Goal: Task Accomplishment & Management: Manage account settings

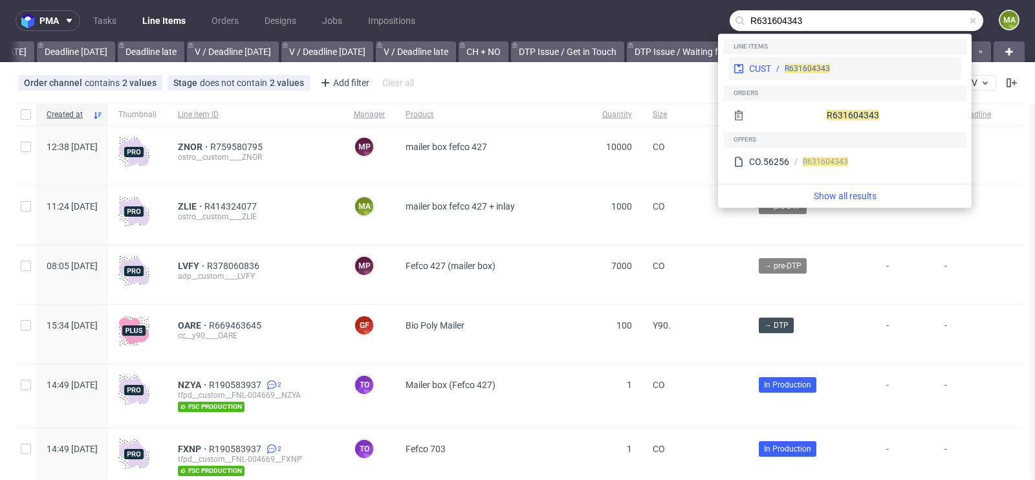
type input "R631604343"
click at [761, 74] on div "CUST" at bounding box center [760, 68] width 22 height 13
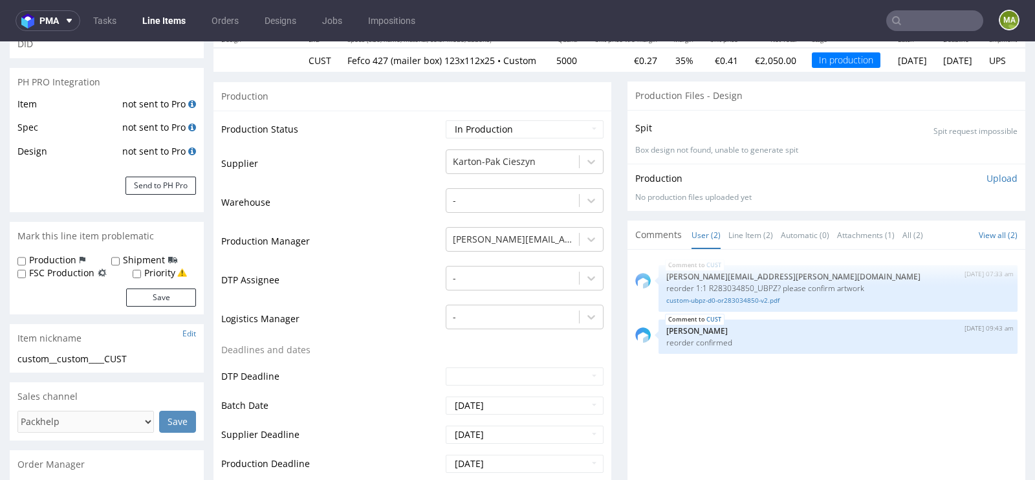
scroll to position [175, 0]
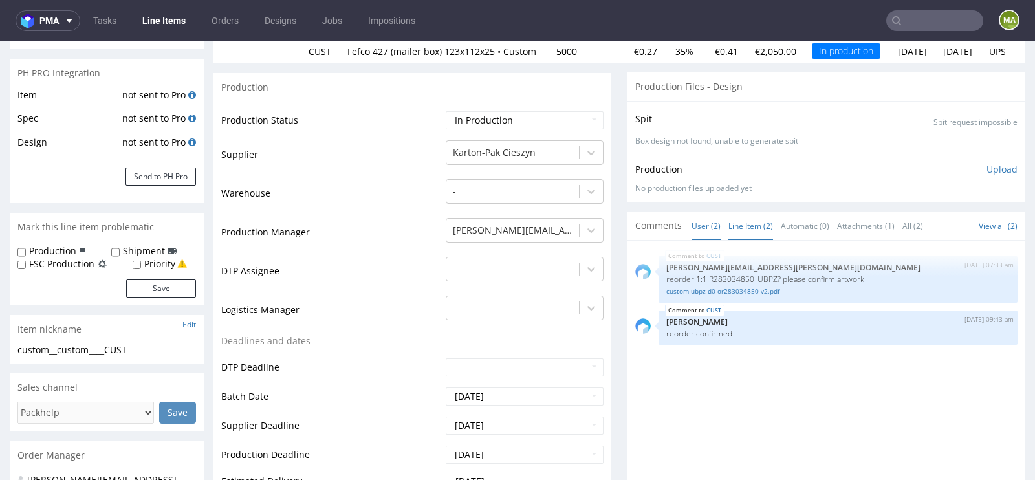
click at [751, 239] on link "Line Item (2)" at bounding box center [750, 226] width 45 height 28
click at [735, 296] on link "custom-ubpz-d0-or283034850-v2.pdf" at bounding box center [837, 292] width 343 height 10
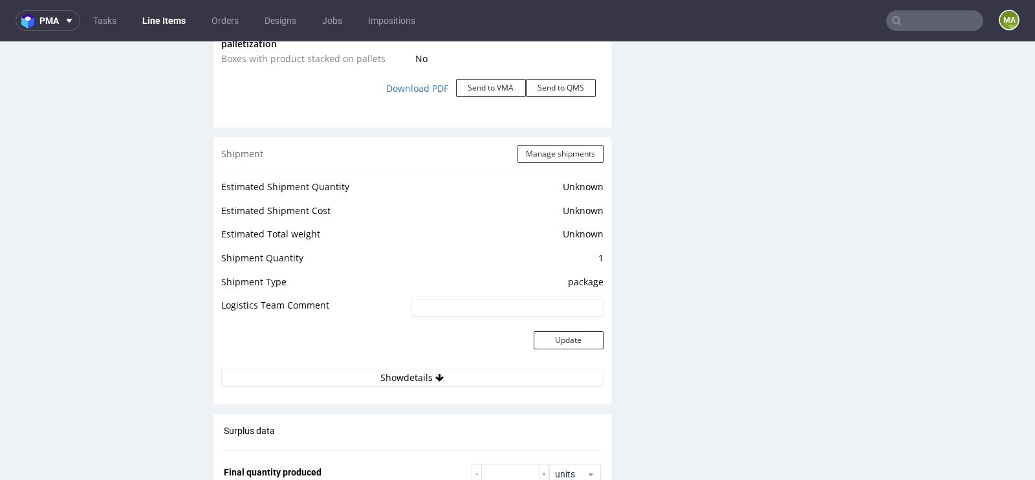
scroll to position [1639, 0]
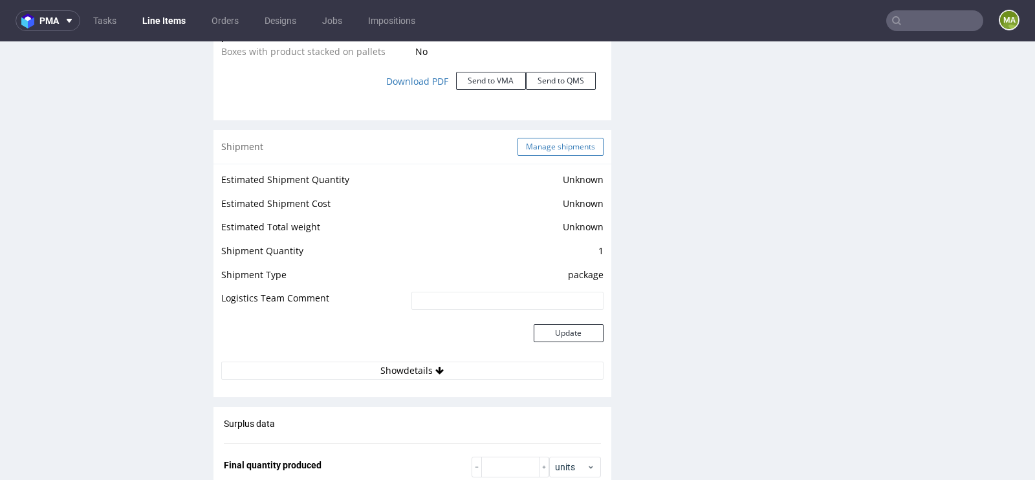
click at [570, 154] on button "Manage shipments" at bounding box center [560, 147] width 86 height 18
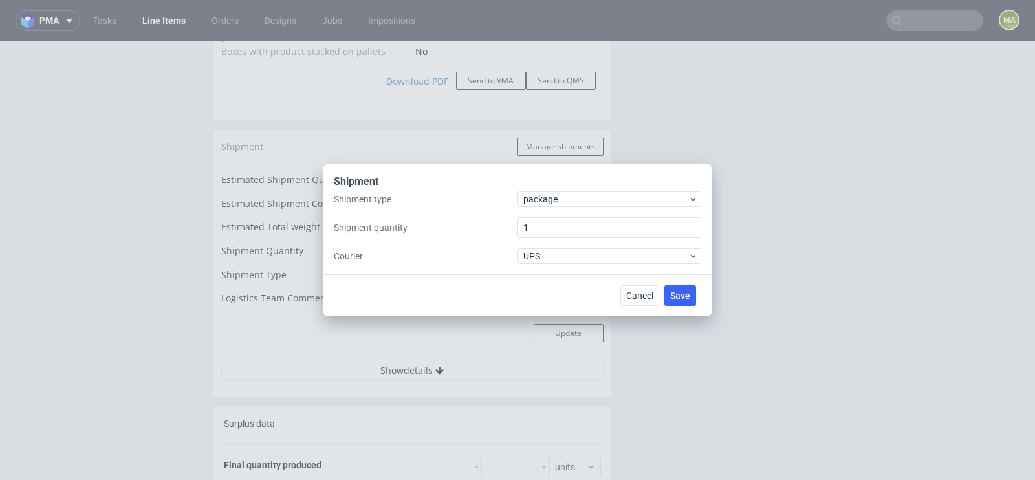
click at [561, 208] on div "Shipment type package Shipment quantity 1 Courier UPS" at bounding box center [517, 227] width 367 height 72
click at [571, 201] on span "package" at bounding box center [605, 199] width 165 height 13
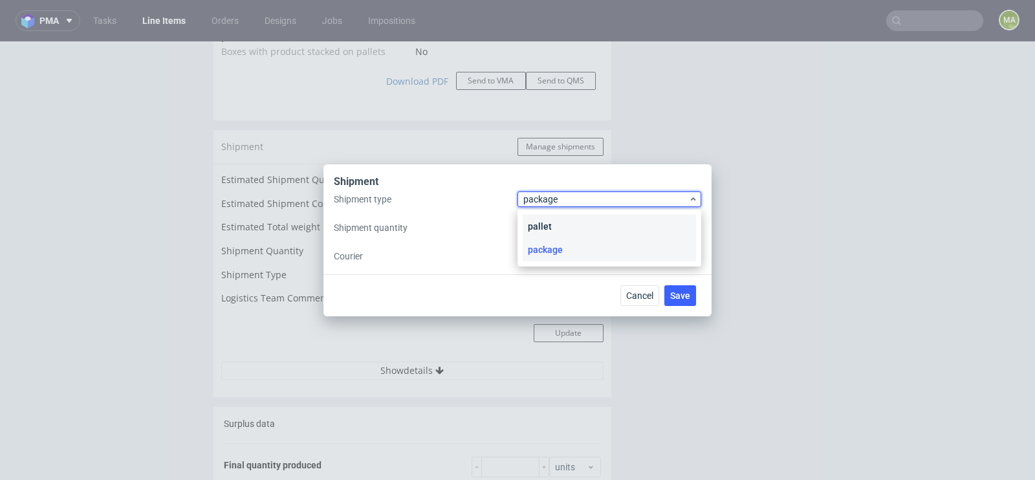
click at [565, 223] on div "pallet" at bounding box center [609, 226] width 173 height 23
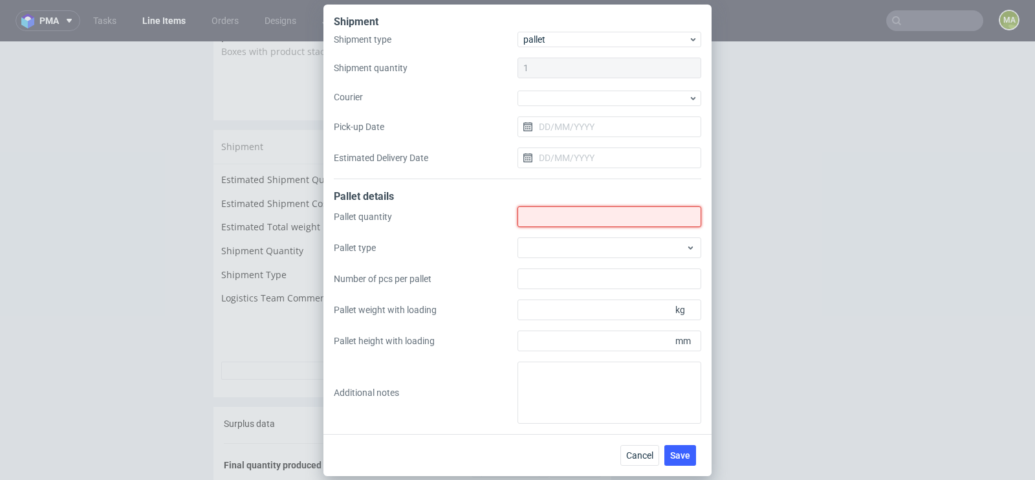
click at [565, 223] on input "Shipment type" at bounding box center [609, 216] width 184 height 21
type input "1"
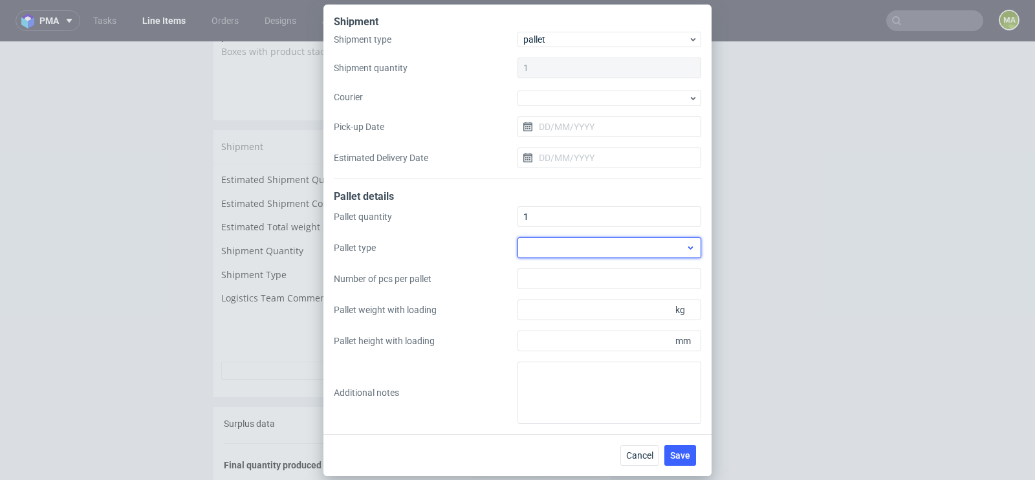
click at [660, 239] on div at bounding box center [609, 247] width 184 height 21
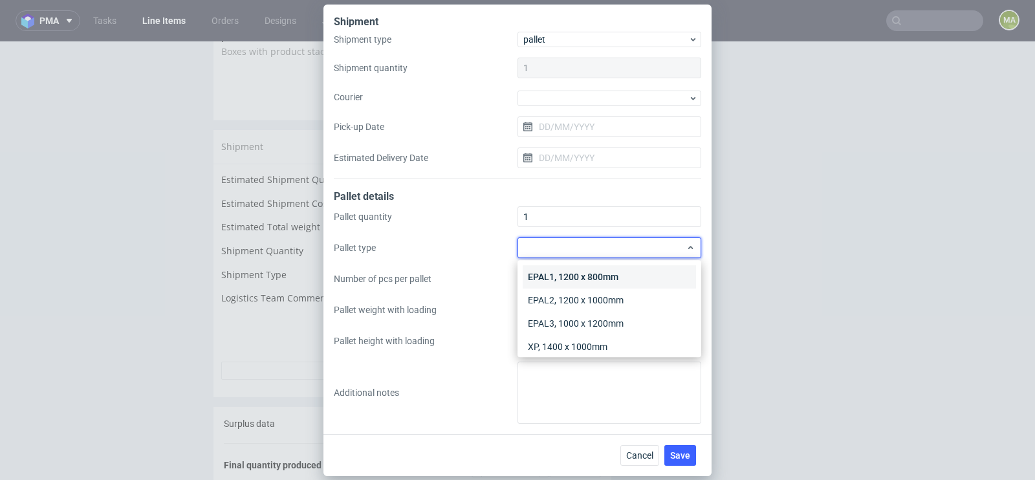
click at [621, 275] on div "EPAL1, 1200 x 800mm" at bounding box center [609, 276] width 173 height 23
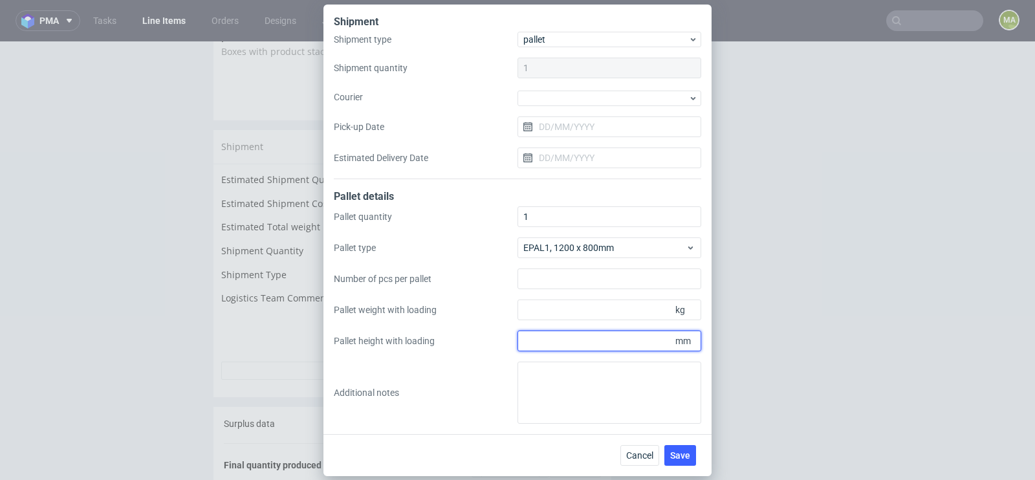
click at [587, 334] on input "Pallet height with loading" at bounding box center [609, 340] width 184 height 21
type input "1200"
click at [631, 317] on input "Pallet weight with loading" at bounding box center [609, 309] width 184 height 21
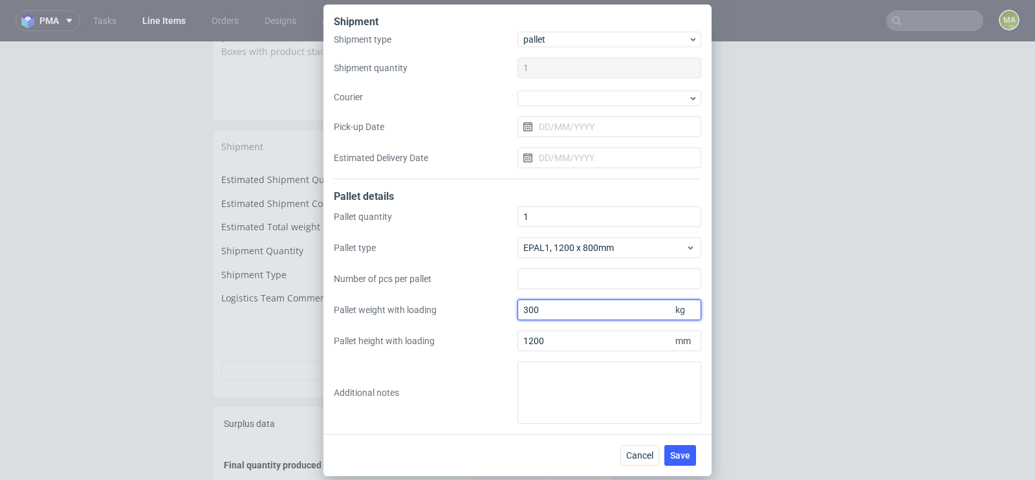
type input "300"
click at [689, 440] on div "Cancel Save" at bounding box center [517, 455] width 388 height 42
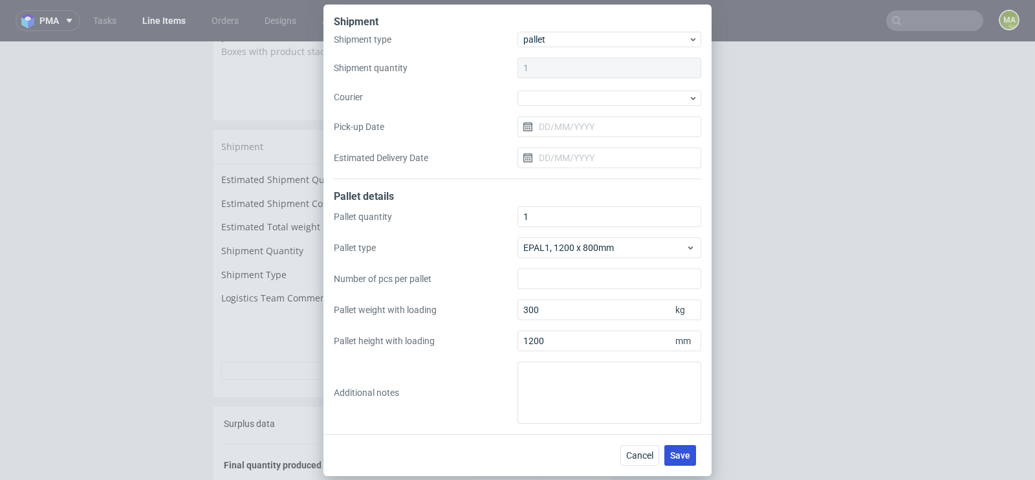
click at [683, 452] on span "Save" at bounding box center [680, 455] width 20 height 9
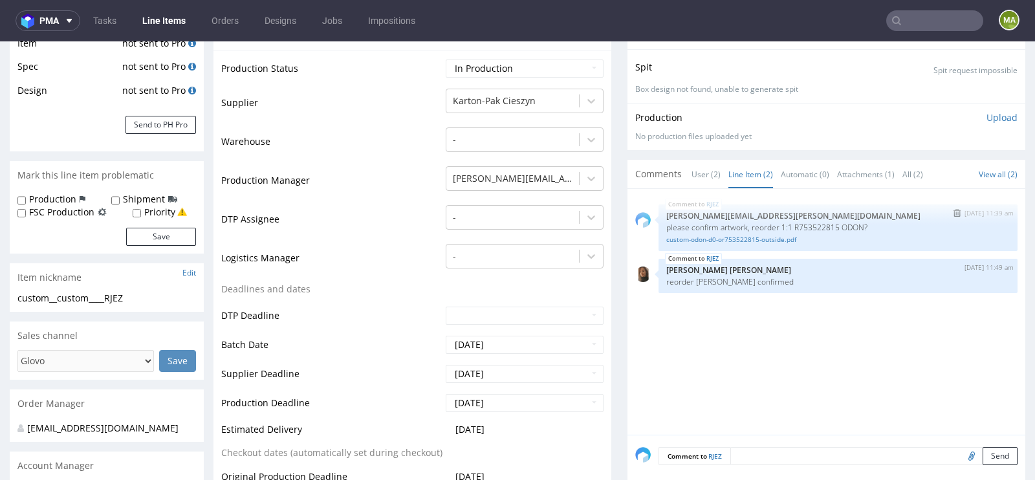
click at [713, 243] on div "RJEZ 31st Jul 25 | 11:39 am maciej.sikora@packhelp.com please confirm artwork, …" at bounding box center [837, 227] width 359 height 47
click at [720, 236] on link "custom-odon-d0-or753522815-outside.pdf" at bounding box center [837, 240] width 343 height 10
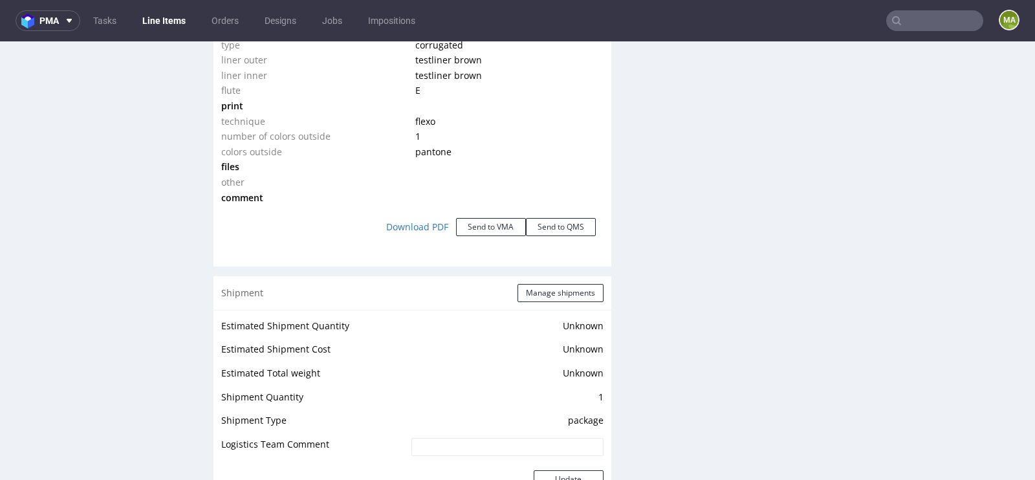
scroll to position [1444, 0]
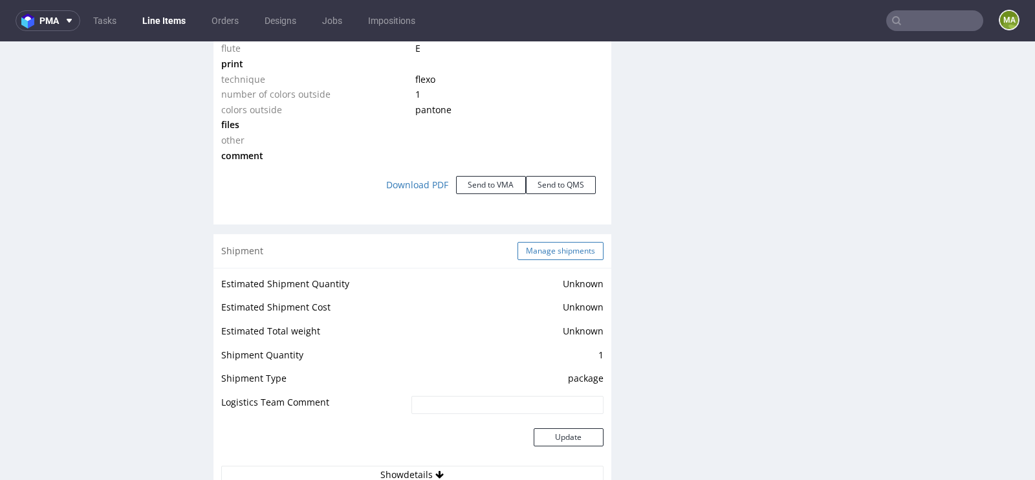
click at [541, 245] on button "Manage shipments" at bounding box center [560, 251] width 86 height 18
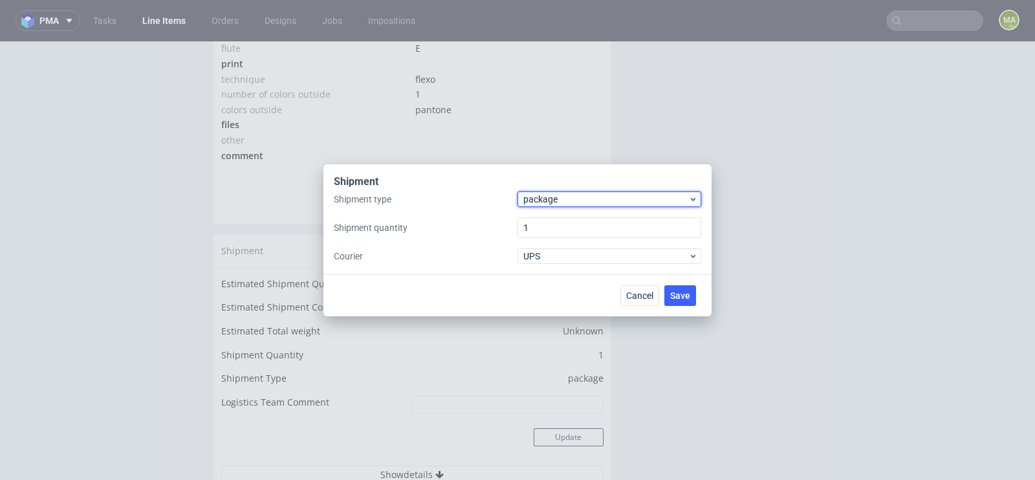
click at [559, 201] on span "package" at bounding box center [605, 199] width 165 height 13
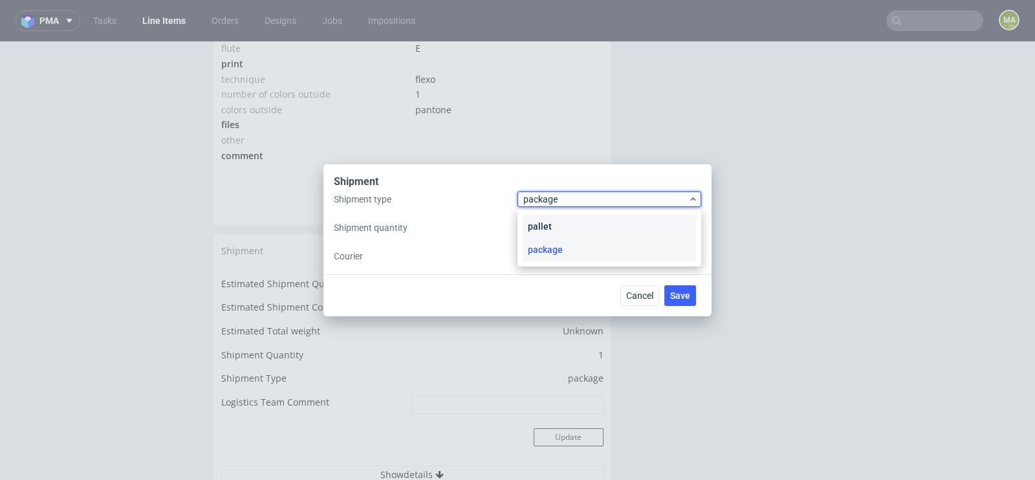
click at [549, 225] on div "pallet" at bounding box center [609, 226] width 173 height 23
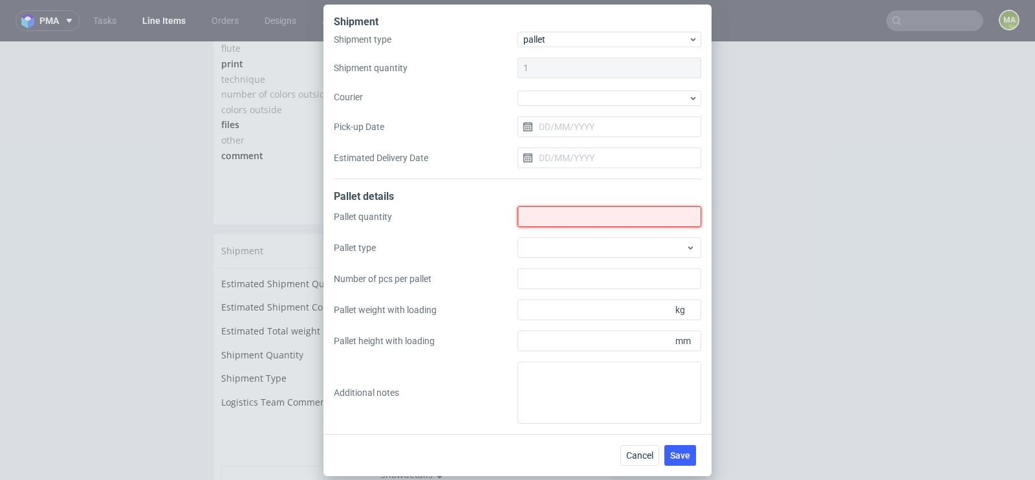
click at [616, 223] on input "Shipment type" at bounding box center [609, 216] width 184 height 21
type input "2"
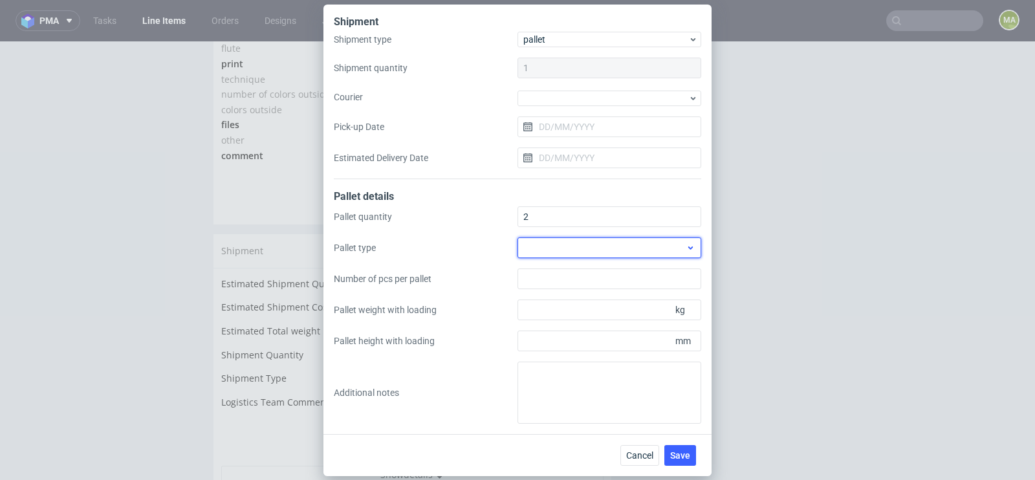
click at [585, 246] on div at bounding box center [609, 247] width 184 height 21
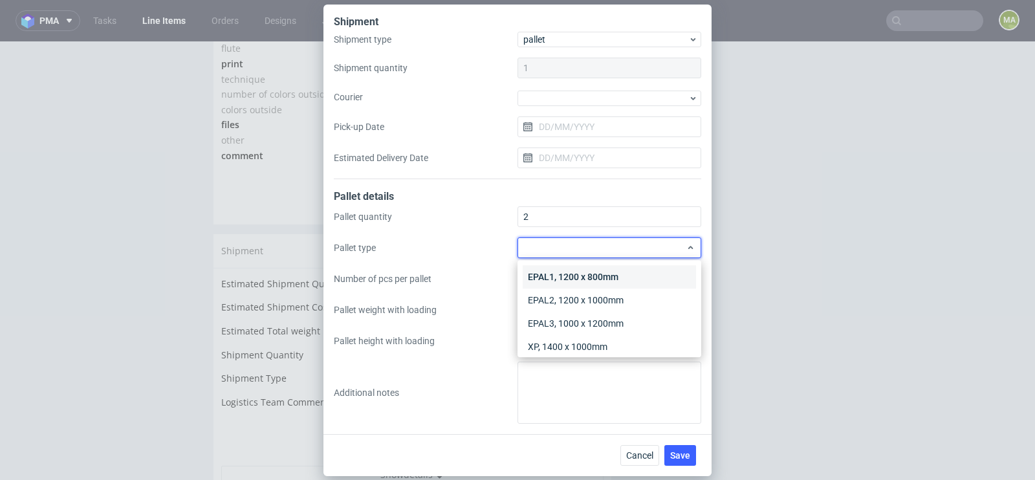
click at [574, 269] on div "EPAL1, 1200 x 800mm" at bounding box center [609, 276] width 173 height 23
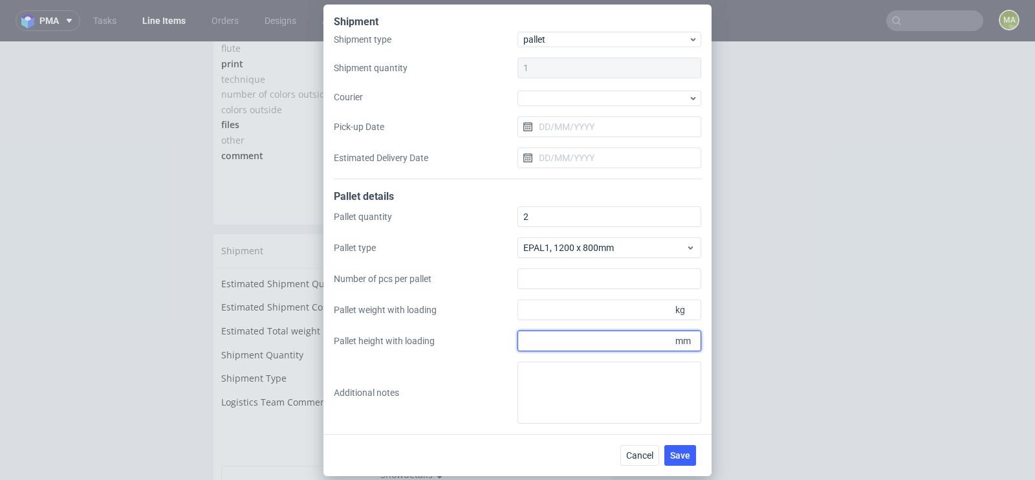
click at [662, 340] on input "Pallet height with loading" at bounding box center [609, 340] width 184 height 21
type input "2000"
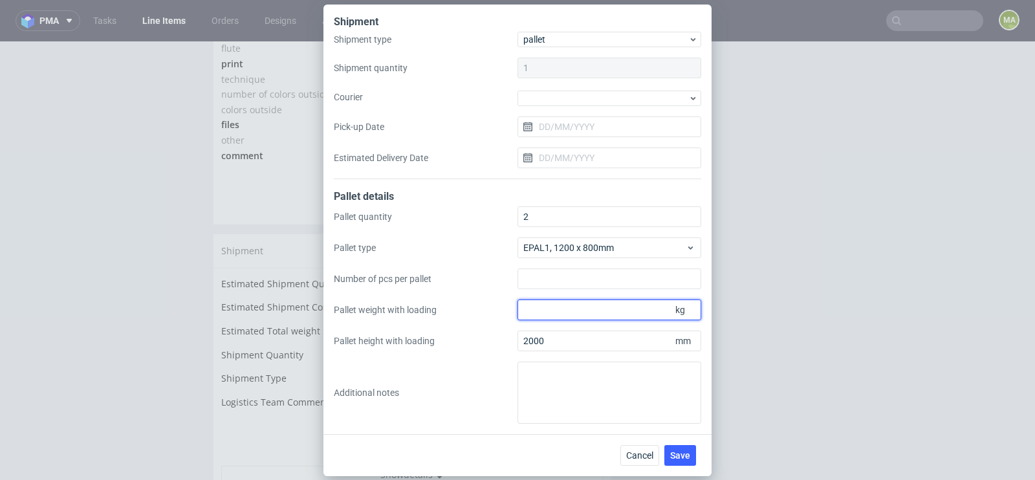
click at [648, 301] on input "Pallet weight with loading" at bounding box center [609, 309] width 184 height 21
type input "230"
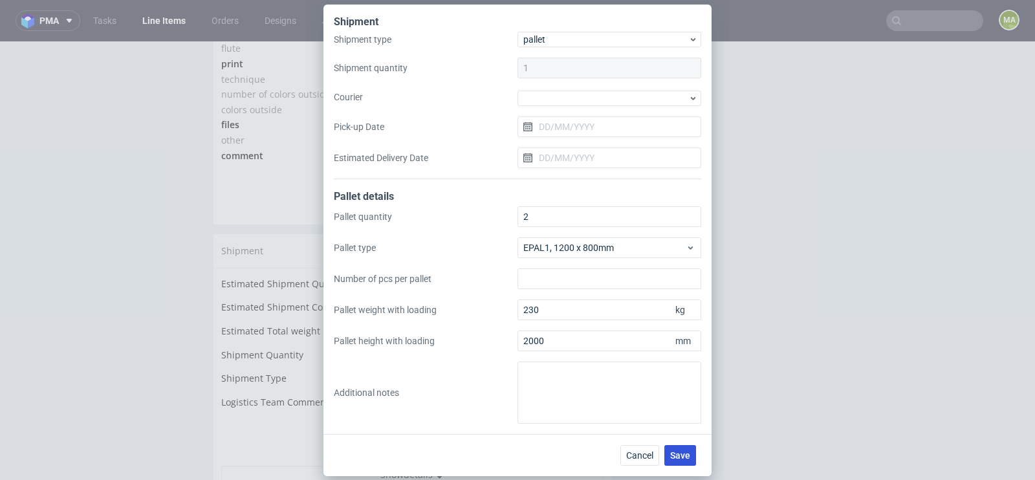
click at [686, 445] on button "Save" at bounding box center [680, 455] width 32 height 21
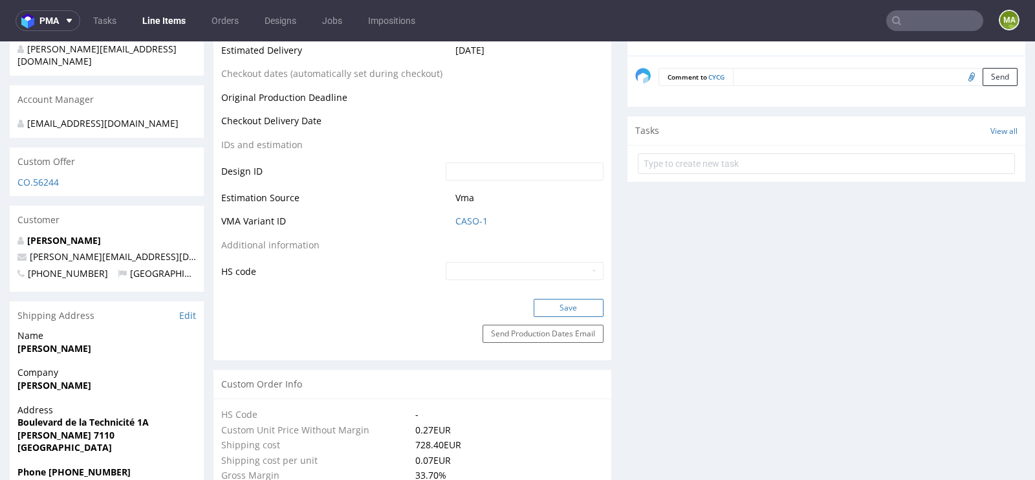
click at [567, 314] on button "Save" at bounding box center [569, 308] width 70 height 18
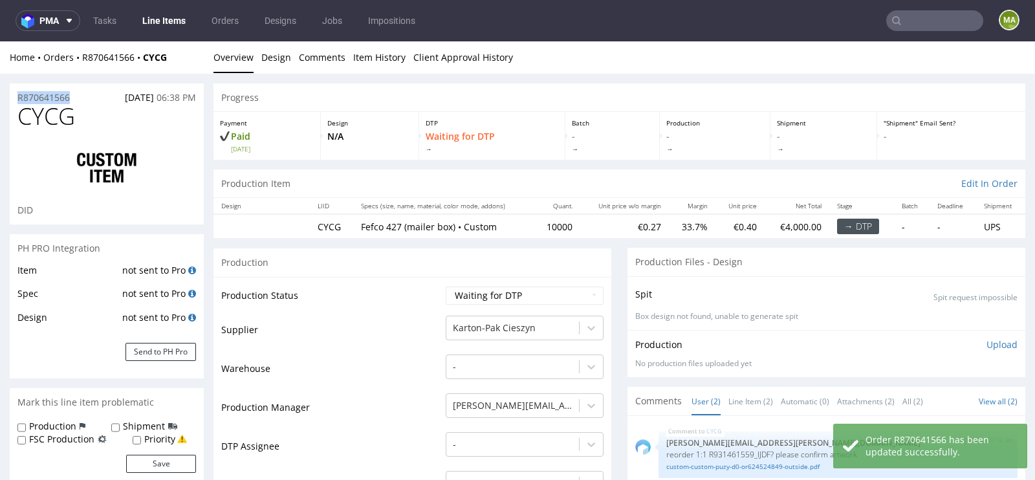
drag, startPoint x: 78, startPoint y: 95, endPoint x: 0, endPoint y: 96, distance: 77.6
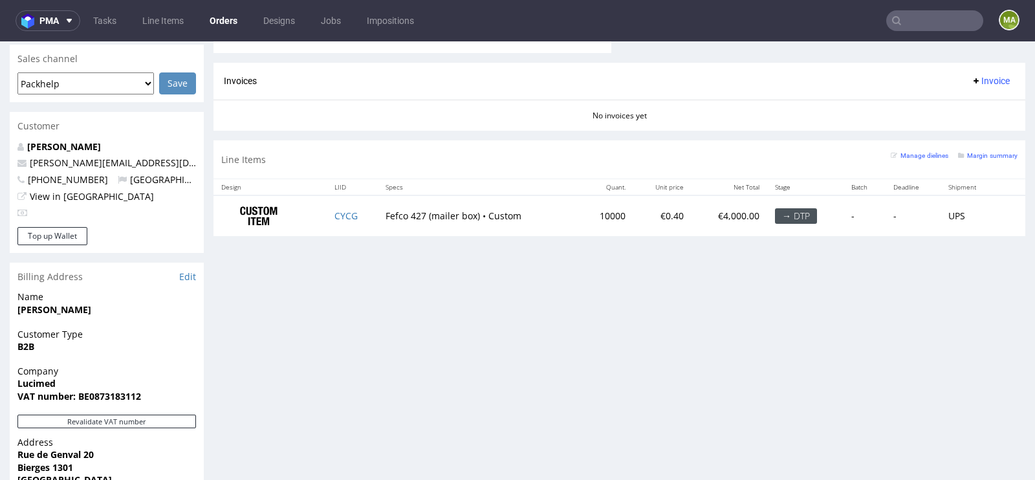
scroll to position [539, 0]
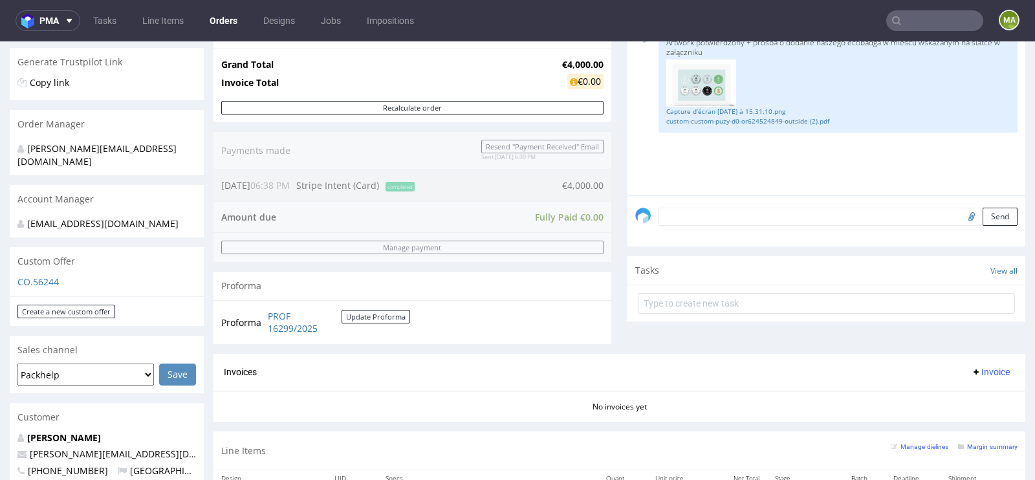
scroll to position [363, 0]
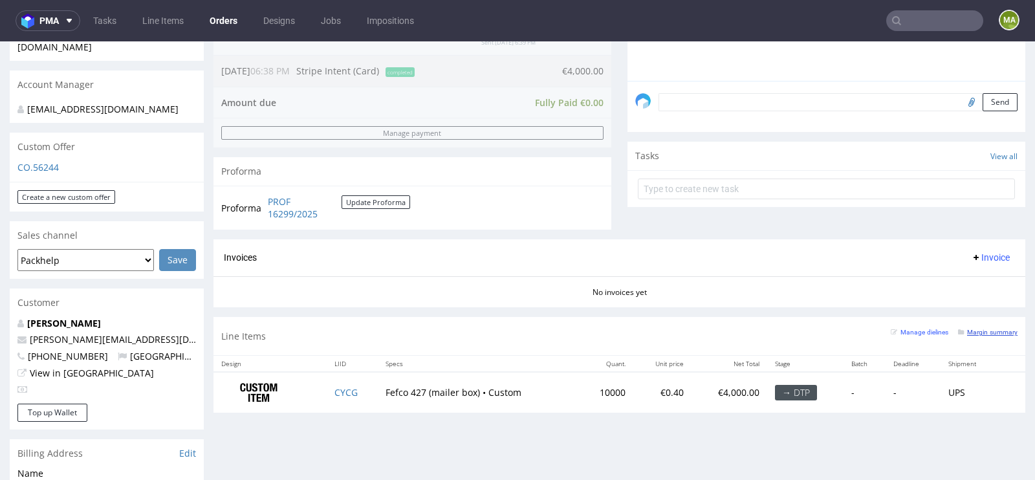
click at [977, 327] on link "Margin summary" at bounding box center [987, 331] width 59 height 9
click at [329, 391] on td "CYCG" at bounding box center [353, 392] width 52 height 41
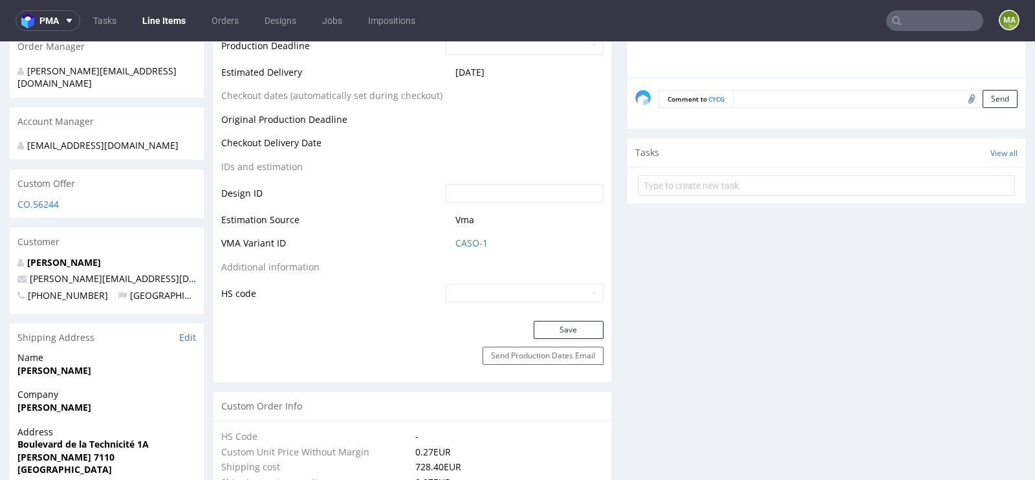
scroll to position [615, 0]
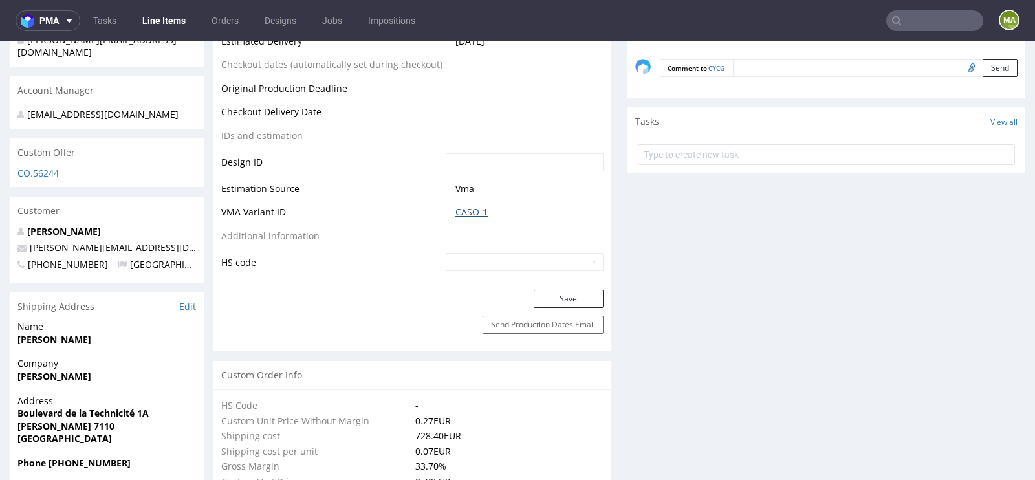
click at [473, 207] on link "CASO-1" at bounding box center [471, 212] width 32 height 13
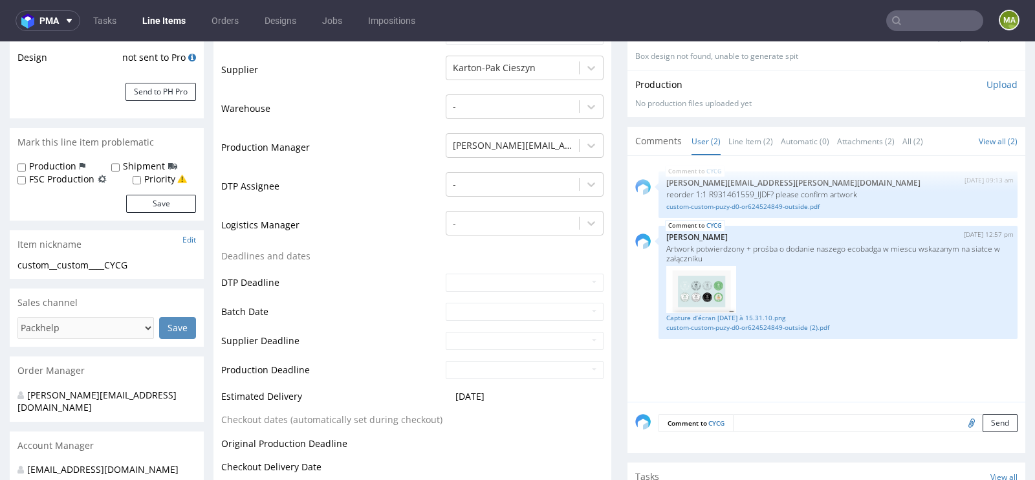
scroll to position [0, 0]
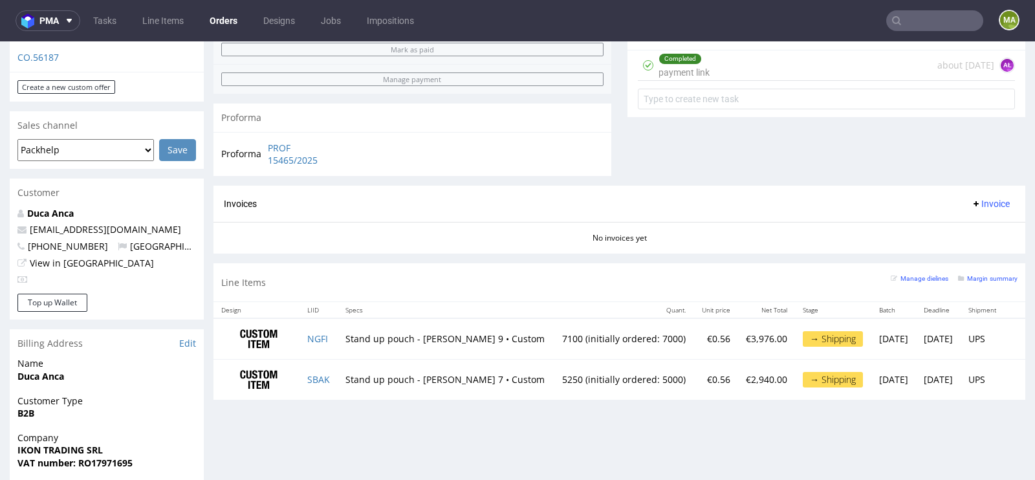
scroll to position [474, 0]
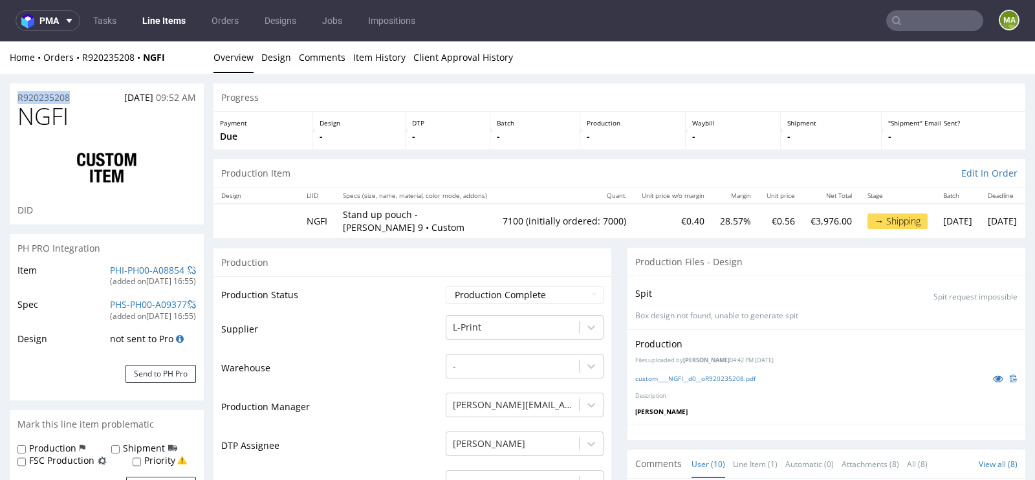
drag, startPoint x: 89, startPoint y: 93, endPoint x: 0, endPoint y: 93, distance: 88.6
copy p "R920235208"
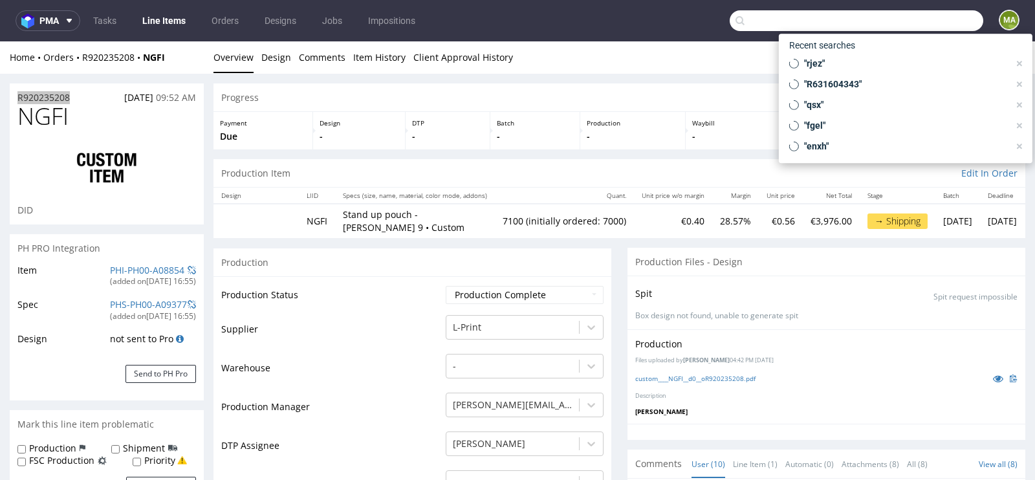
click at [936, 14] on input "text" at bounding box center [857, 20] width 254 height 21
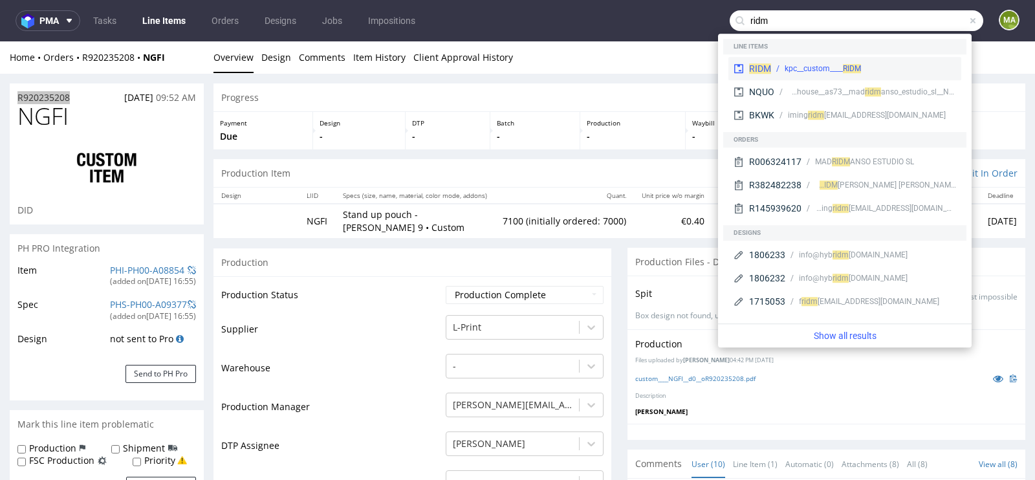
type input "ridm"
click at [830, 70] on div "kpc__custom____ RIDM" at bounding box center [822, 69] width 76 height 12
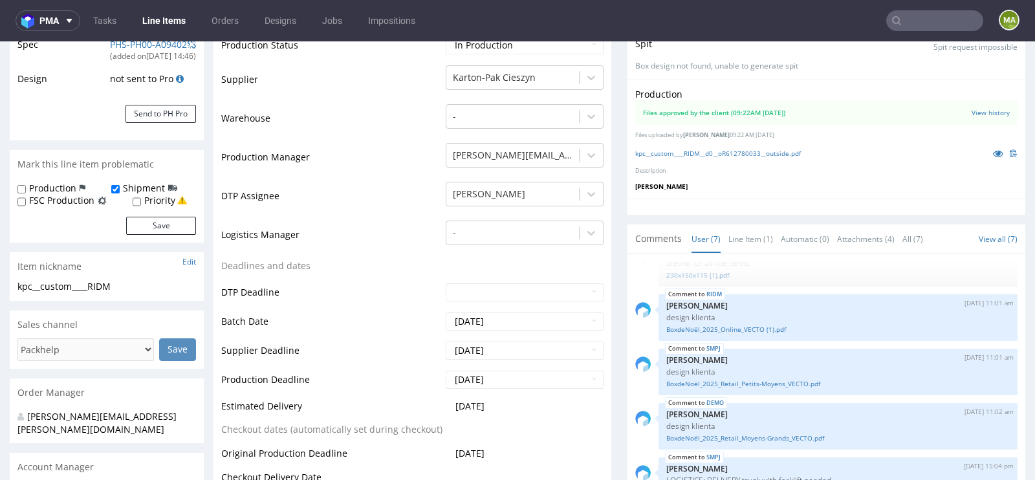
scroll to position [266, 0]
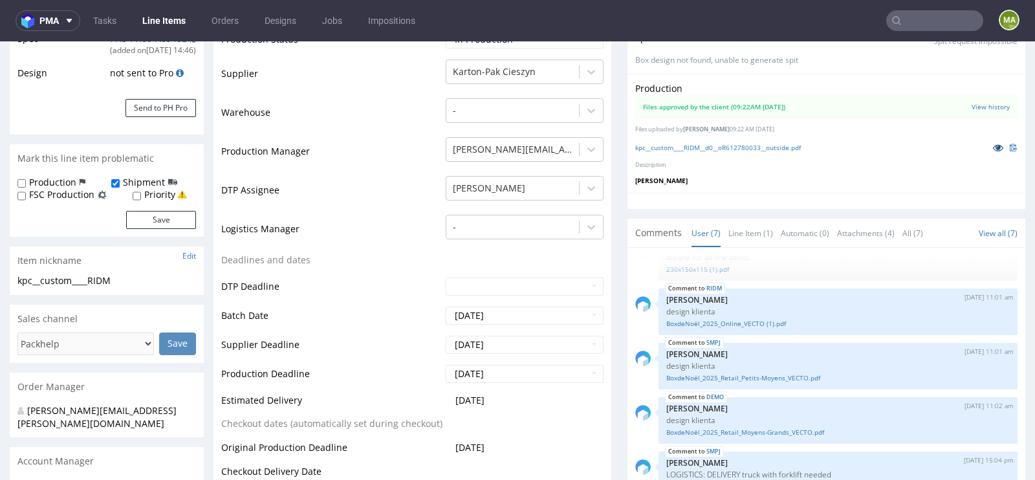
click at [993, 145] on icon at bounding box center [998, 147] width 10 height 9
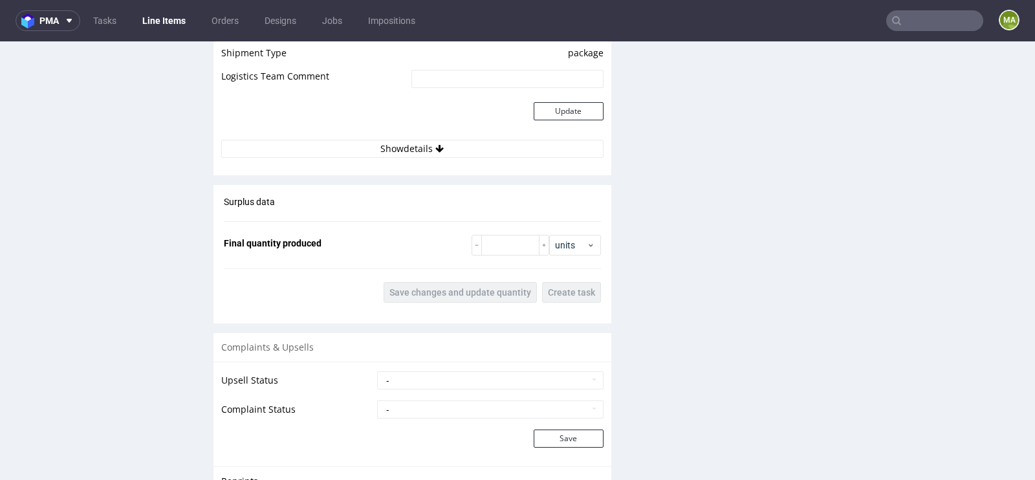
scroll to position [2093, 0]
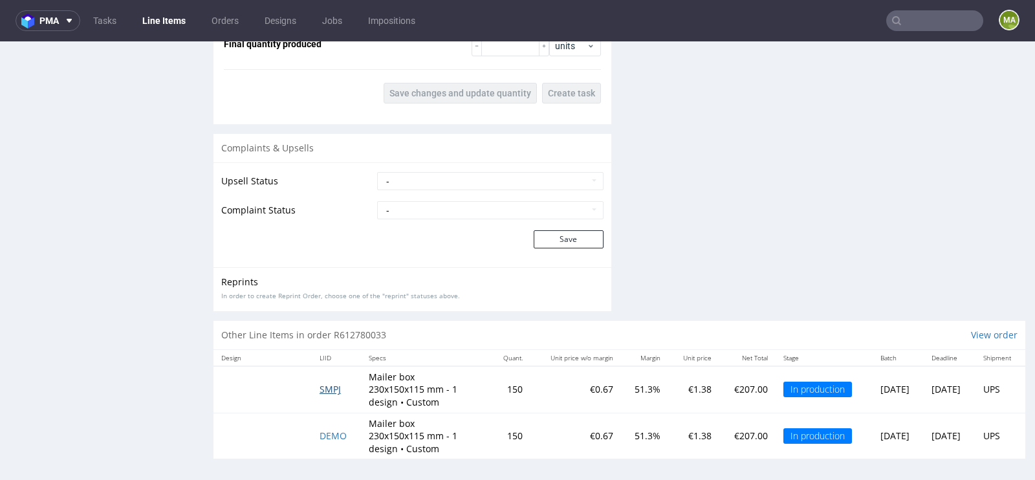
click at [319, 384] on span "SMPJ" at bounding box center [329, 389] width 21 height 12
click at [321, 429] on span "DEMO" at bounding box center [332, 435] width 27 height 12
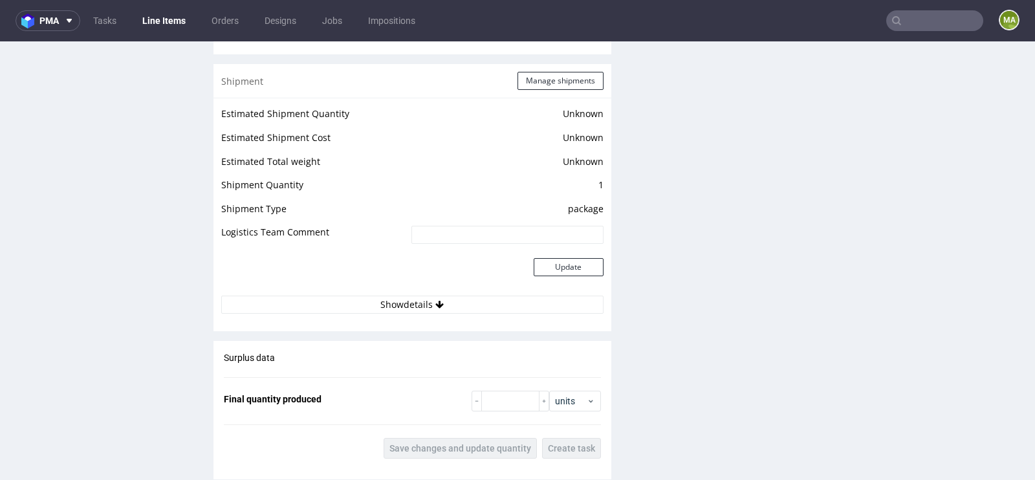
scroll to position [1756, 0]
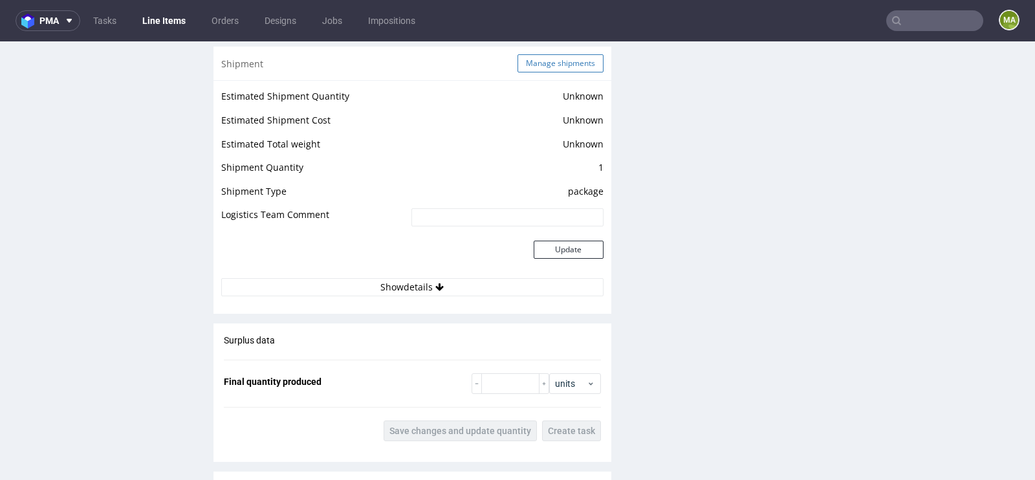
click button "Manage shipments"
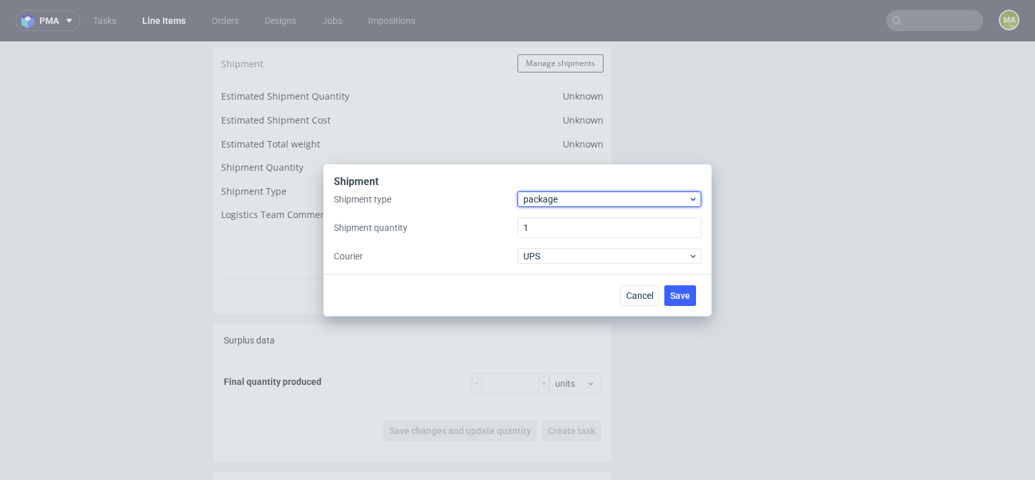
click at [545, 200] on span "package" at bounding box center [605, 199] width 165 height 13
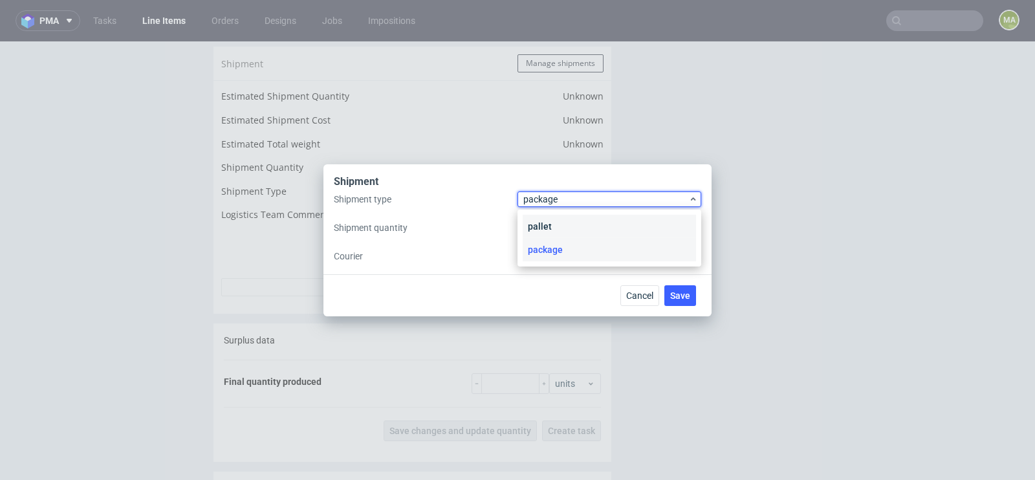
click at [540, 219] on div "pallet" at bounding box center [609, 226] width 173 height 23
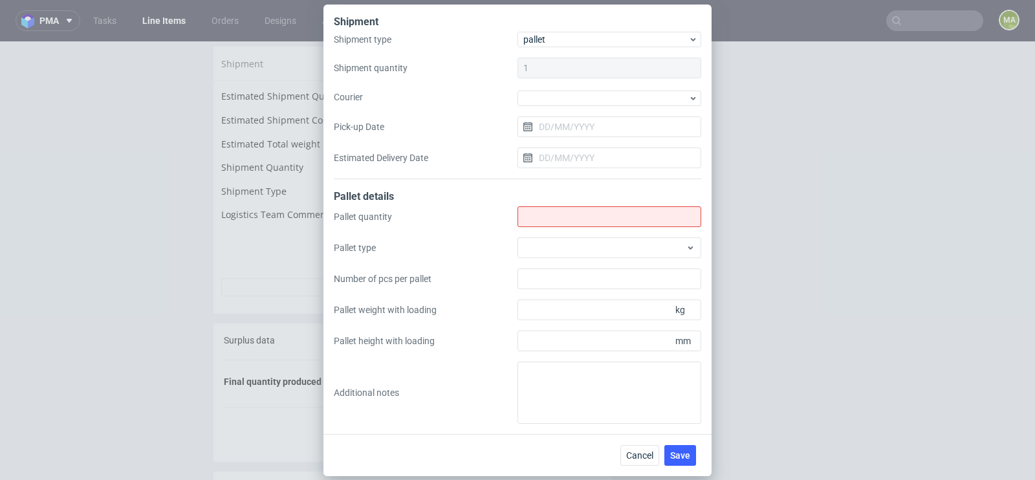
click at [540, 219] on input "Shipment type" at bounding box center [609, 216] width 184 height 21
type input "1"
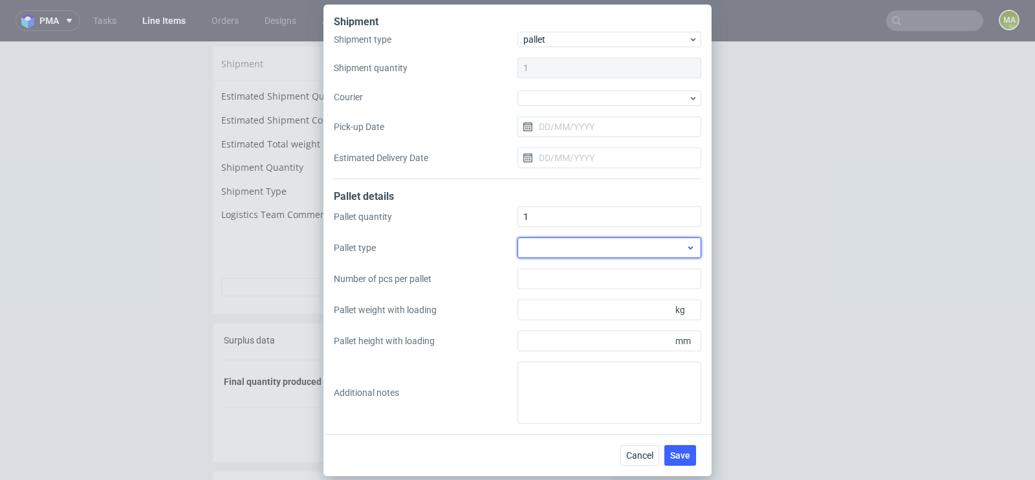
click at [536, 241] on div at bounding box center [609, 247] width 184 height 21
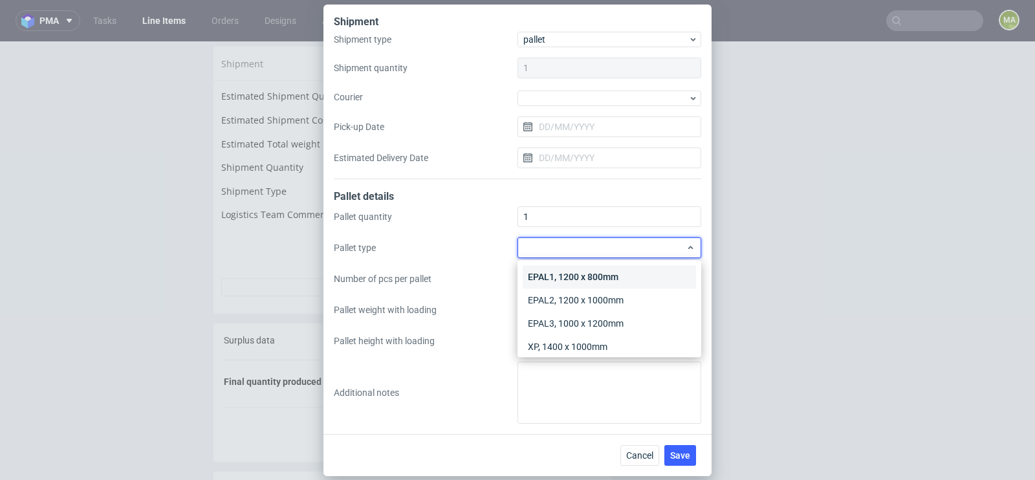
click at [537, 268] on div "EPAL1, 1200 x 800mm" at bounding box center [609, 276] width 173 height 23
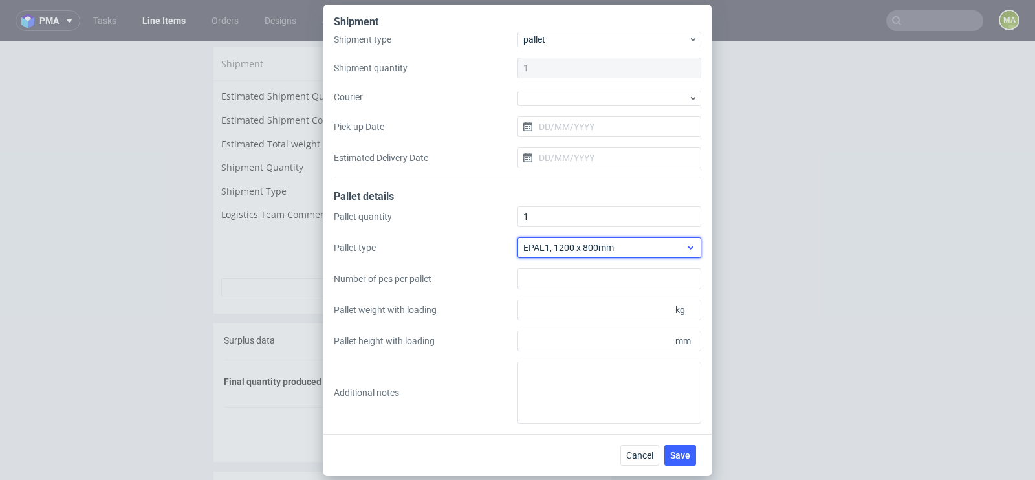
click at [603, 252] on span "EPAL1, 1200 x 800mm" at bounding box center [604, 247] width 162 height 13
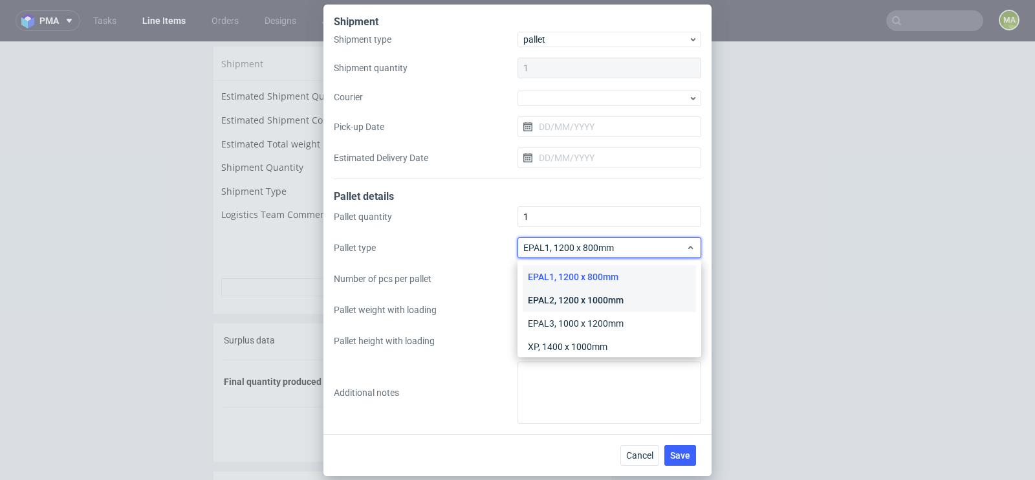
scroll to position [30, 0]
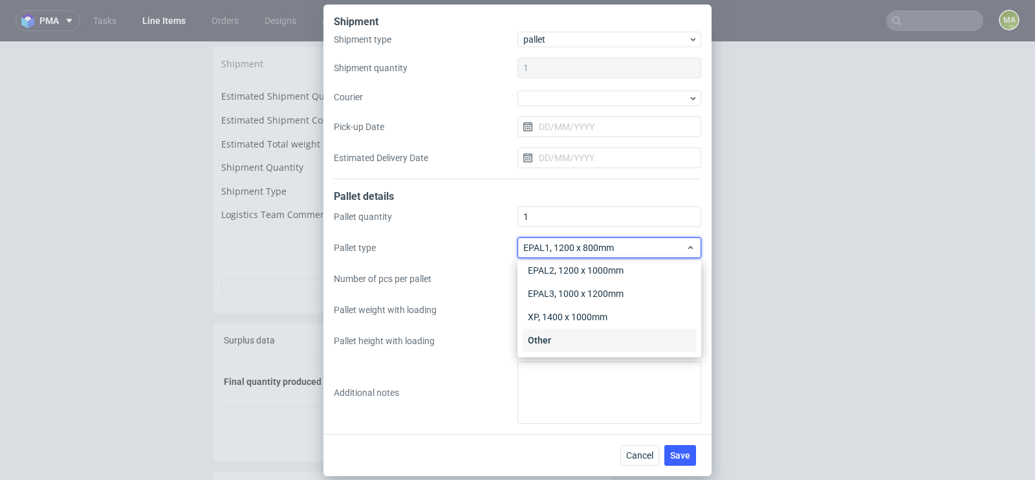
click at [560, 342] on div "Other" at bounding box center [609, 340] width 173 height 23
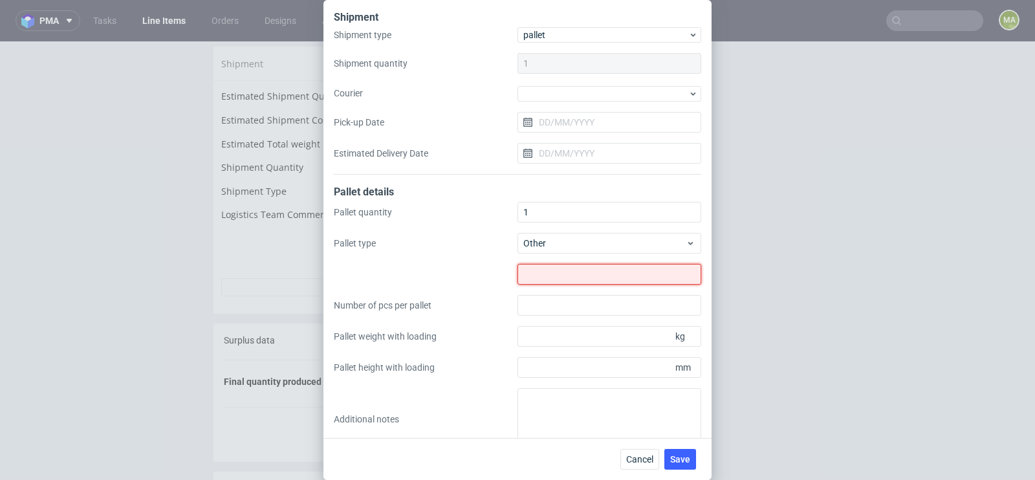
click at [585, 268] on input "text" at bounding box center [609, 274] width 184 height 21
type input "1200x900"
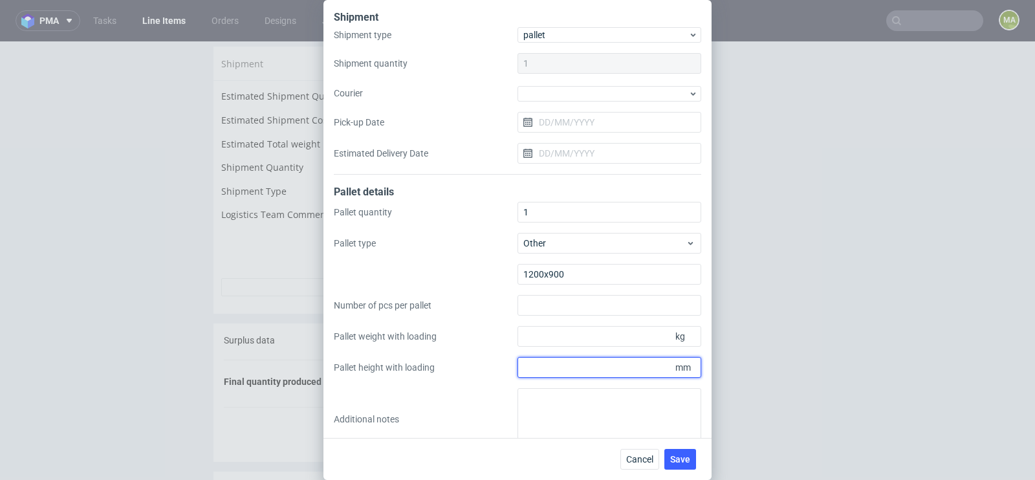
click at [636, 363] on input "Pallet height with loading" at bounding box center [609, 367] width 184 height 21
type input "1800"
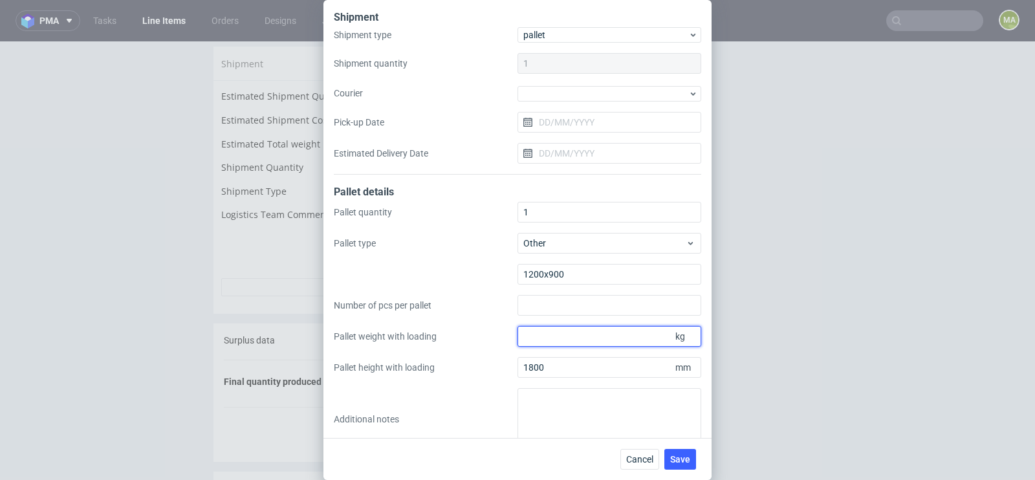
click at [628, 332] on input "Pallet weight with loading" at bounding box center [609, 336] width 184 height 21
type input "350"
click at [693, 462] on button "Save" at bounding box center [680, 459] width 32 height 21
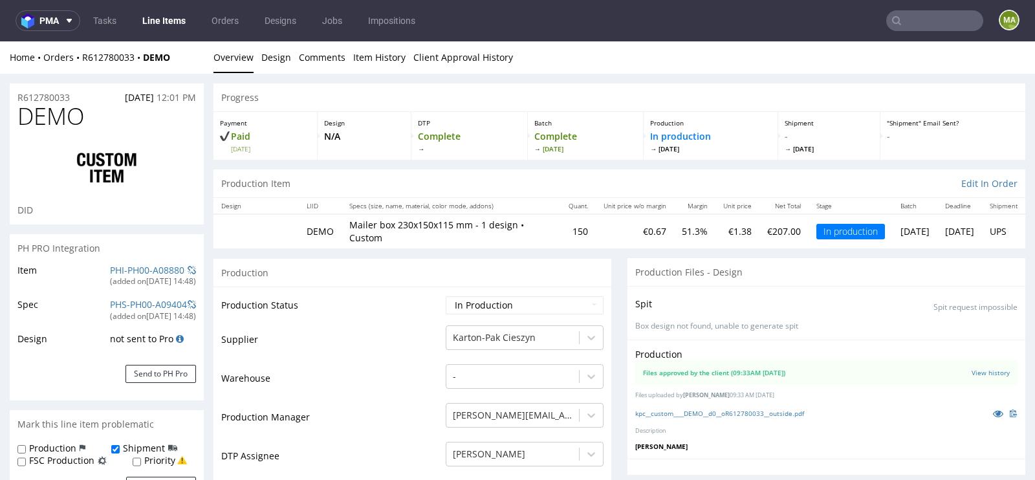
scroll to position [123, 0]
click at [986, 408] on link at bounding box center [997, 413] width 23 height 14
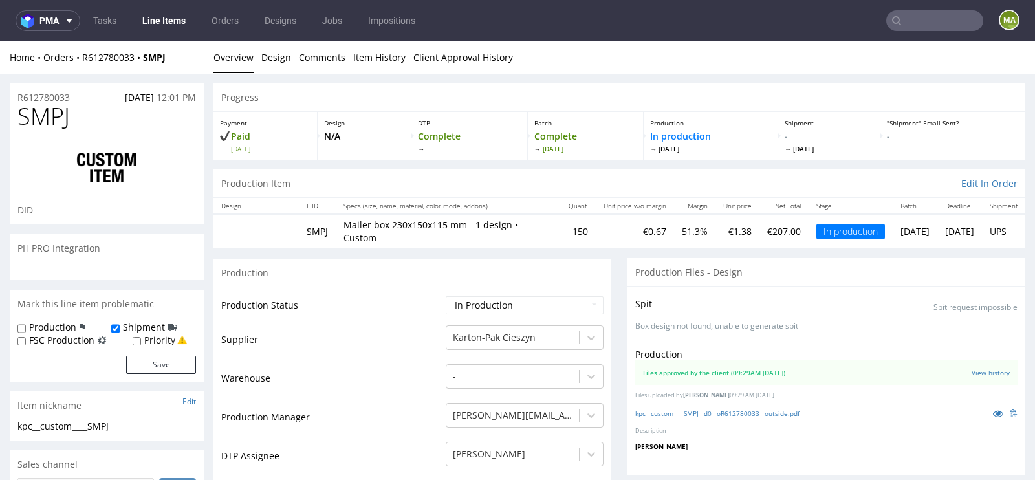
scroll to position [123, 0]
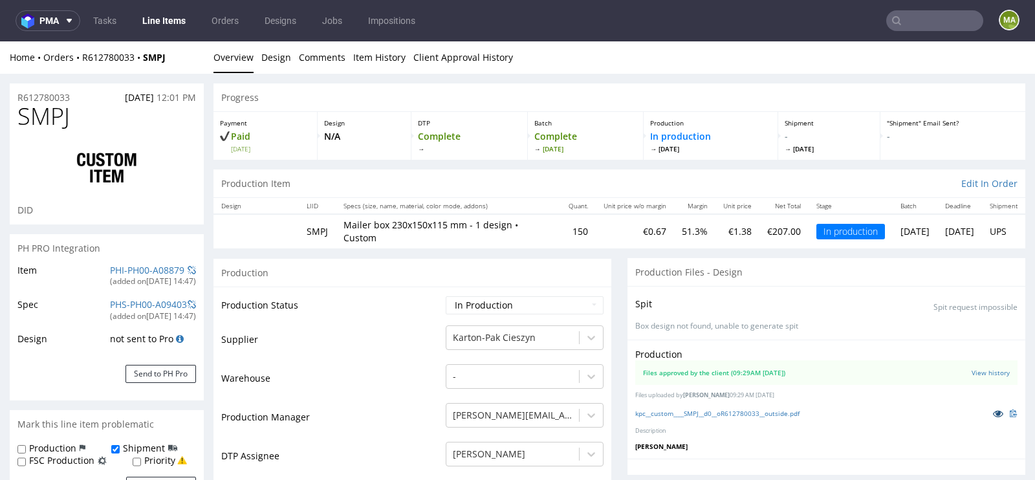
click at [993, 413] on icon at bounding box center [998, 413] width 10 height 9
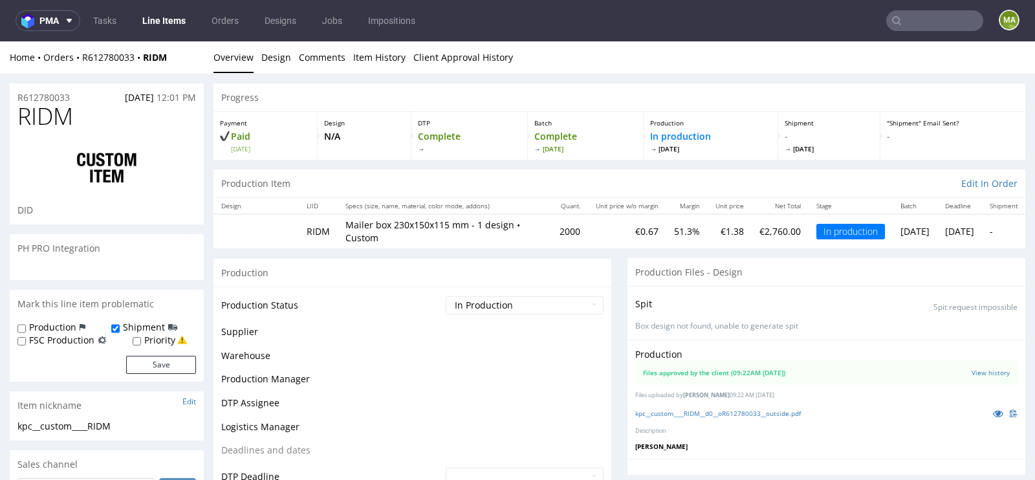
scroll to position [123, 0]
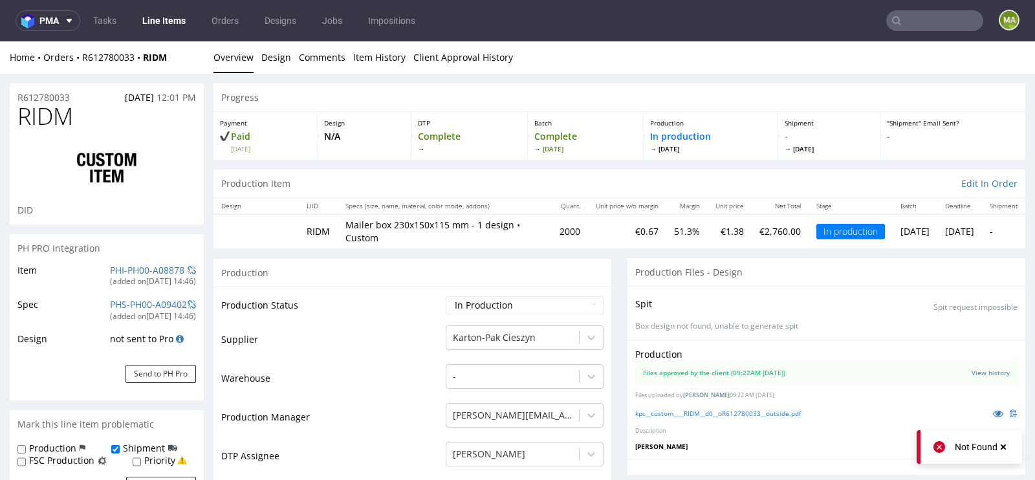
click at [514, 295] on td "Waiting for Artwork Waiting for Diecut Waiting for Mockup Waiting for DTP Waiti…" at bounding box center [522, 309] width 161 height 29
click at [510, 297] on select "Waiting for Artwork Waiting for Diecut Waiting for Mockup Waiting for DTP Waiti…" at bounding box center [525, 305] width 158 height 18
select select "production_complete"
click at [446, 296] on select "Waiting for Artwork Waiting for Diecut Waiting for Mockup Waiting for DTP Waiti…" at bounding box center [525, 305] width 158 height 18
click at [398, 413] on td "Production Manager" at bounding box center [331, 421] width 221 height 39
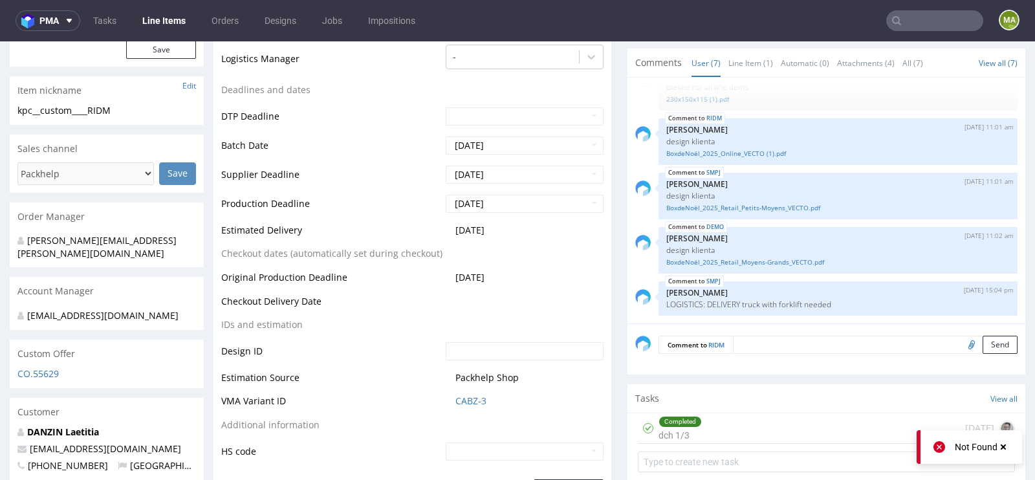
scroll to position [521, 0]
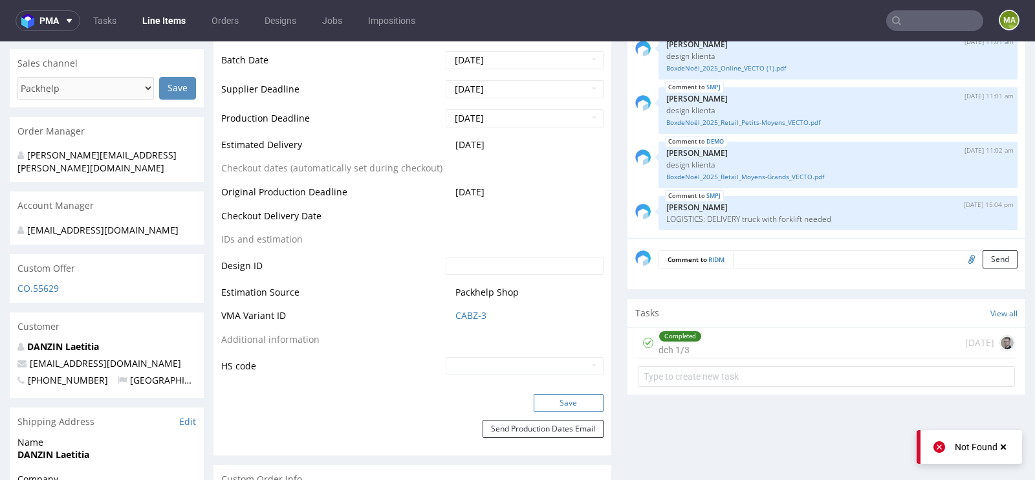
click at [565, 395] on button "Save" at bounding box center [569, 403] width 70 height 18
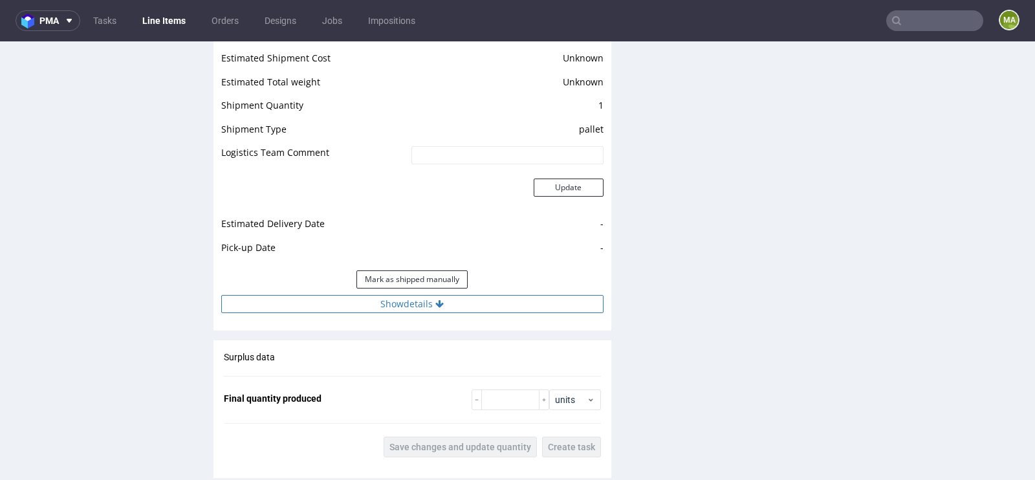
scroll to position [1903, 0]
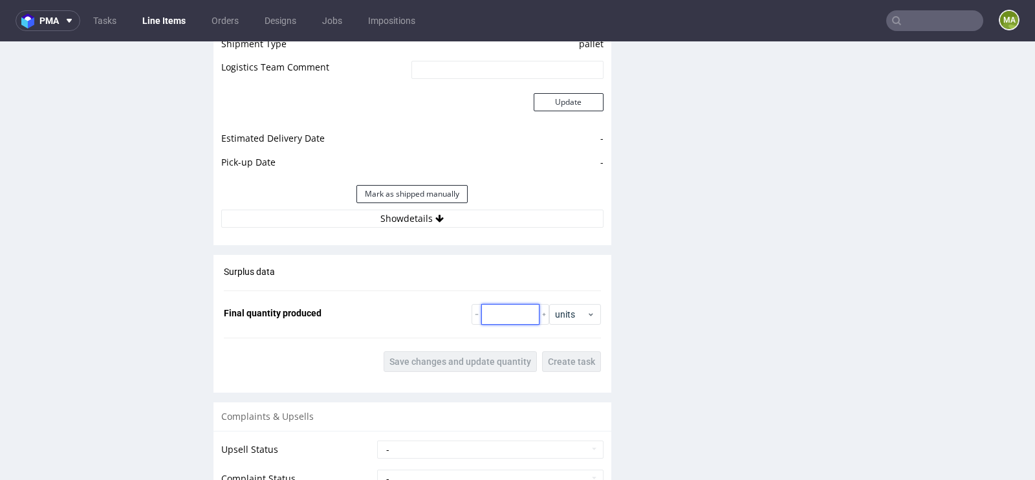
click at [496, 305] on input "number" at bounding box center [510, 314] width 58 height 21
type input "2035"
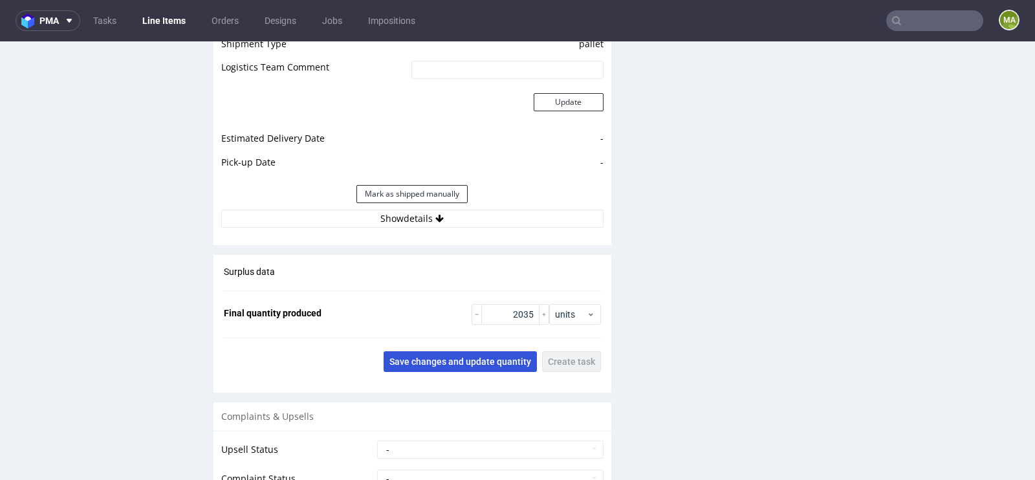
click at [466, 351] on button "Save changes and update quantity" at bounding box center [460, 361] width 153 height 21
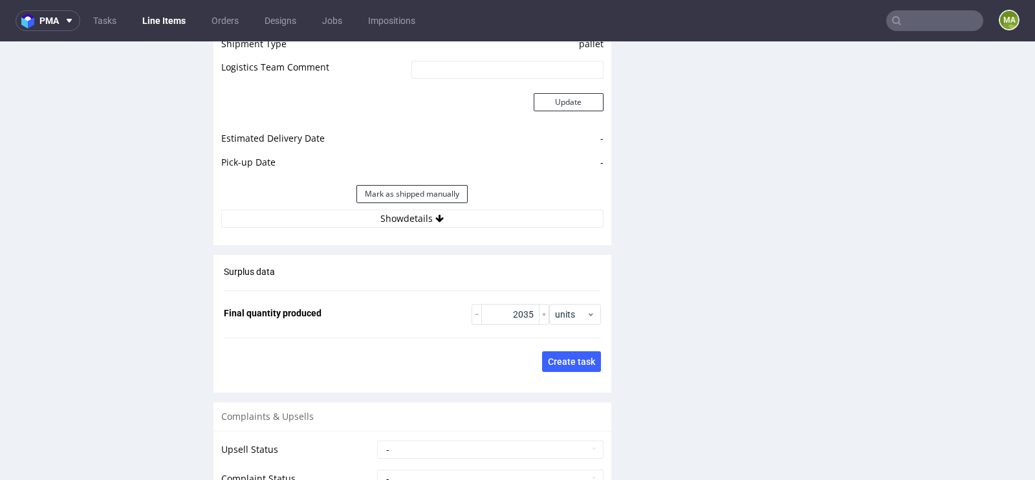
scroll to position [2185, 0]
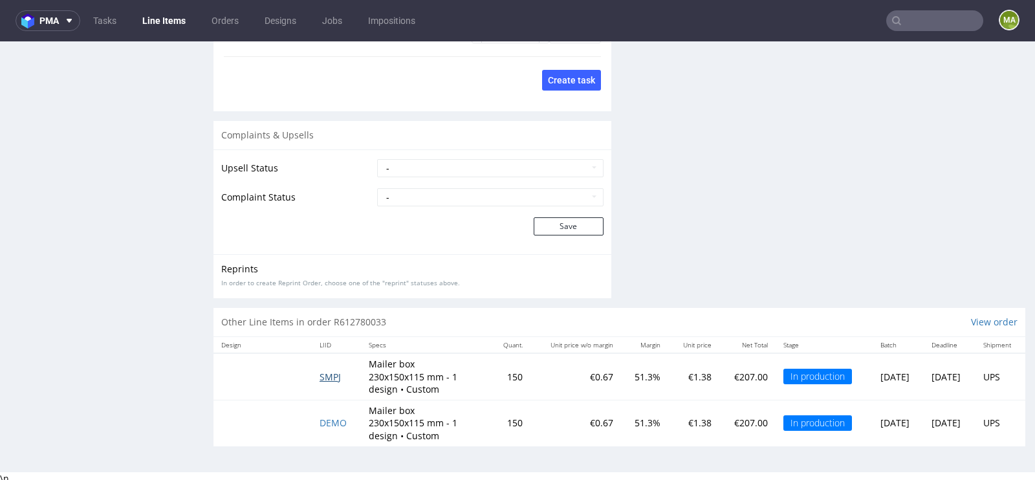
click at [332, 374] on span "SMPJ" at bounding box center [329, 377] width 21 height 12
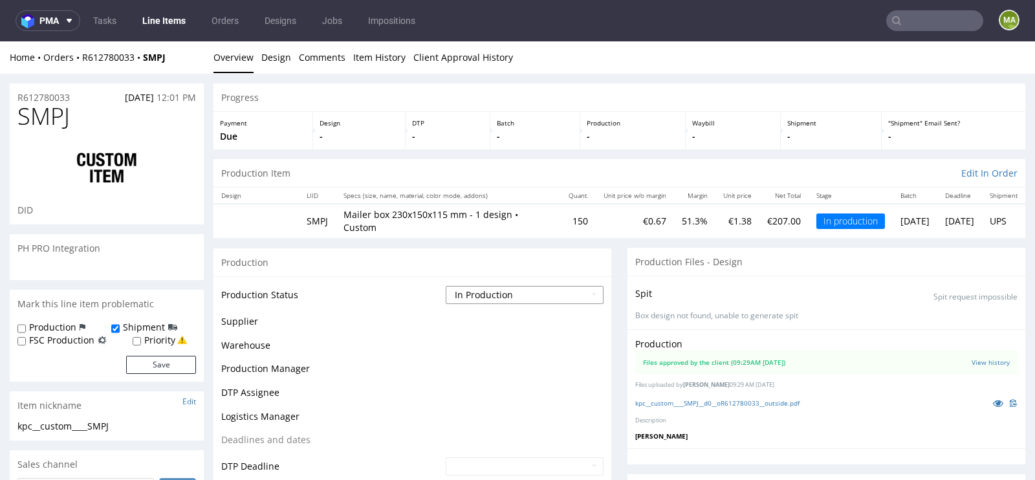
scroll to position [123, 0]
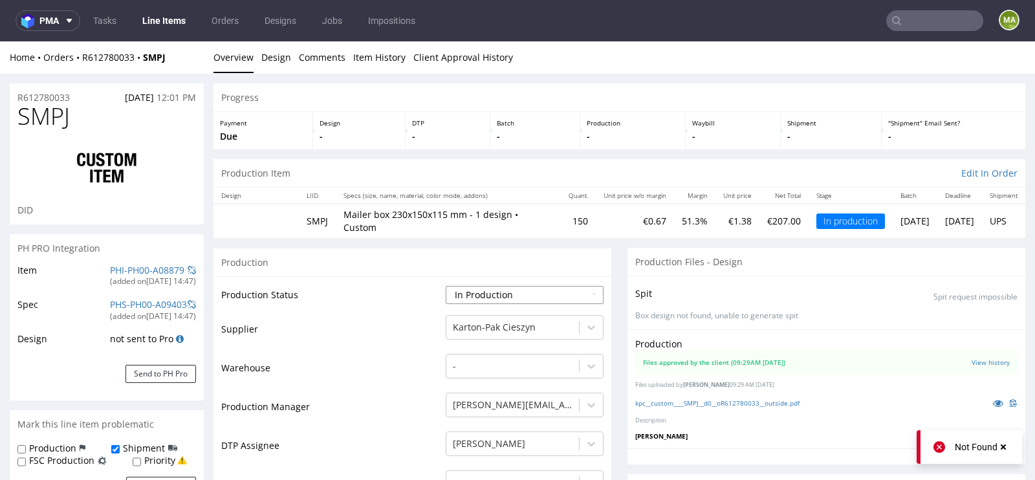
click at [495, 286] on select "Waiting for Artwork Waiting for Diecut Waiting for Mockup Waiting for DTP Waiti…" at bounding box center [525, 295] width 158 height 18
select select "production_complete"
click at [446, 286] on select "Waiting for Artwork Waiting for Diecut Waiting for Mockup Waiting for DTP Waiti…" at bounding box center [525, 295] width 158 height 18
click at [344, 391] on td "Production Manager" at bounding box center [331, 410] width 221 height 39
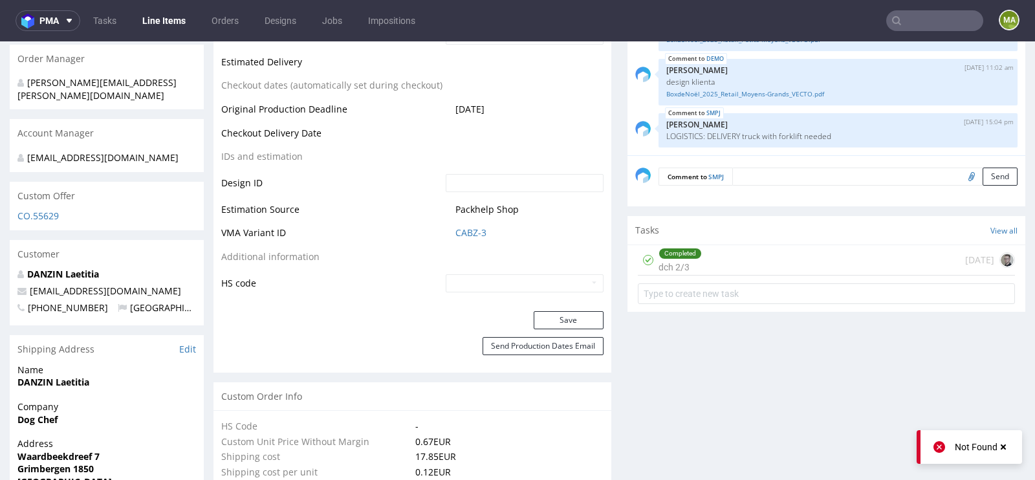
scroll to position [616, 0]
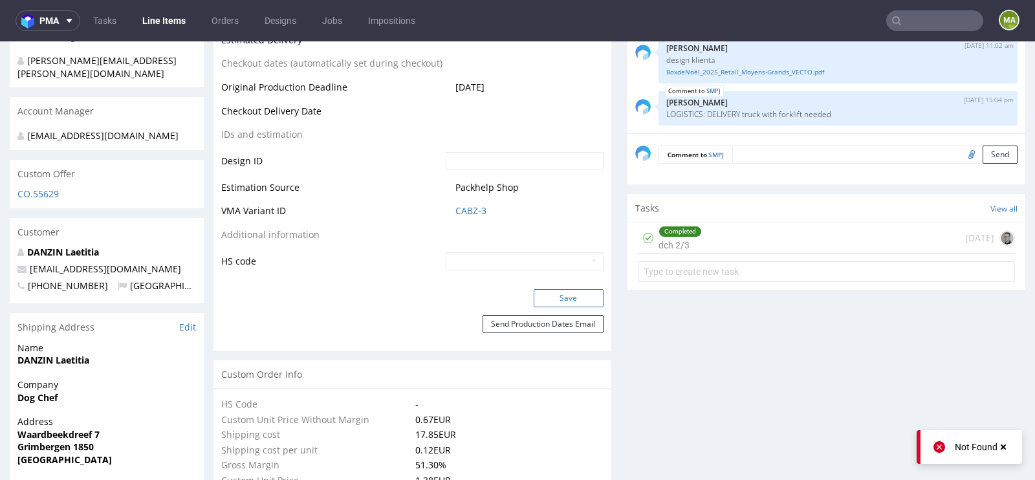
click at [552, 299] on button "Save" at bounding box center [569, 298] width 70 height 18
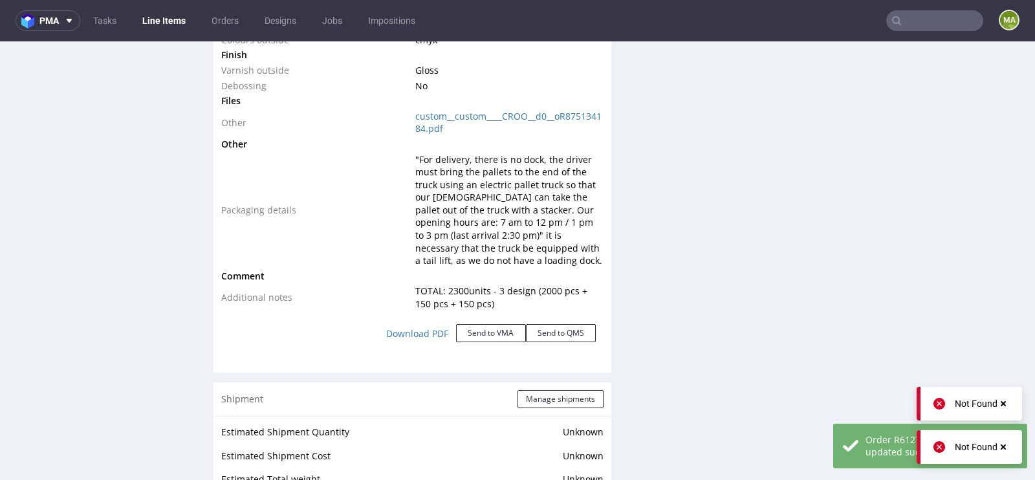
scroll to position [1479, 0]
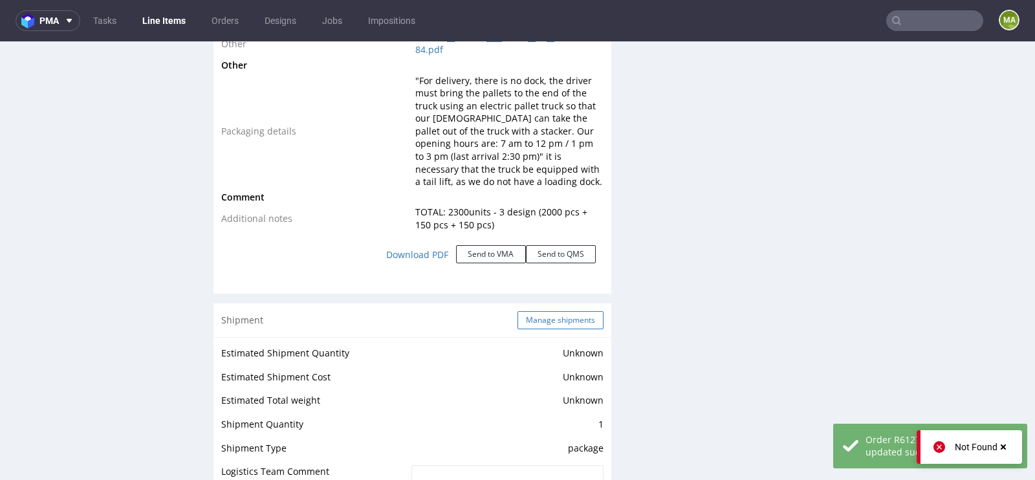
click button "Manage shipments"
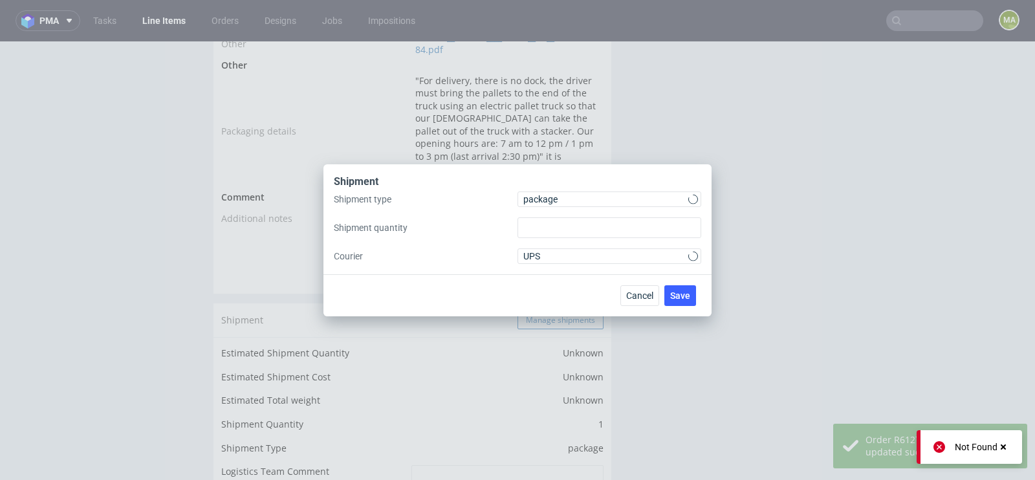
type input "1"
click at [568, 195] on span "package" at bounding box center [605, 199] width 165 height 13
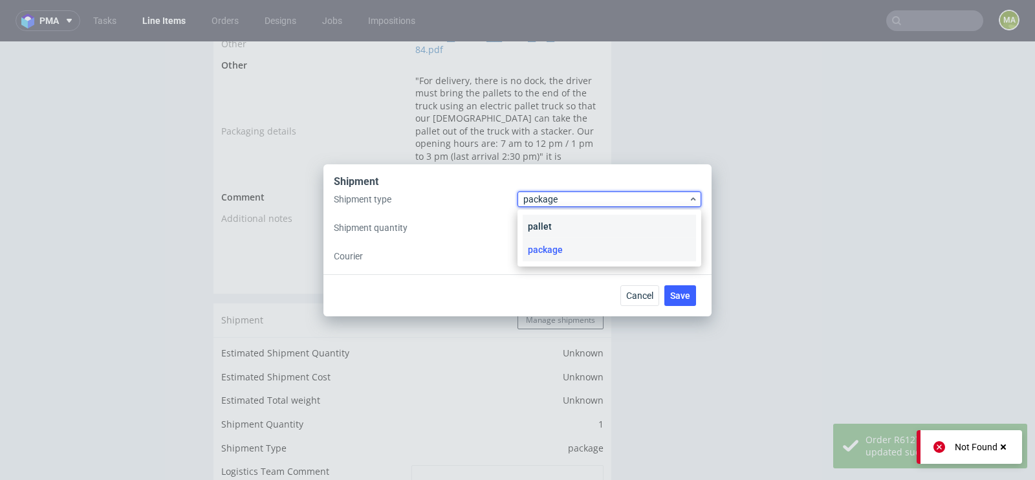
click at [556, 217] on div "pallet" at bounding box center [609, 226] width 173 height 23
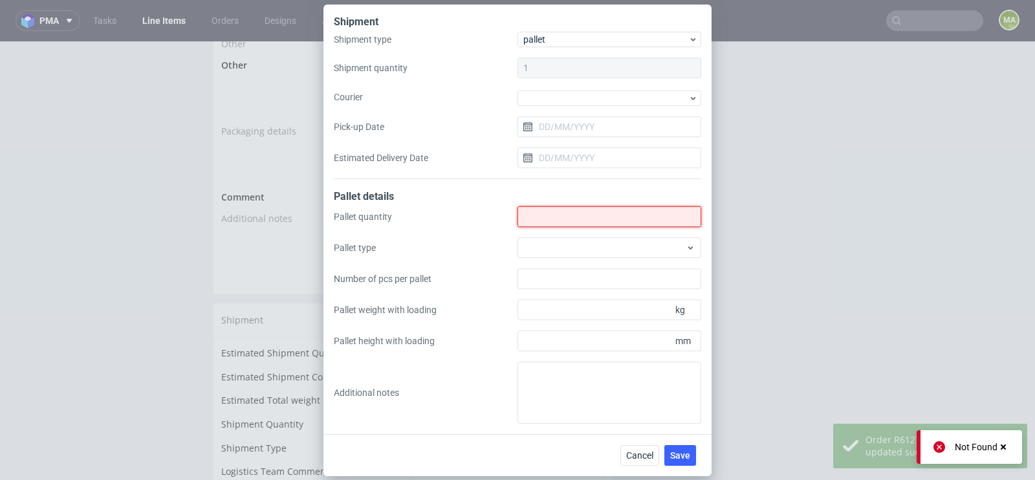
click at [556, 217] on input "Shipment type" at bounding box center [609, 216] width 184 height 21
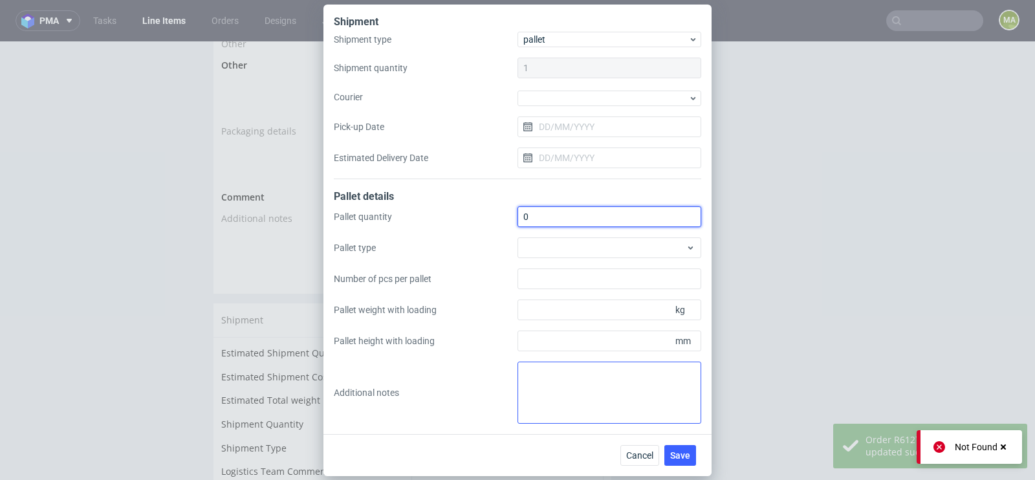
type input "0"
click at [550, 408] on textarea at bounding box center [609, 393] width 184 height 62
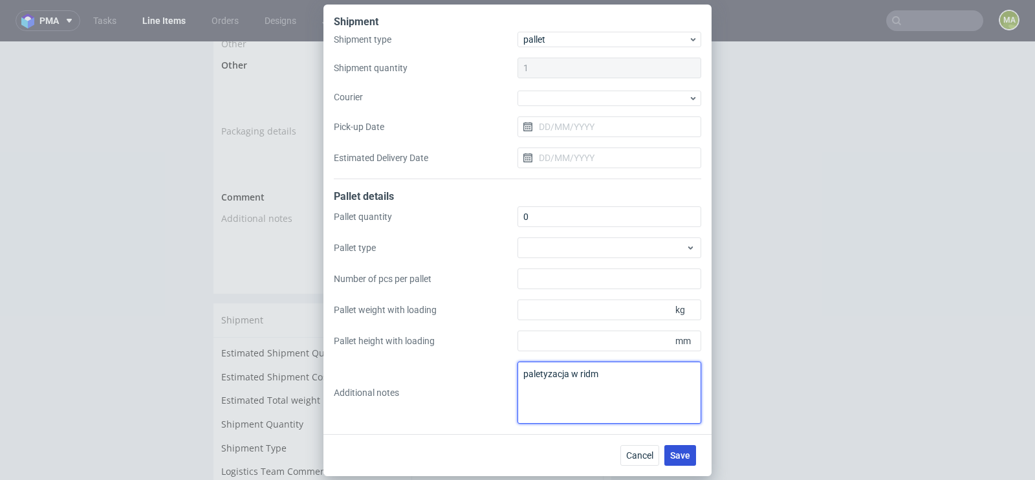
type textarea "paletyzacja w ridm"
click at [684, 449] on button "Save" at bounding box center [680, 455] width 32 height 21
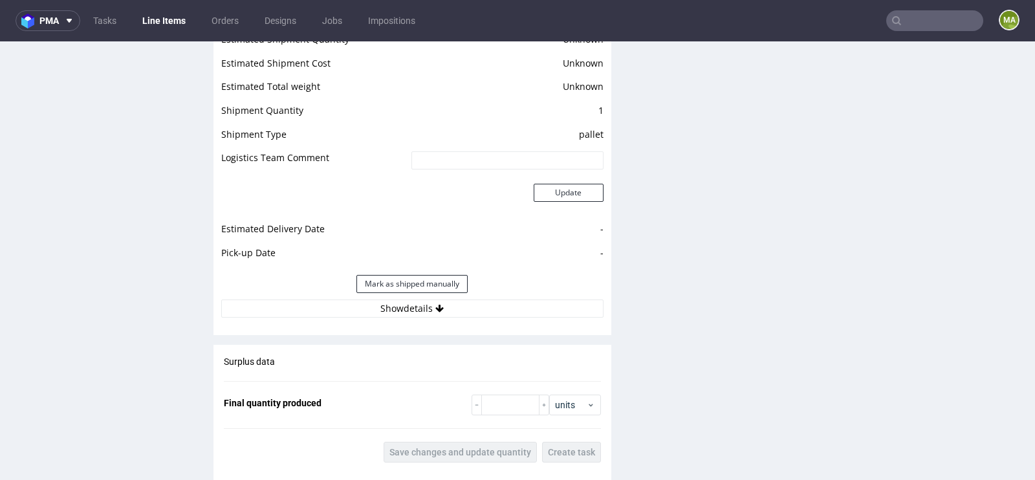
scroll to position [1891, 0]
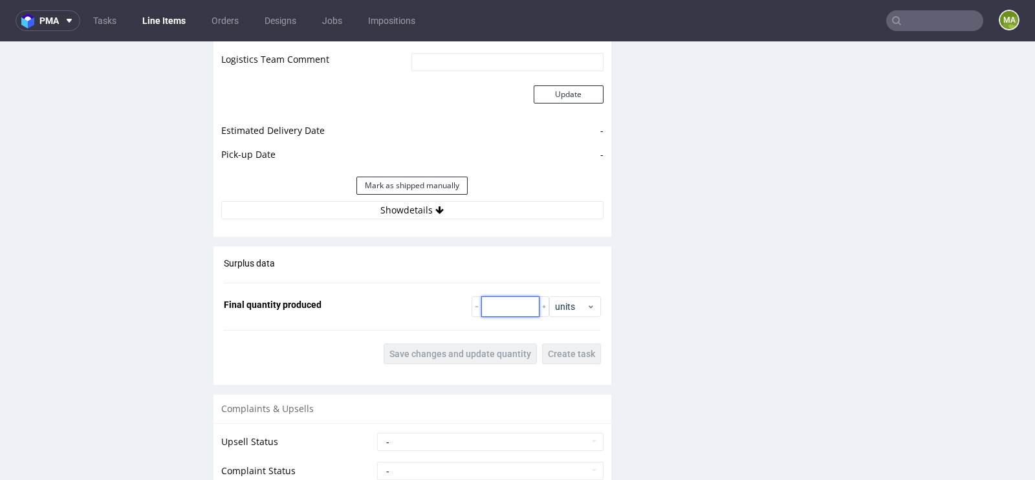
click at [503, 317] on input "number" at bounding box center [510, 306] width 58 height 21
type input "157"
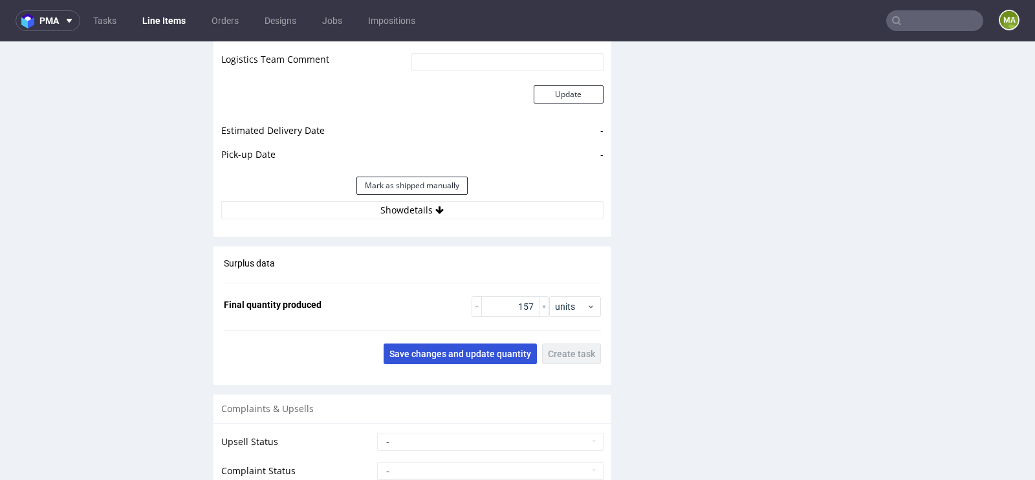
click at [484, 358] on span "Save changes and update quantity" at bounding box center [460, 353] width 142 height 9
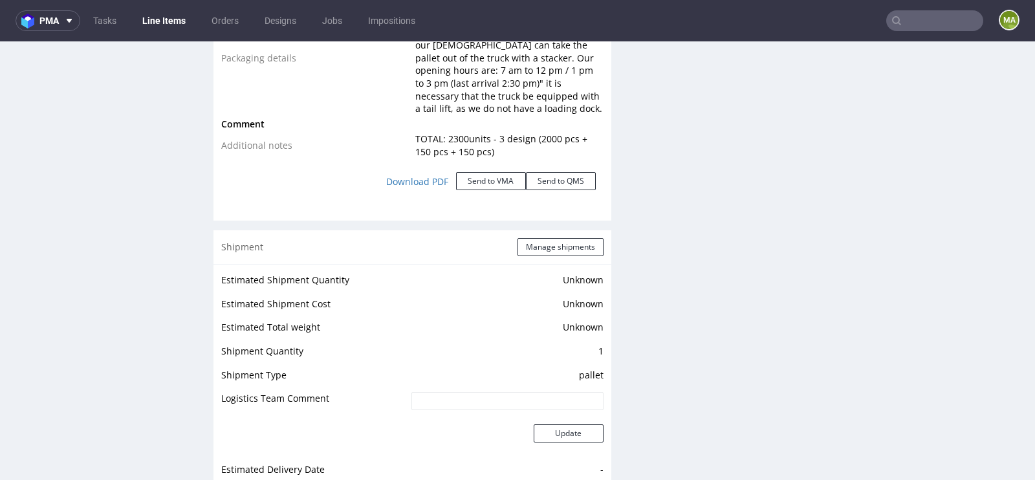
scroll to position [2161, 0]
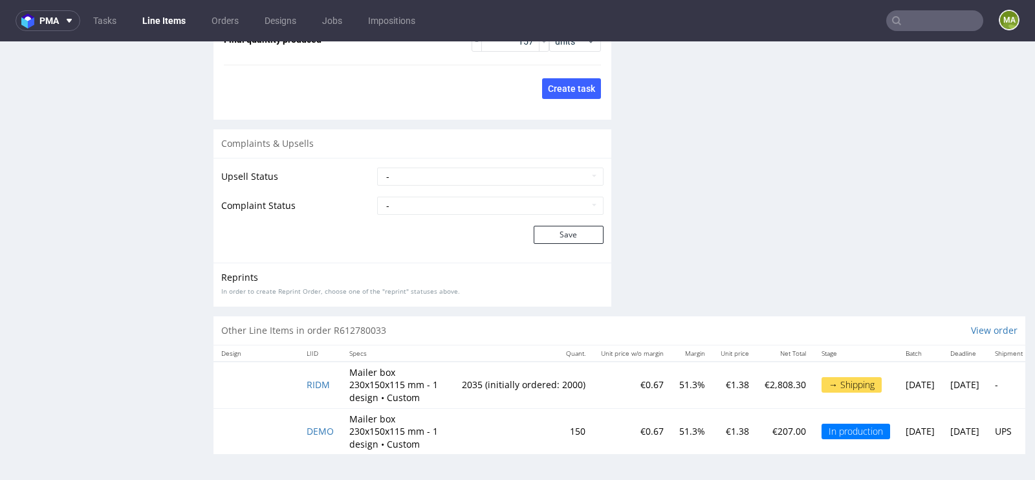
click at [321, 437] on td "DEMO" at bounding box center [320, 431] width 43 height 46
click at [323, 429] on span "DEMO" at bounding box center [320, 431] width 27 height 12
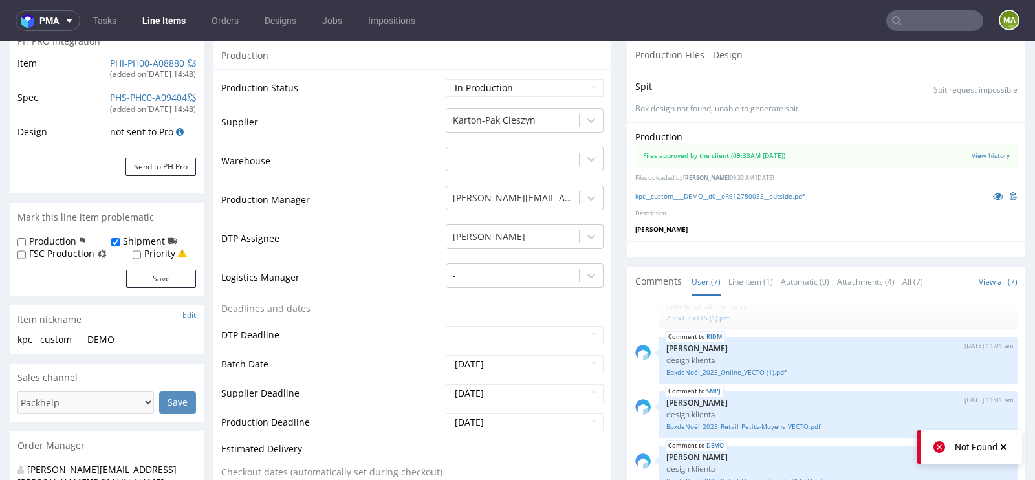
scroll to position [166, 0]
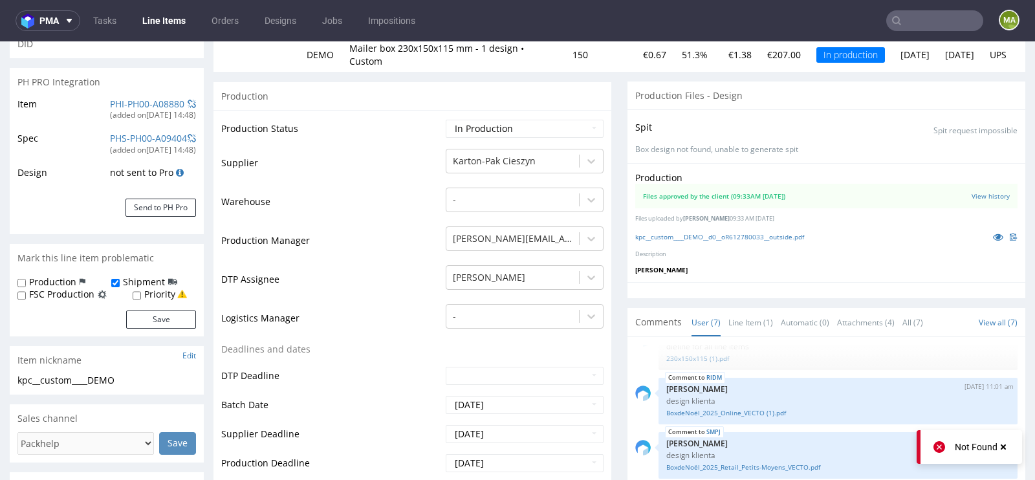
click at [510, 118] on td "Waiting for Artwork Waiting for Diecut Waiting for Mockup Waiting for DTP Waiti…" at bounding box center [522, 132] width 161 height 29
click at [501, 124] on select "Waiting for Artwork Waiting for Diecut Waiting for Mockup Waiting for DTP Waiti…" at bounding box center [525, 129] width 158 height 18
select select "production_complete"
click at [446, 120] on select "Waiting for Artwork Waiting for Diecut Waiting for Mockup Waiting for DTP Waiti…" at bounding box center [525, 129] width 158 height 18
click at [389, 264] on td "DTP Assignee" at bounding box center [331, 283] width 221 height 39
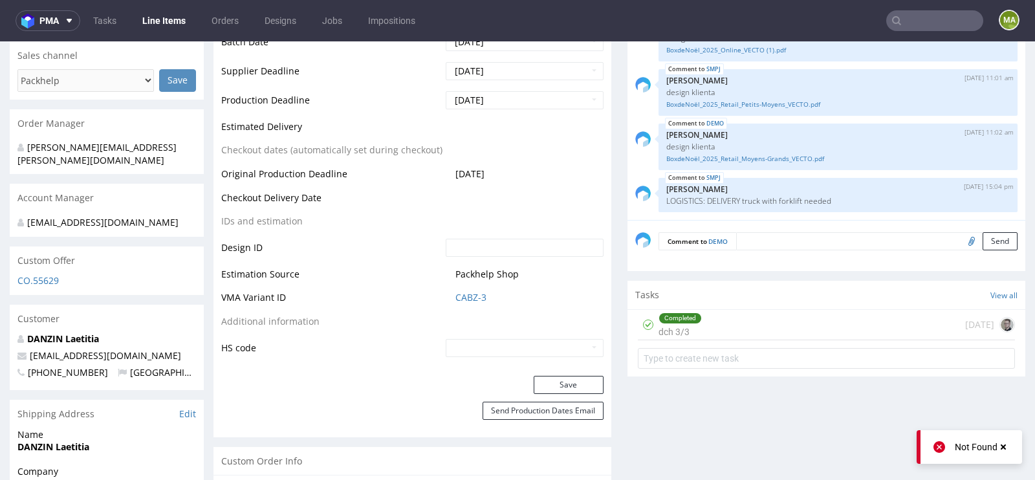
scroll to position [720, 0]
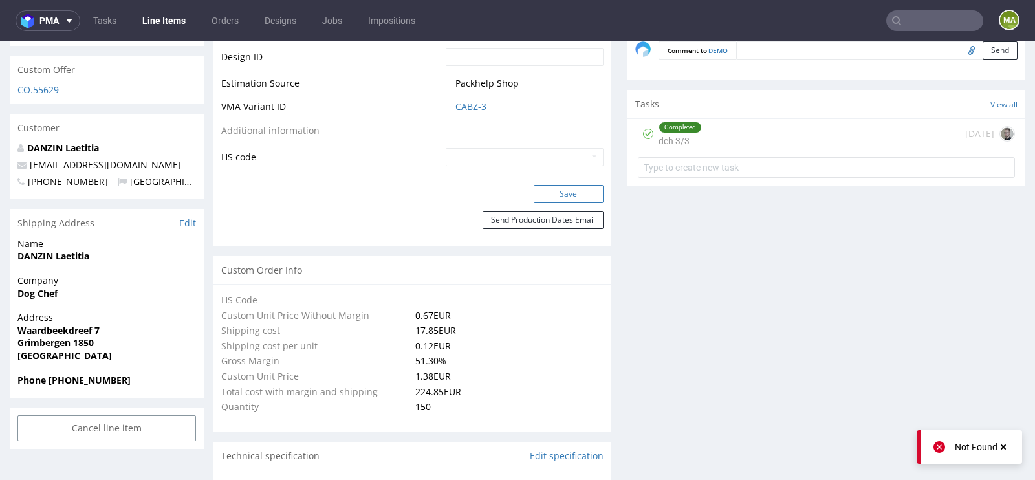
click at [559, 185] on button "Save" at bounding box center [569, 194] width 70 height 18
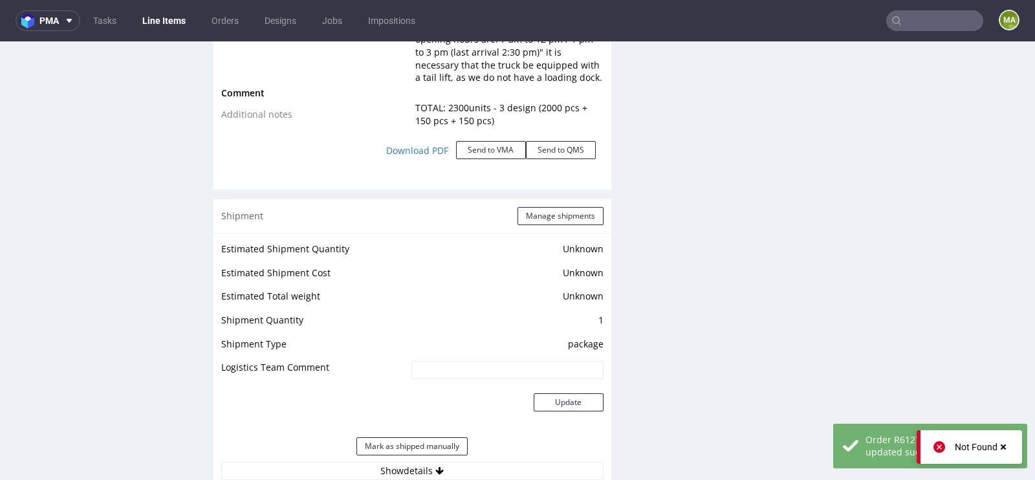
scroll to position [1697, 0]
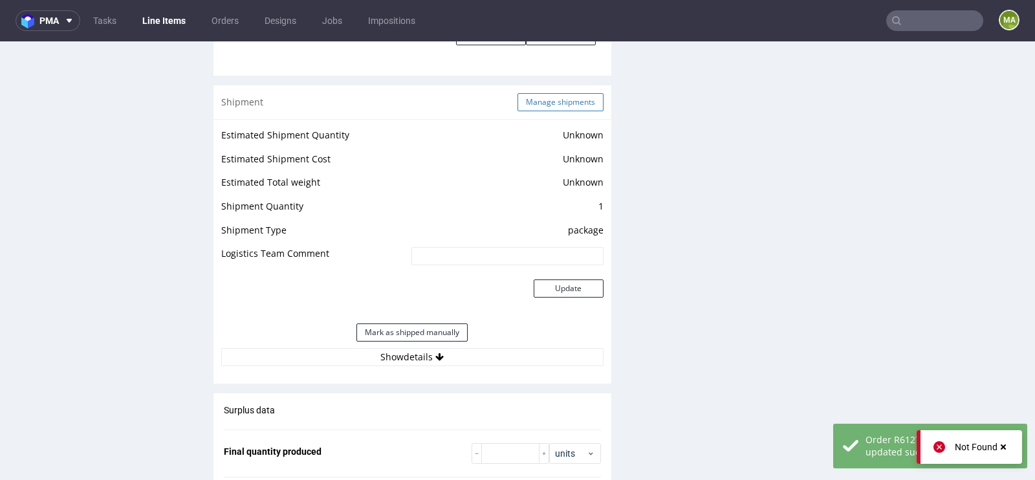
click button "Manage shipments"
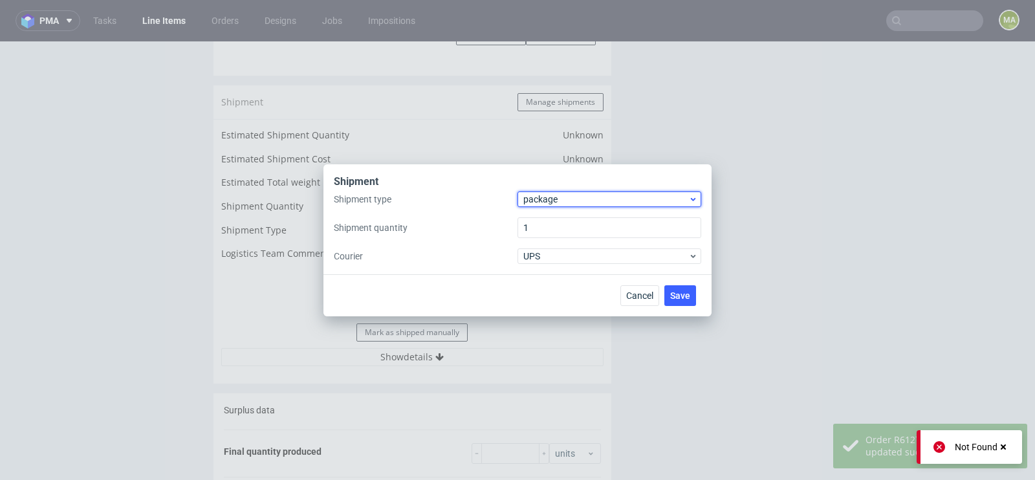
click at [554, 195] on span "package" at bounding box center [605, 199] width 165 height 13
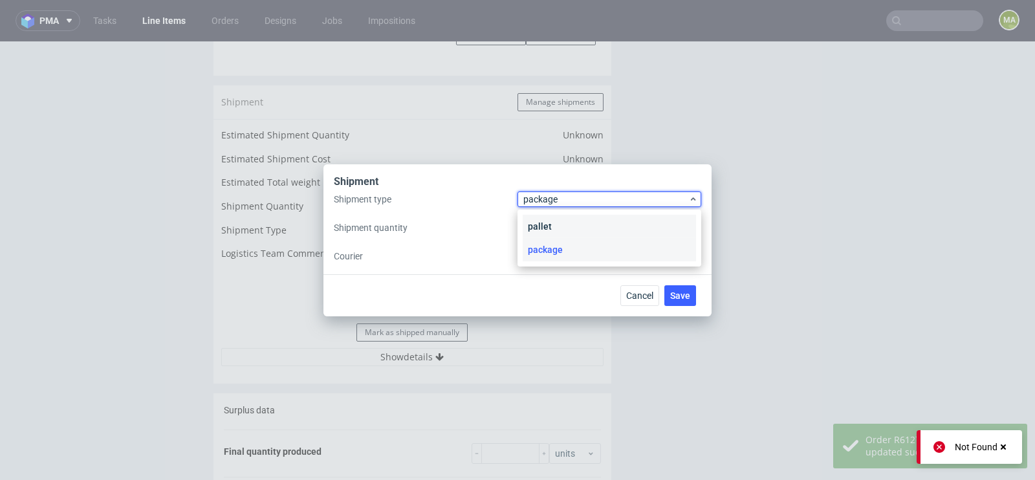
click at [547, 216] on div "pallet" at bounding box center [609, 226] width 173 height 23
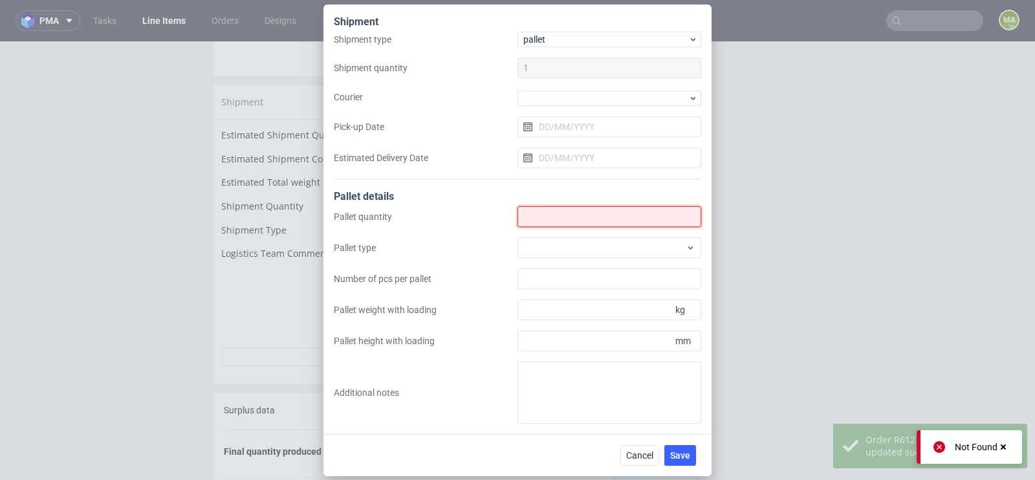
click at [547, 216] on input "Shipment type" at bounding box center [609, 216] width 184 height 21
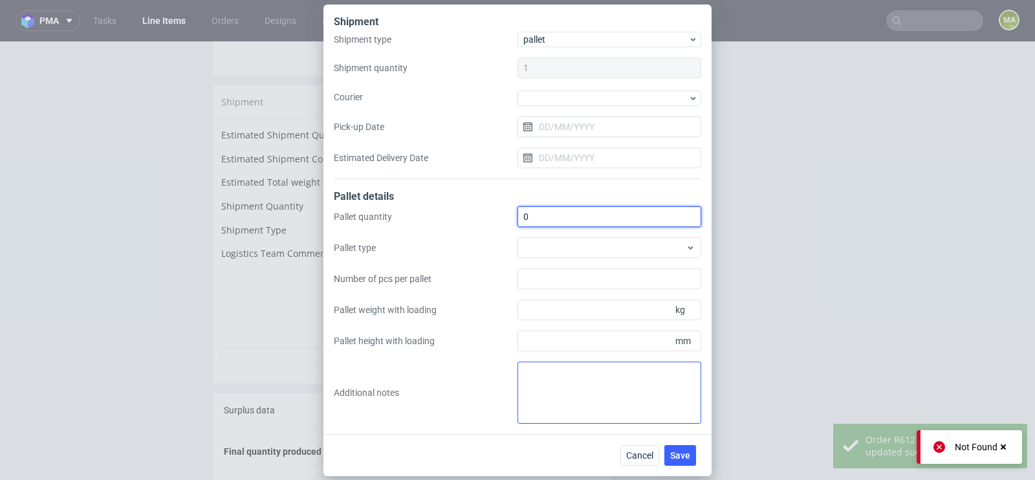
type input "0"
click at [574, 419] on textarea at bounding box center [609, 393] width 184 height 62
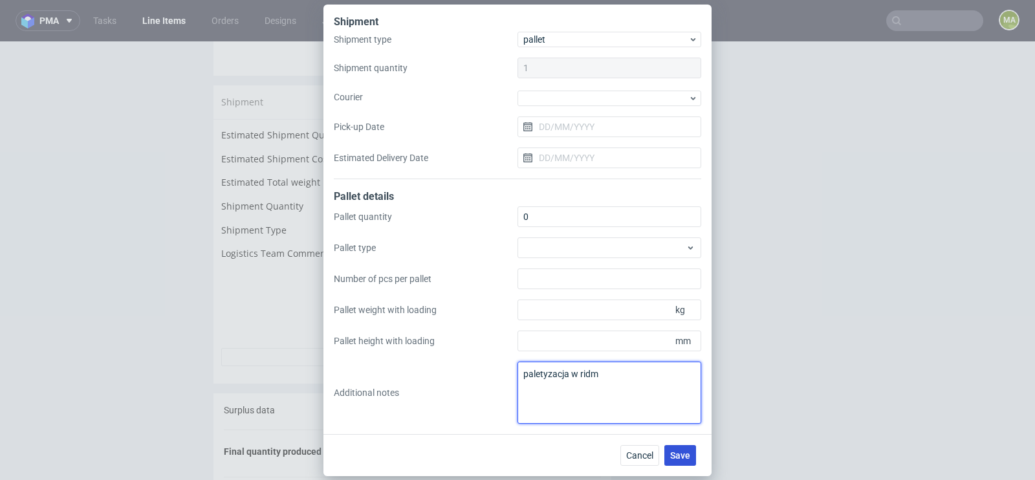
type textarea "paletyzacja w ridm"
click at [684, 459] on span "Save" at bounding box center [680, 455] width 20 height 9
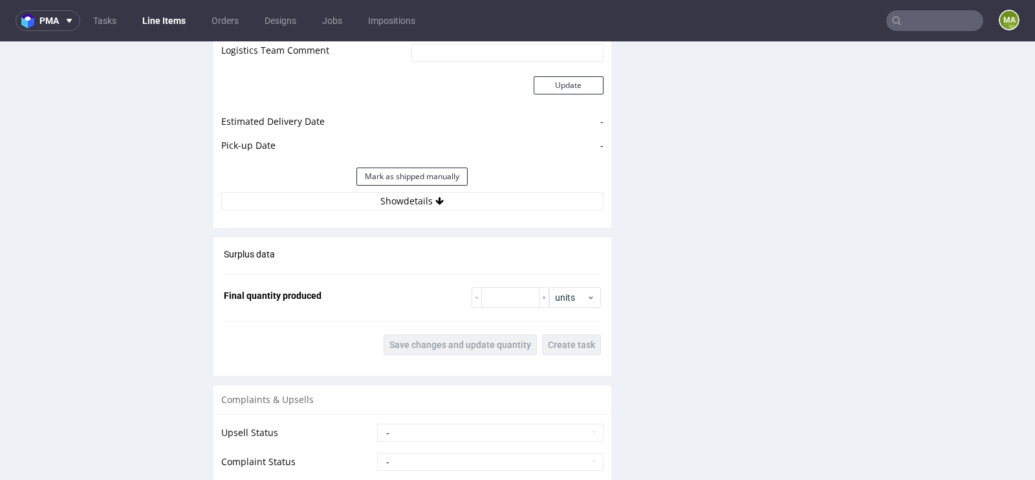
scroll to position [1921, 0]
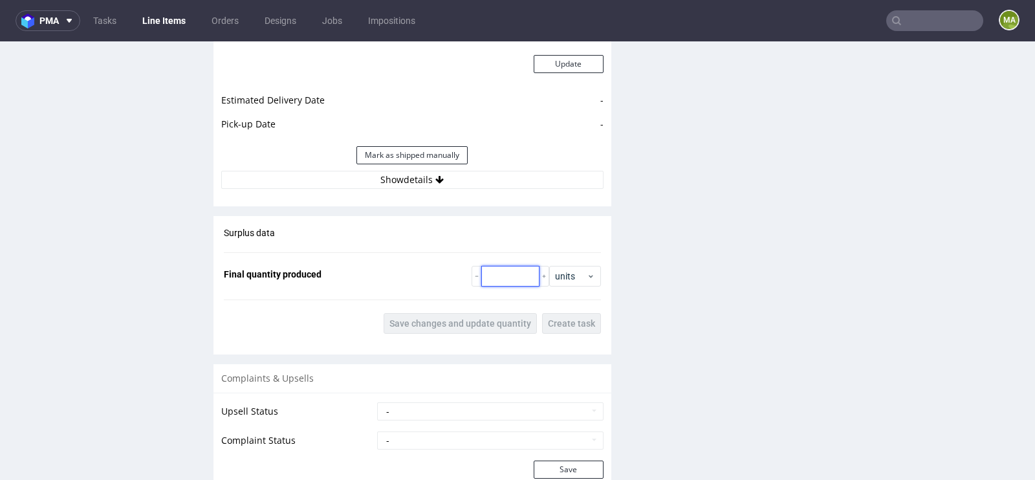
click at [494, 283] on input "number" at bounding box center [510, 276] width 58 height 21
type input "157"
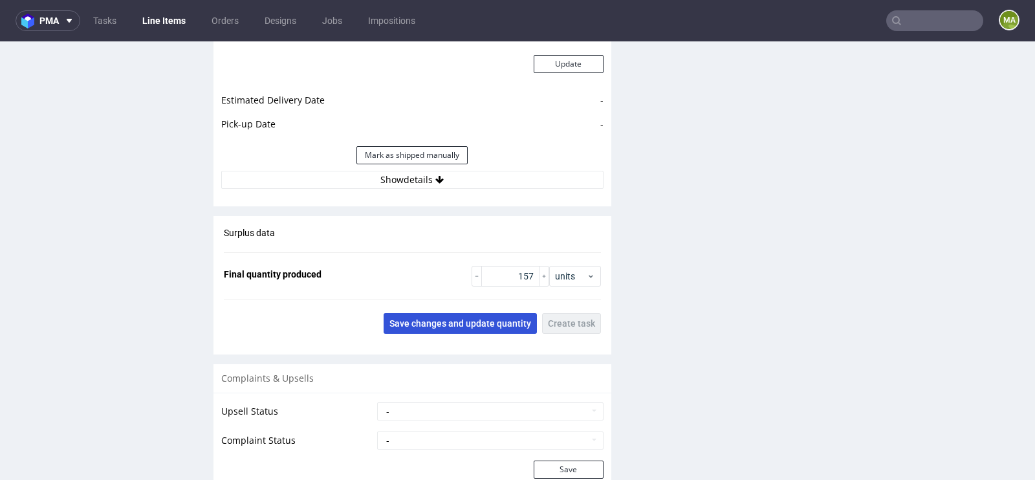
click at [470, 328] on span "Save changes and update quantity" at bounding box center [460, 323] width 142 height 9
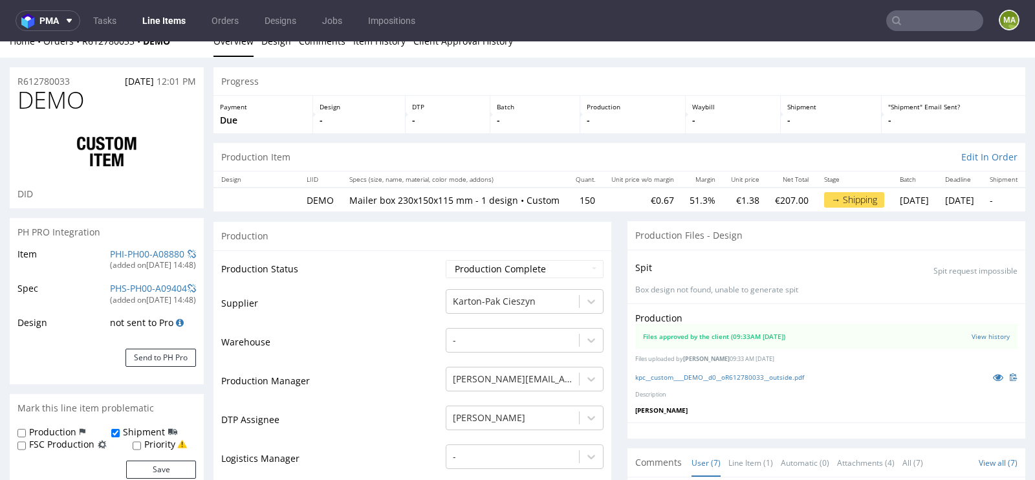
scroll to position [0, 0]
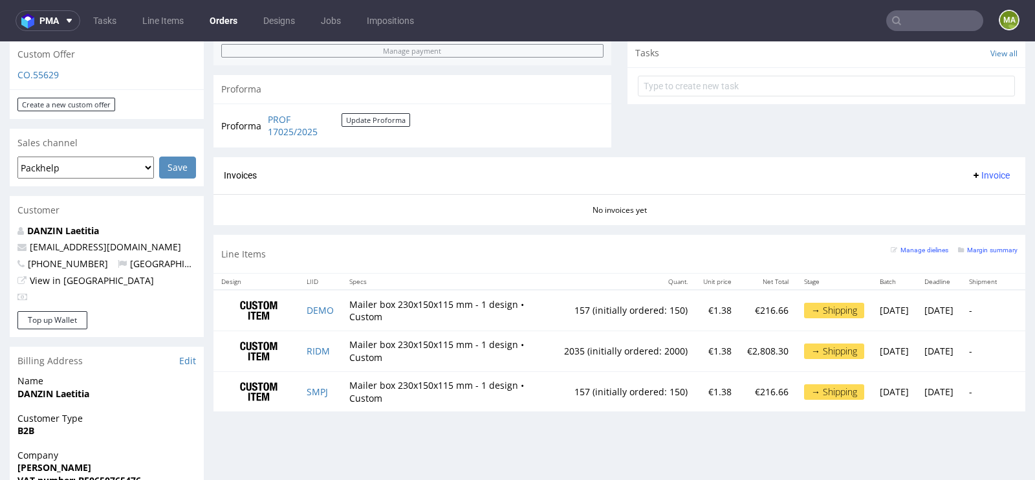
scroll to position [457, 0]
click at [929, 25] on input "text" at bounding box center [934, 20] width 97 height 21
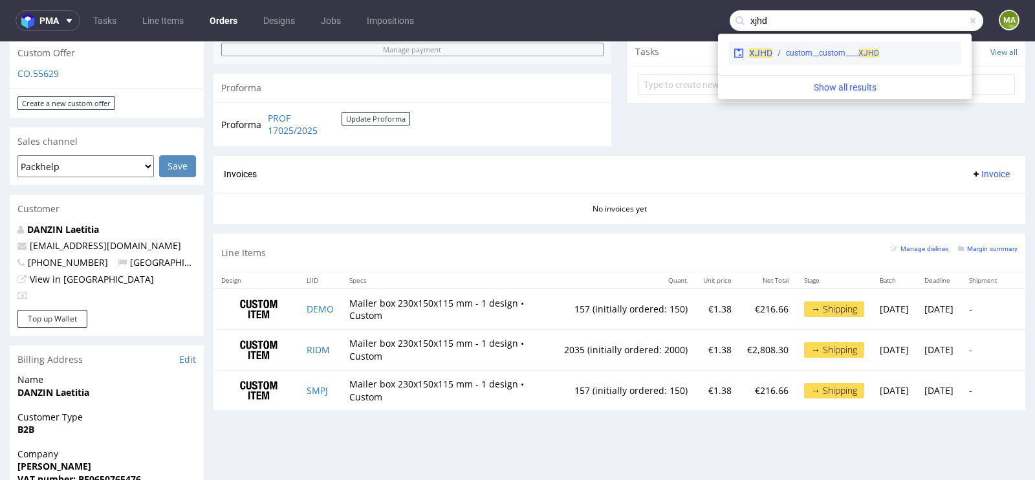
type input "xjhd"
click at [834, 58] on div "custom__custom____ XJHD" at bounding box center [832, 53] width 93 height 12
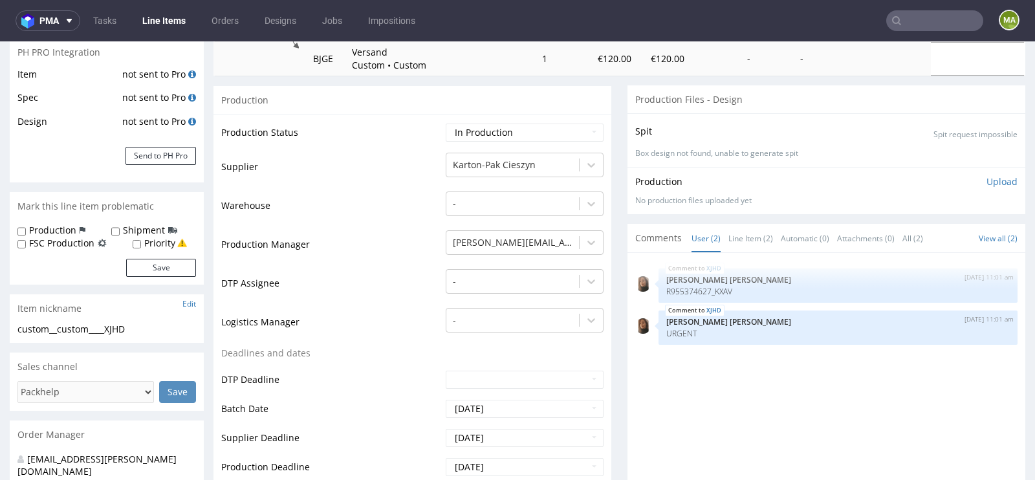
scroll to position [297, 0]
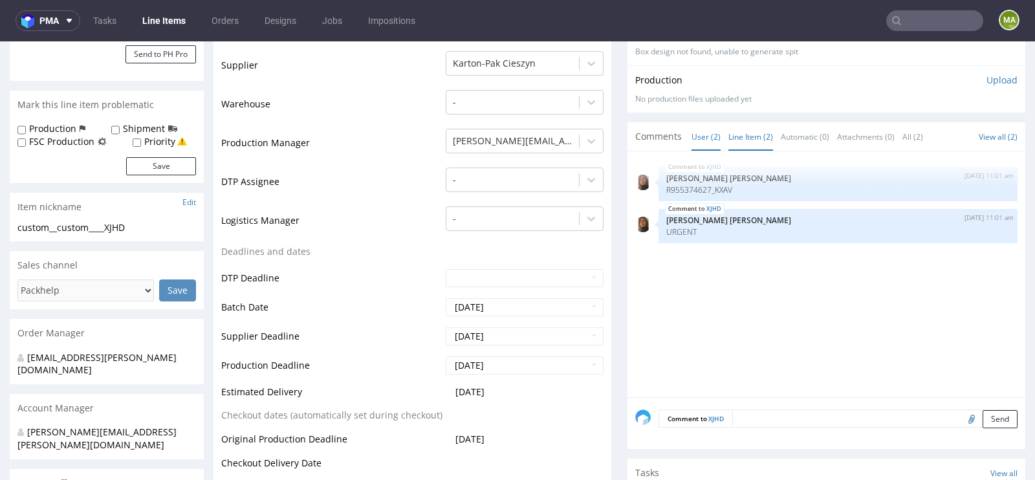
click at [755, 139] on link "Line Item (2)" at bounding box center [750, 137] width 45 height 28
click at [750, 135] on link "Line Item (2)" at bounding box center [750, 137] width 45 height 28
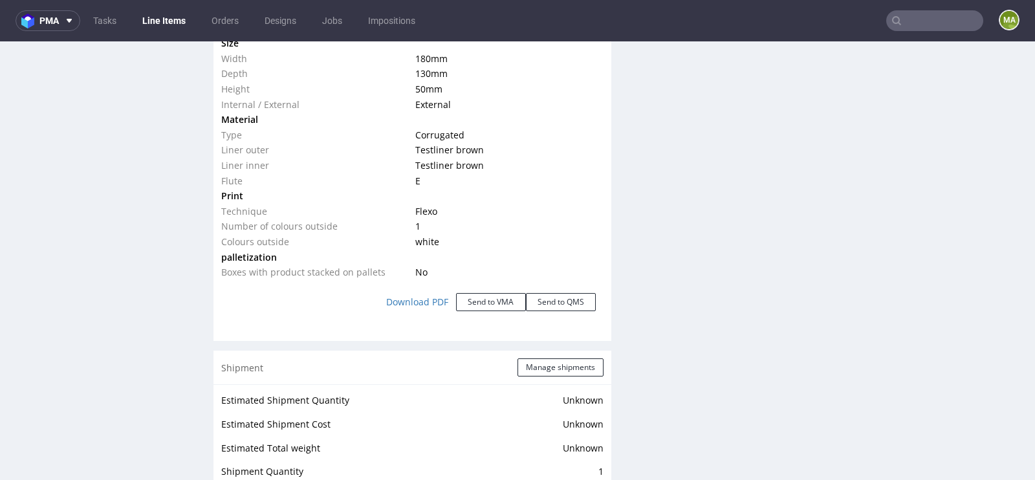
scroll to position [1436, 0]
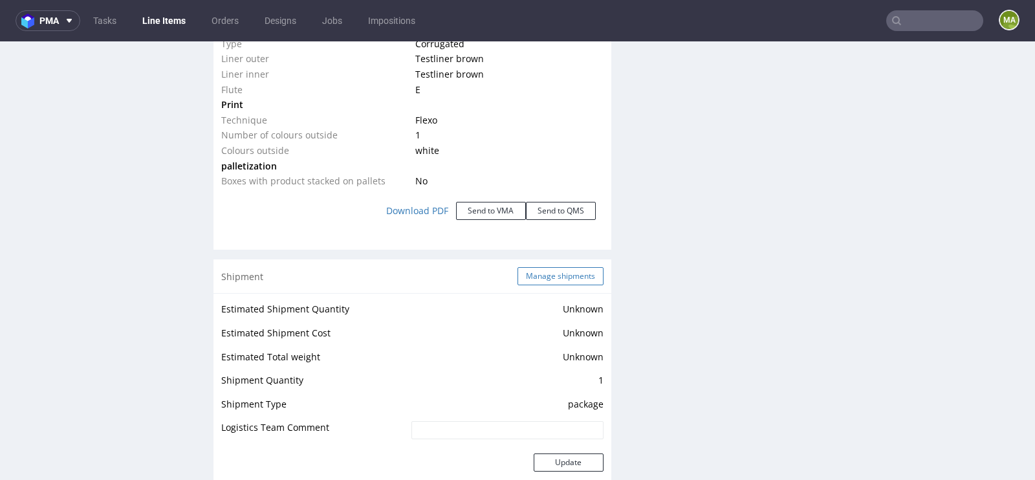
click at [575, 277] on button "Manage shipments" at bounding box center [560, 276] width 86 height 18
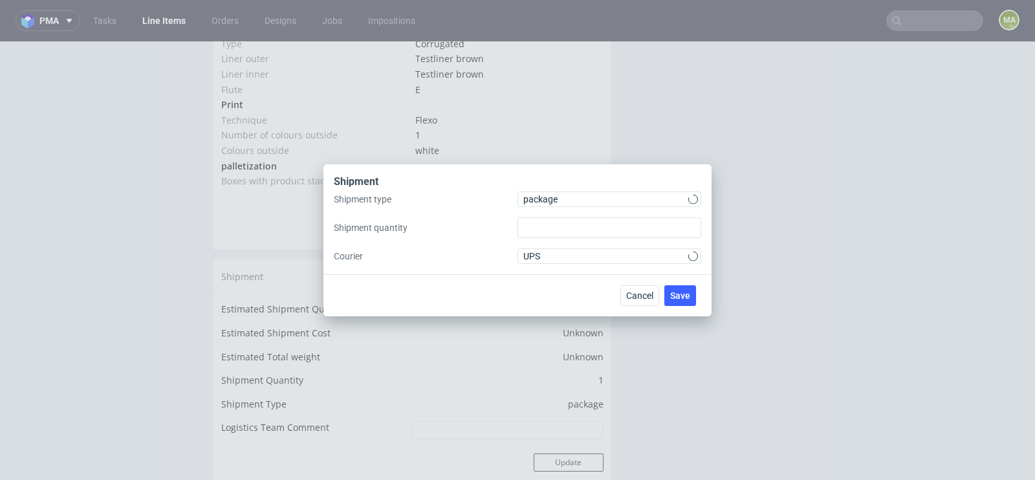
type input "1"
click at [592, 209] on div "Shipment type package Shipment quantity 1 Courier UPS" at bounding box center [517, 227] width 367 height 72
click at [592, 199] on span "package" at bounding box center [605, 199] width 165 height 13
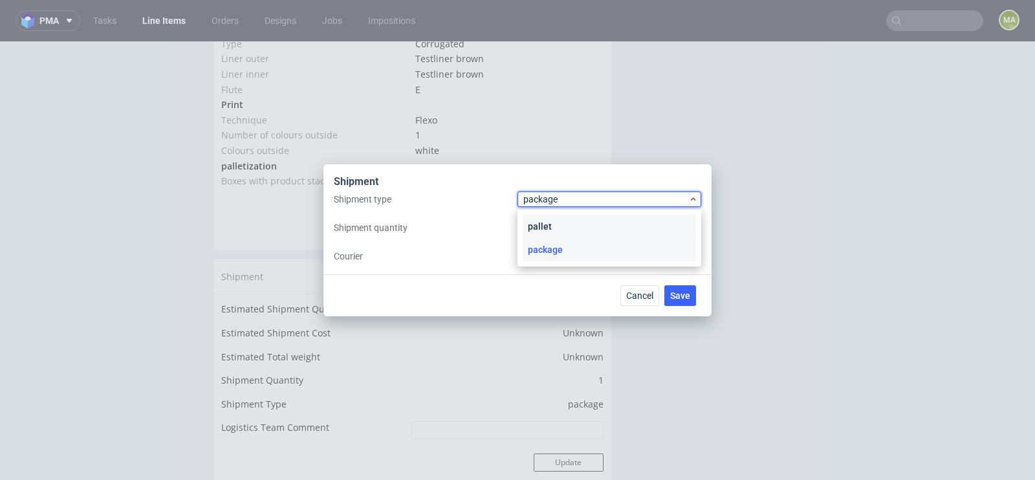
click at [570, 230] on div "pallet" at bounding box center [609, 226] width 173 height 23
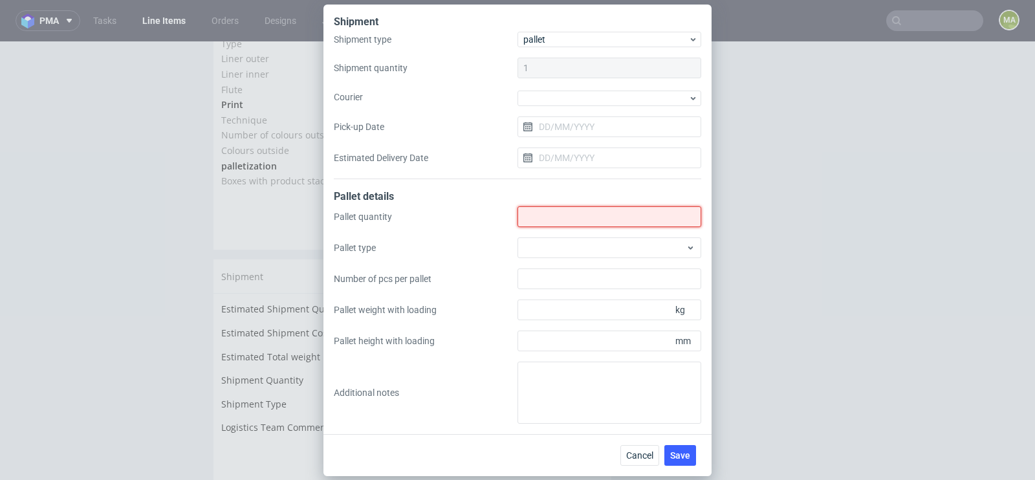
click at [572, 224] on input "Shipment type" at bounding box center [609, 216] width 184 height 21
click at [571, 237] on div at bounding box center [609, 247] width 184 height 21
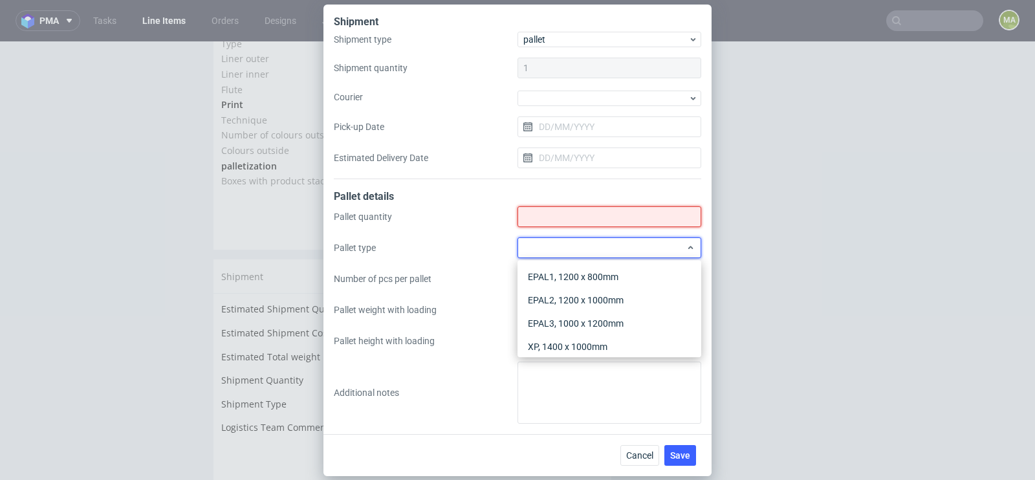
click at [571, 218] on input "Shipment type" at bounding box center [609, 216] width 184 height 21
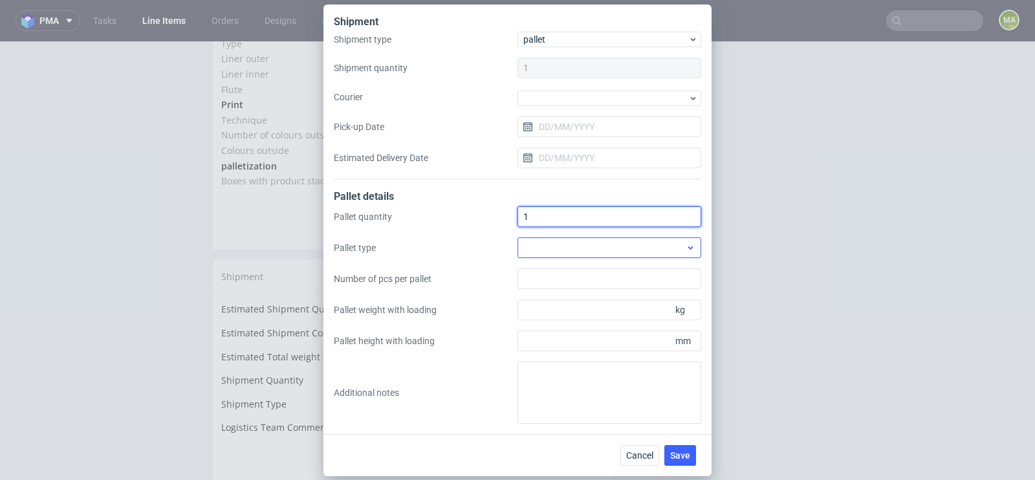
type input "1"
click at [559, 241] on div at bounding box center [609, 247] width 184 height 21
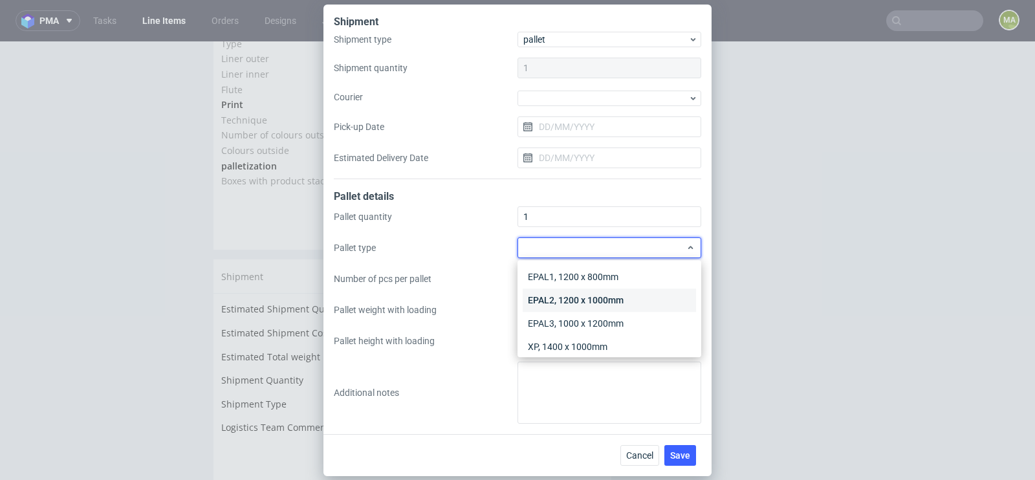
scroll to position [30, 0]
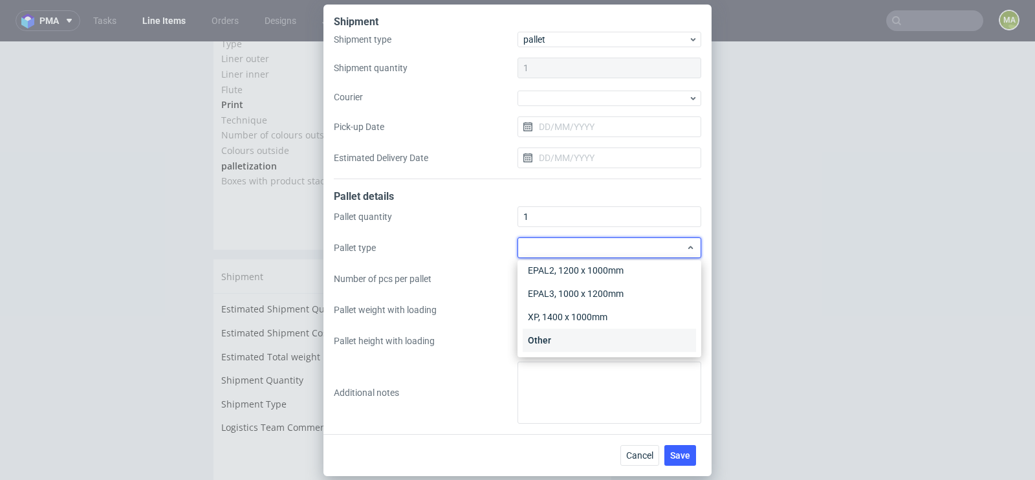
click at [548, 341] on div "Other" at bounding box center [609, 340] width 173 height 23
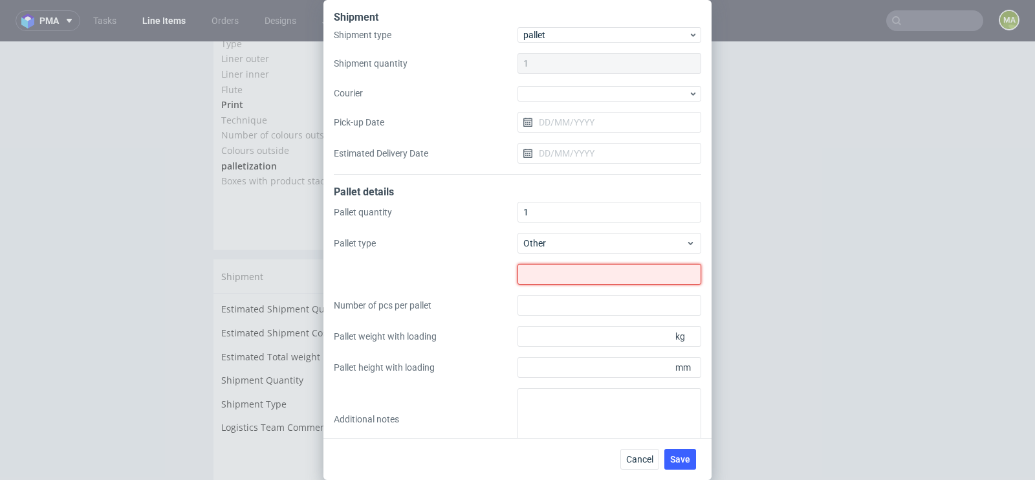
click at [570, 281] on input "text" at bounding box center [609, 274] width 184 height 21
type input "1000x700"
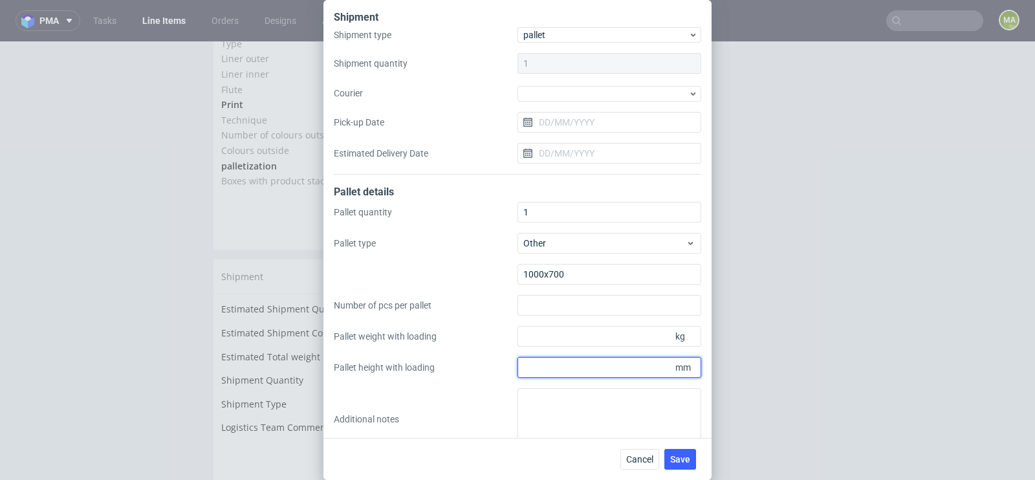
click at [616, 365] on input "Pallet height with loading" at bounding box center [609, 367] width 184 height 21
type input "1100"
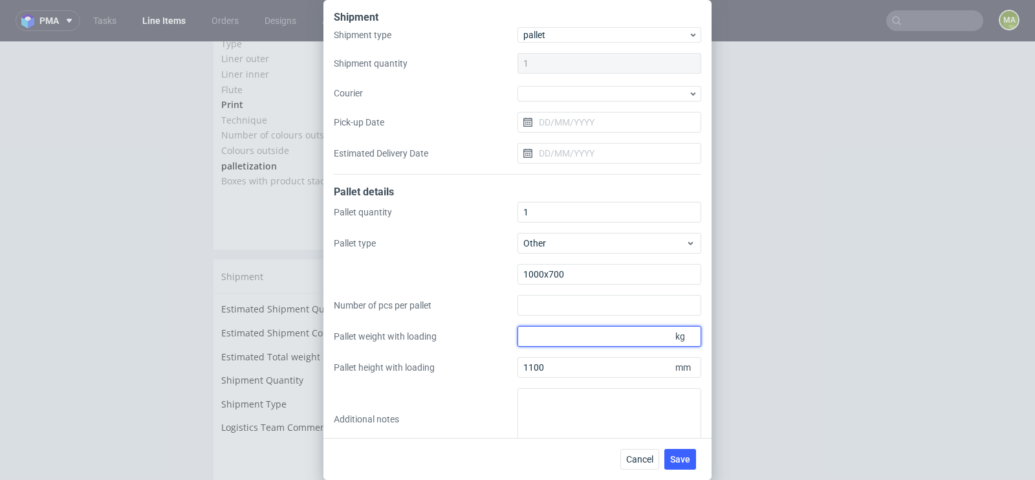
click at [640, 347] on div "Pallet quantity 1 Pallet type Other 1000x700 Number of pcs per pallet Pallet we…" at bounding box center [517, 326] width 367 height 248
type input "100"
click at [689, 449] on button "Save" at bounding box center [680, 459] width 32 height 21
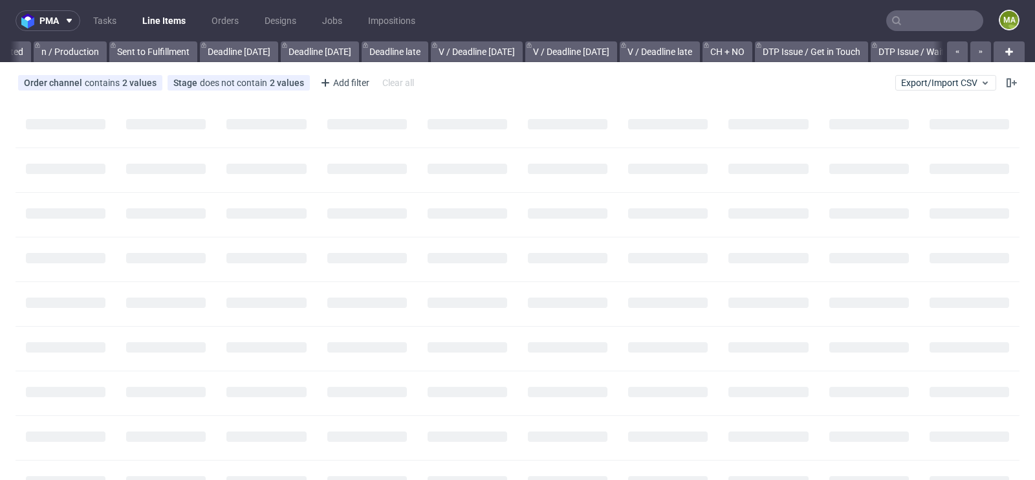
click at [922, 14] on input "text" at bounding box center [934, 20] width 97 height 21
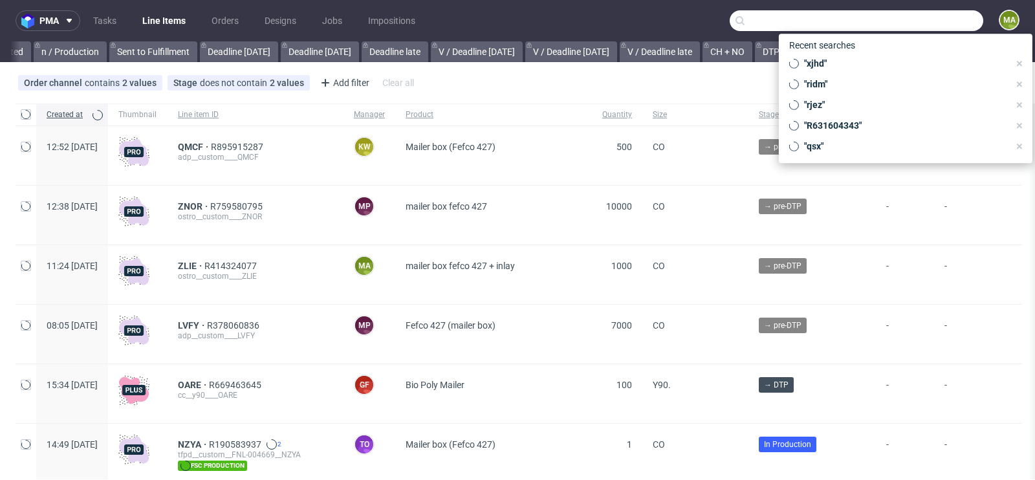
scroll to position [0, 1462]
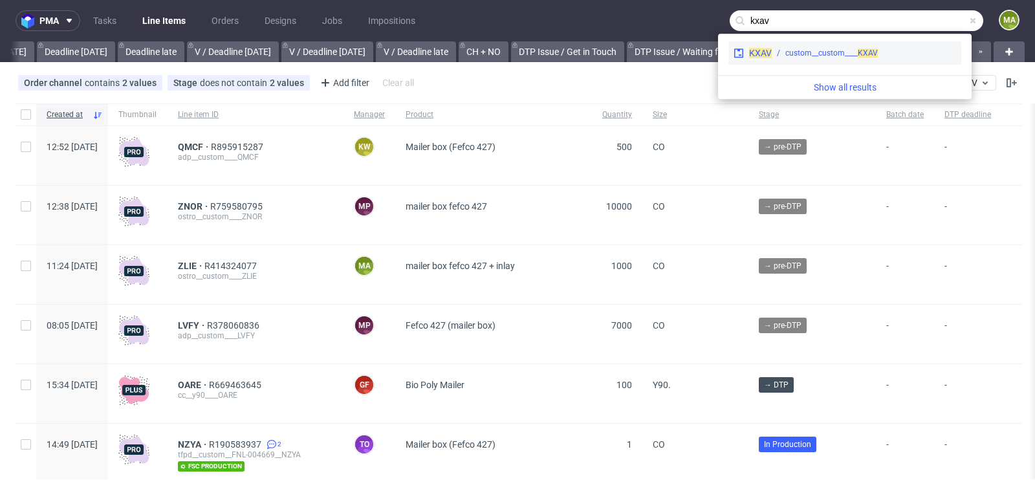
type input "kxav"
click at [840, 45] on div "KXAV custom__custom____ KXAV" at bounding box center [844, 52] width 233 height 23
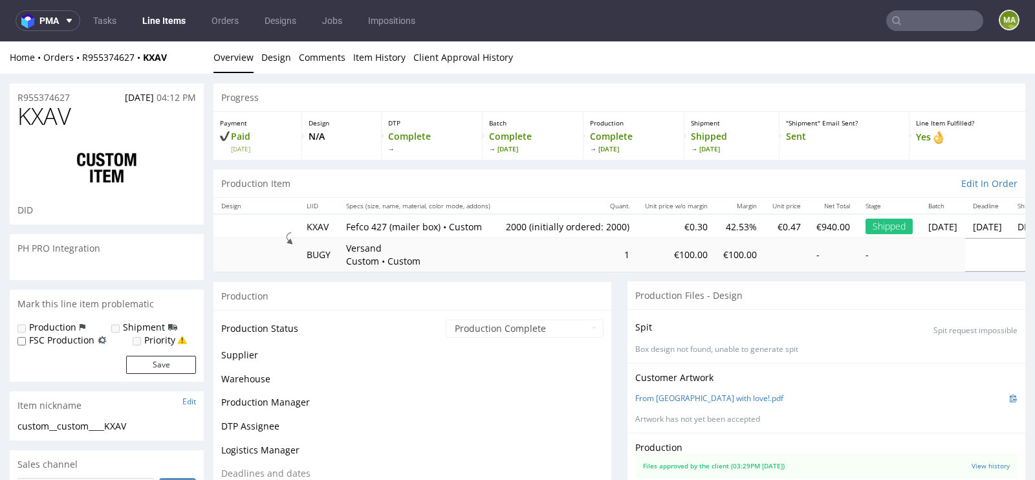
scroll to position [75, 0]
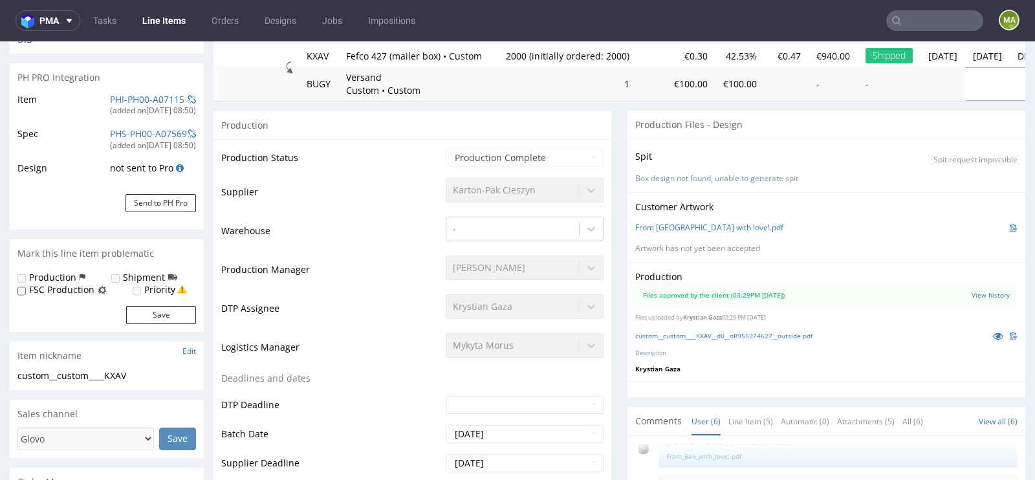
select select "in_progress"
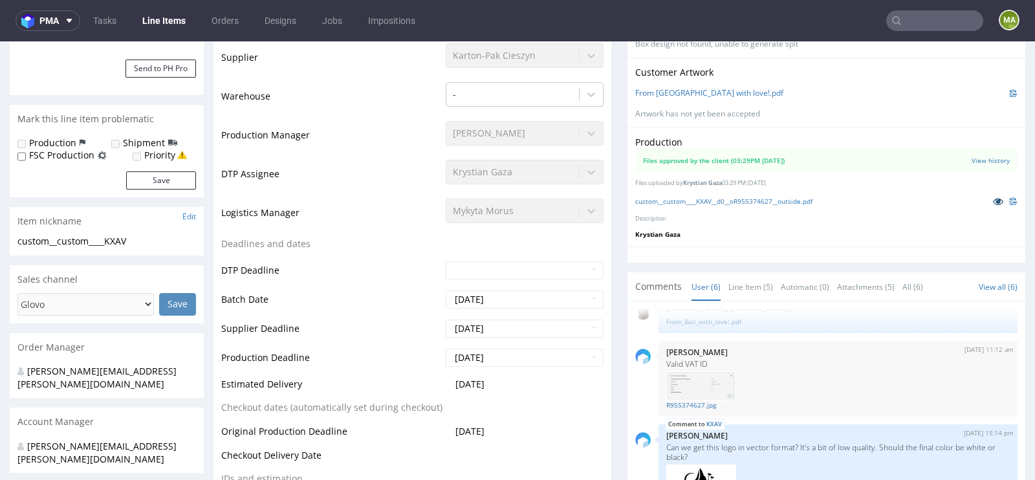
click at [993, 197] on icon at bounding box center [998, 201] width 10 height 9
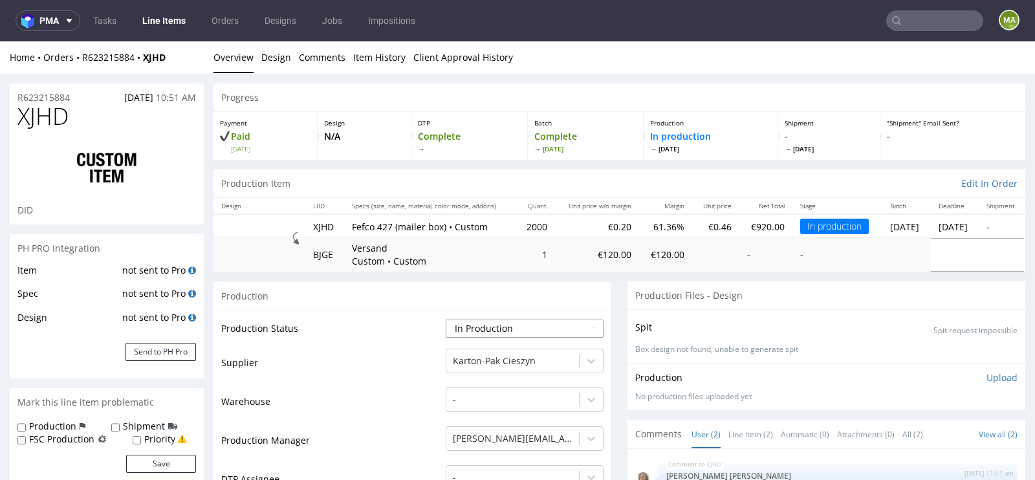
click at [487, 327] on select "Waiting for Artwork Waiting for Diecut Waiting for Mockup Waiting for DTP Waiti…" at bounding box center [525, 328] width 158 height 18
select select "production_complete"
click at [446, 319] on select "Waiting for Artwork Waiting for Diecut Waiting for Mockup Waiting for DTP Waiti…" at bounding box center [525, 328] width 158 height 18
click at [384, 418] on td "Warehouse" at bounding box center [331, 405] width 221 height 39
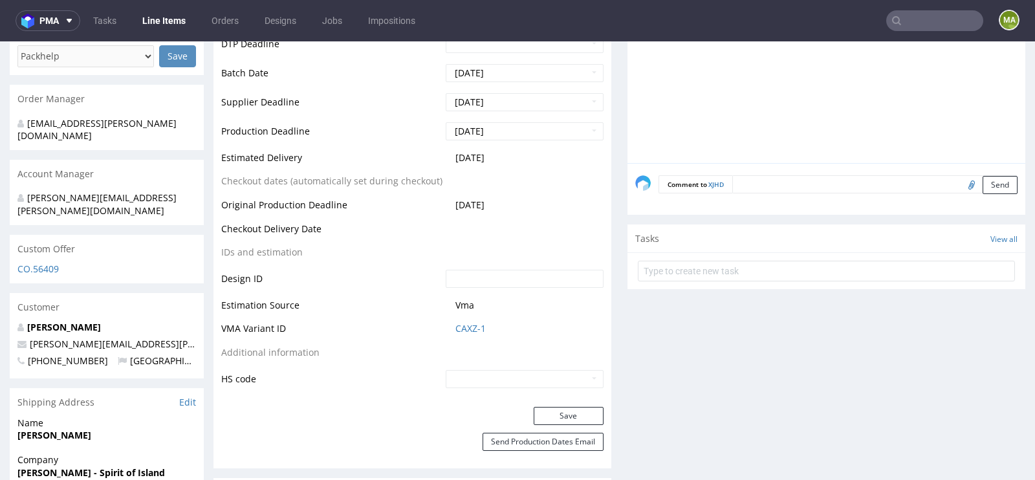
scroll to position [547, 0]
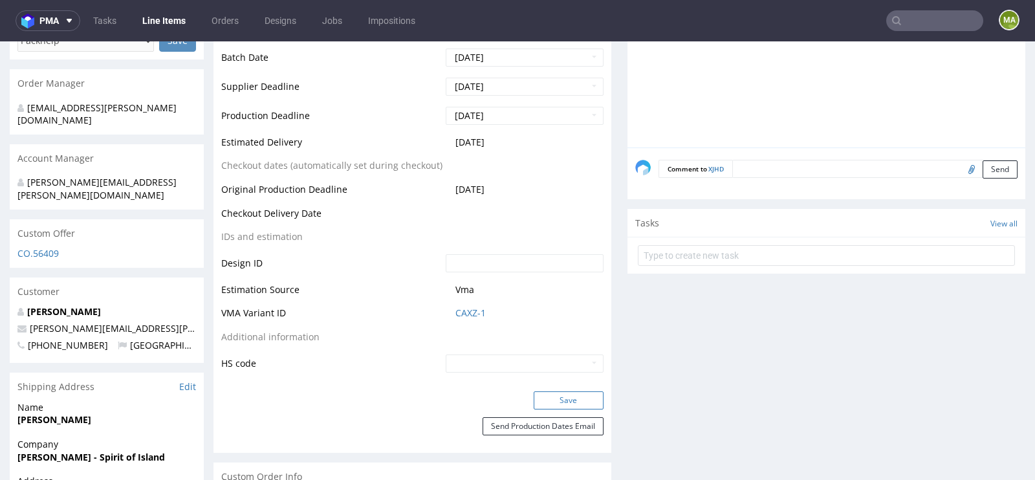
click at [578, 398] on button "Save" at bounding box center [569, 400] width 70 height 18
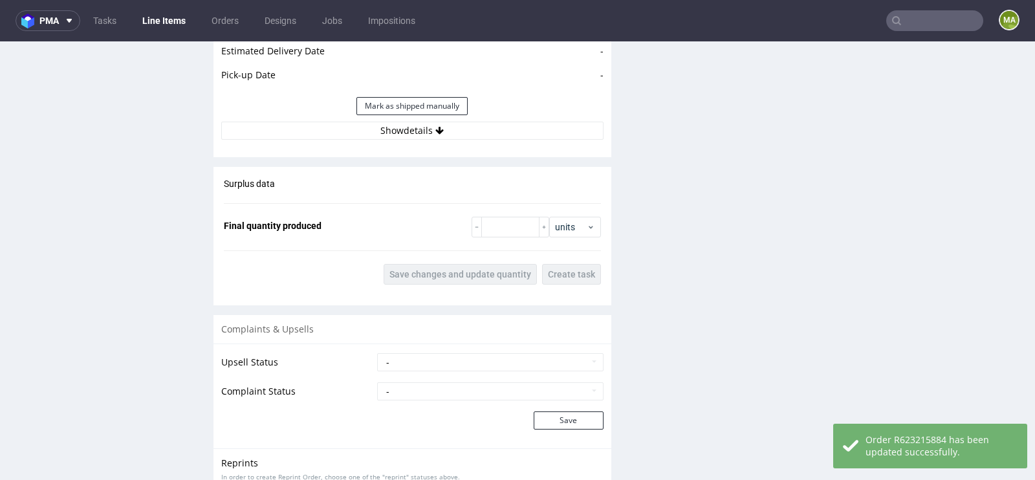
scroll to position [1885, 0]
click at [501, 220] on input "number" at bounding box center [510, 225] width 58 height 21
type input "2060"
click at [431, 287] on div "Surplus data Final quantity produced 2060 units Save changes and update quantit…" at bounding box center [412, 230] width 398 height 128
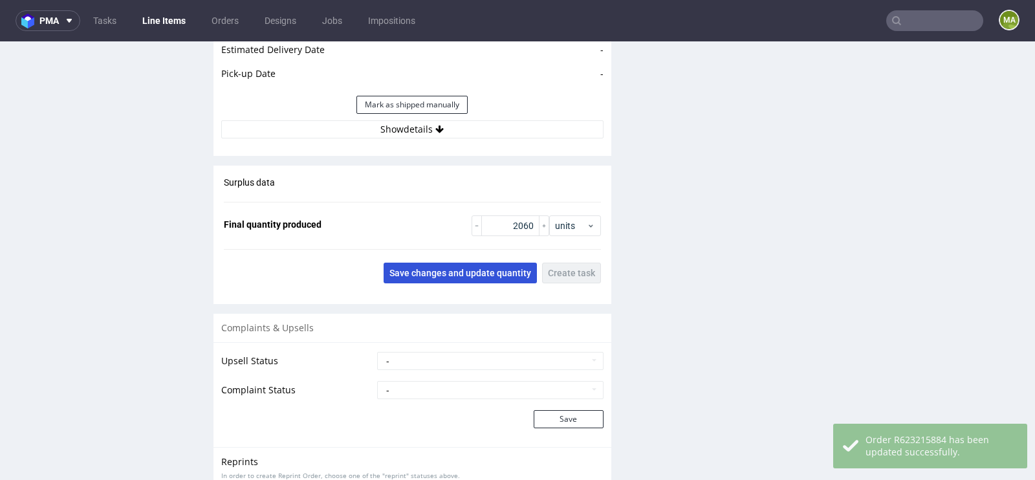
click at [447, 268] on span "Save changes and update quantity" at bounding box center [460, 272] width 142 height 9
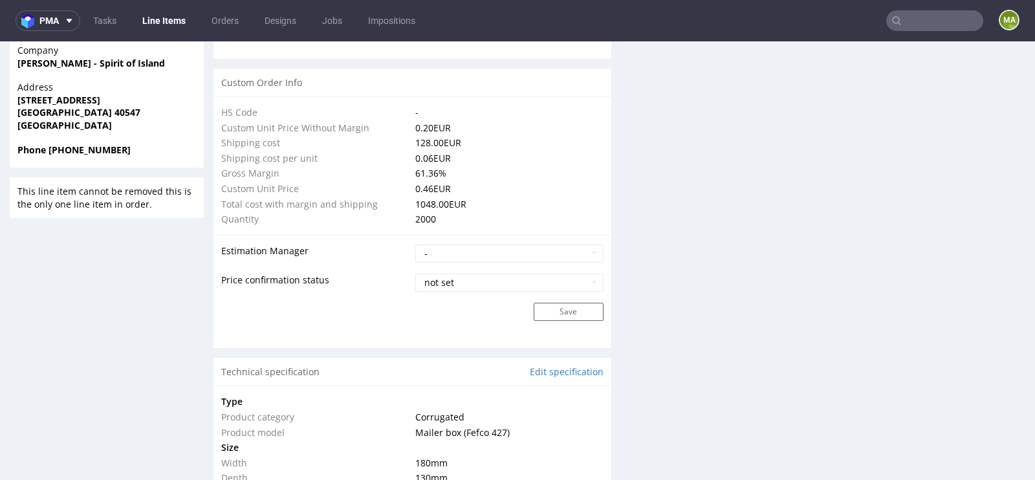
scroll to position [0, 0]
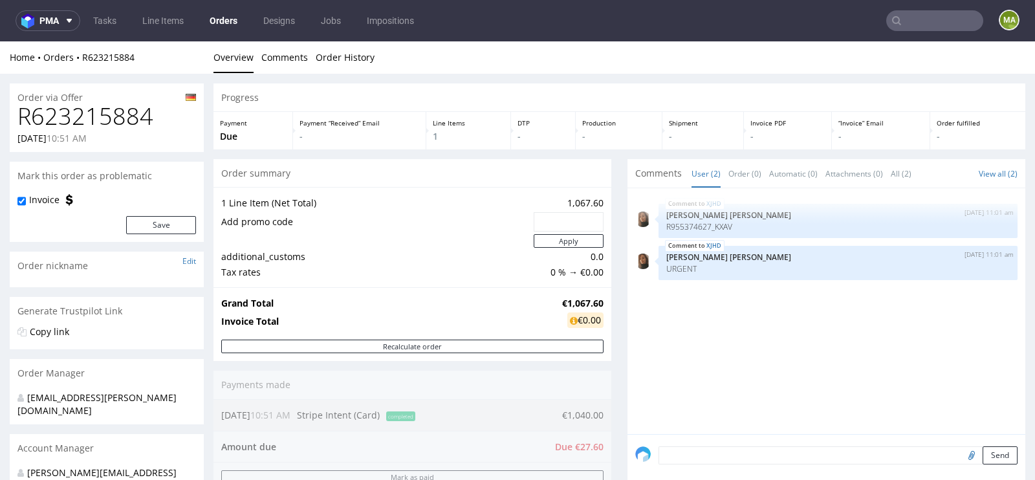
click at [922, 16] on input "text" at bounding box center [934, 20] width 97 height 21
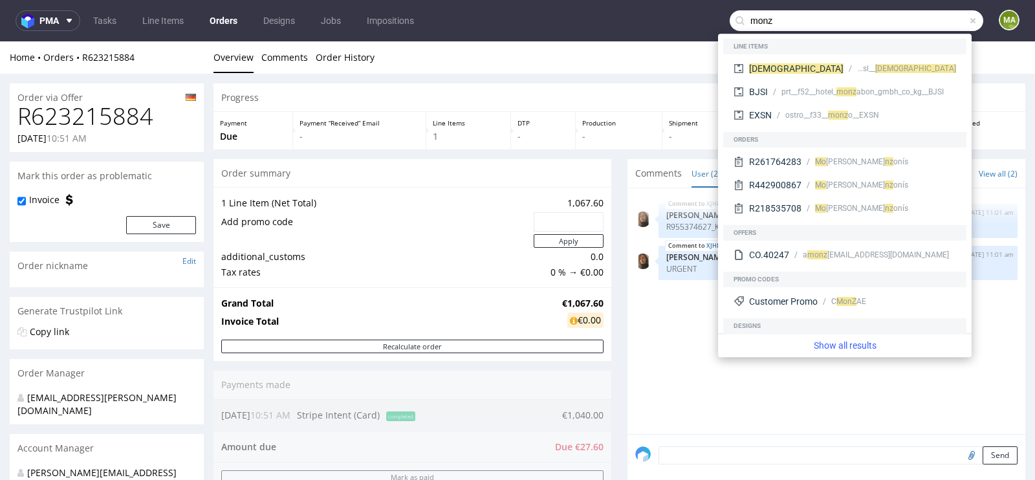
type input "monz"
click at [816, 56] on div "MONZ ph-zapier__f52__ana_aparichi_makeup_real_beauty_sl__ MONZ BJSI prt__f52__h…" at bounding box center [844, 93] width 243 height 78
click at [857, 66] on div "ph-zapier__f52__ana_aparichi_makeup_real_beauty_sl__ MONZ" at bounding box center [906, 69] width 99 height 12
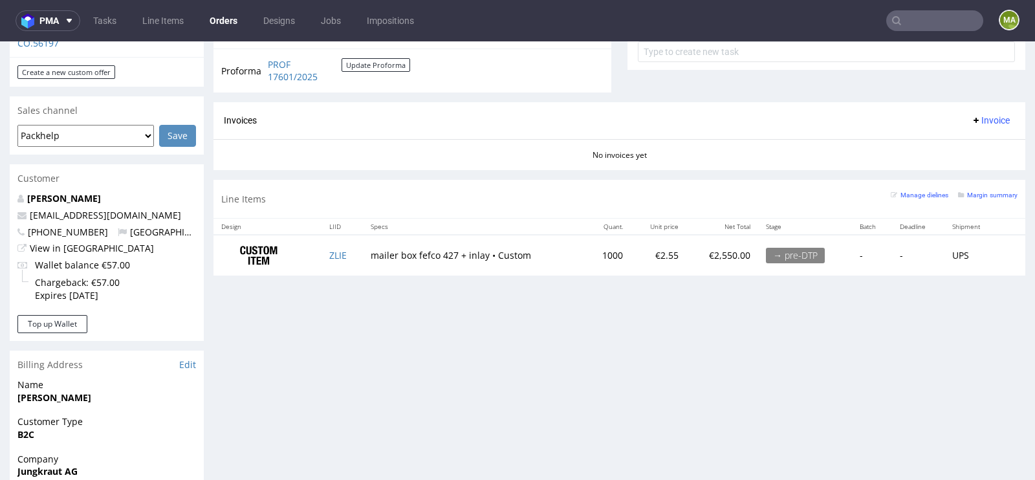
scroll to position [502, 0]
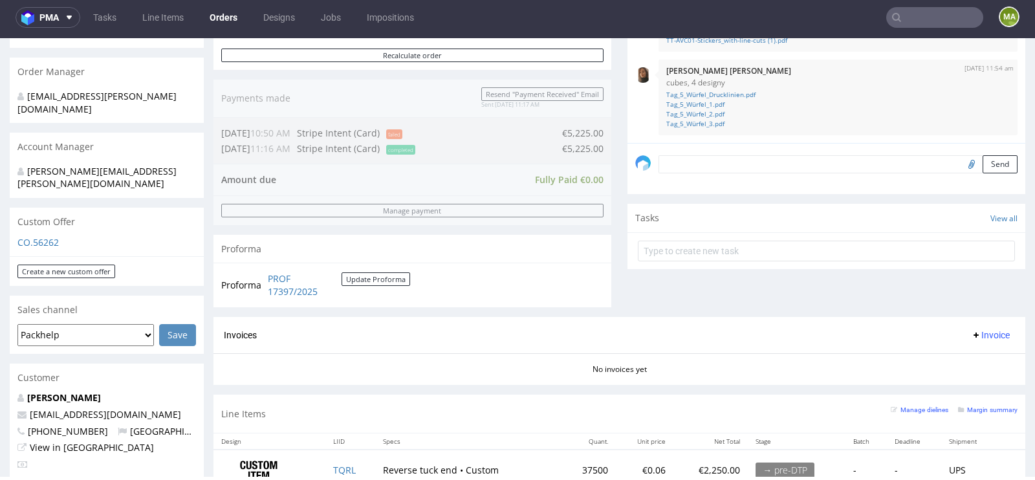
scroll to position [133, 0]
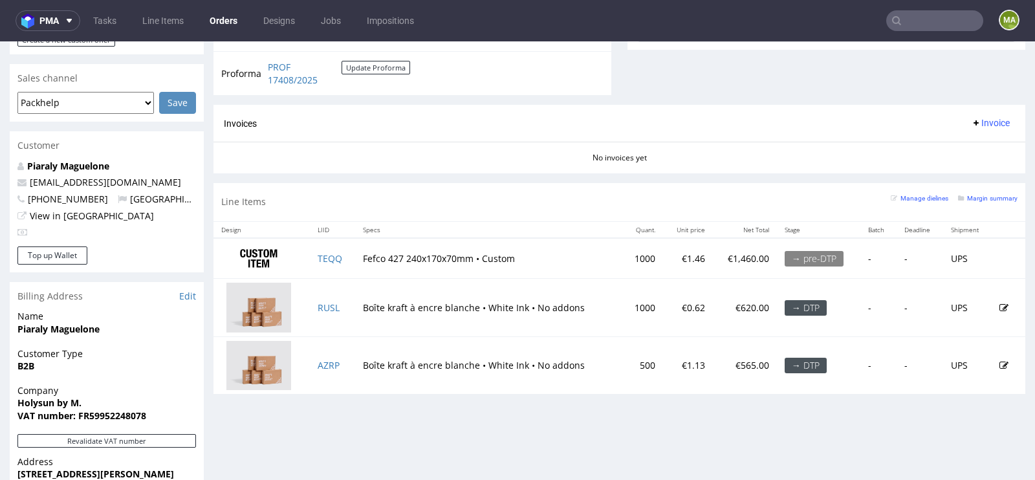
scroll to position [521, 0]
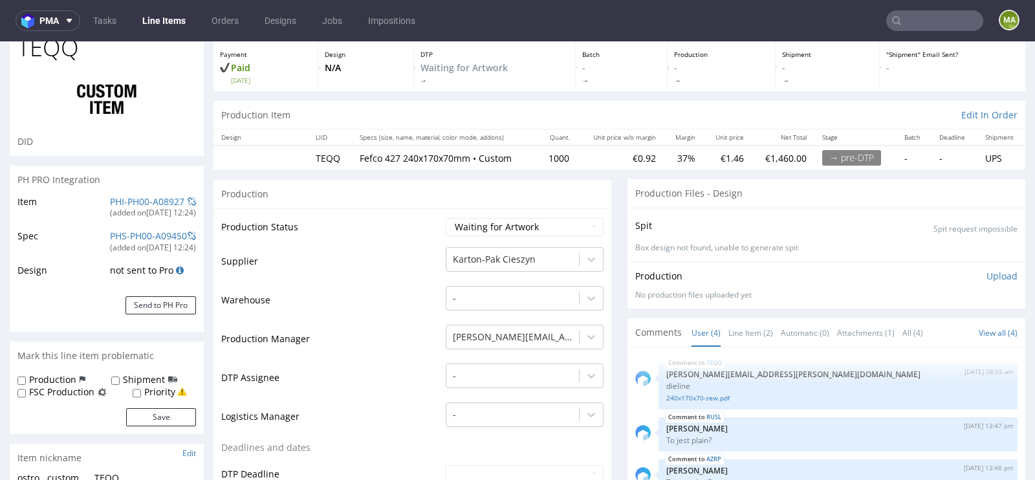
scroll to position [98, 0]
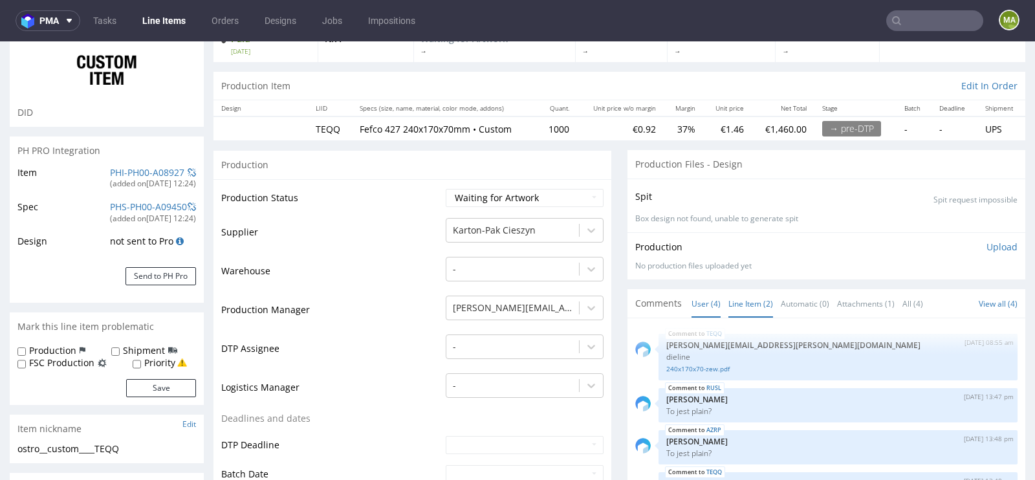
click at [731, 305] on link "Line Item (2)" at bounding box center [750, 304] width 45 height 28
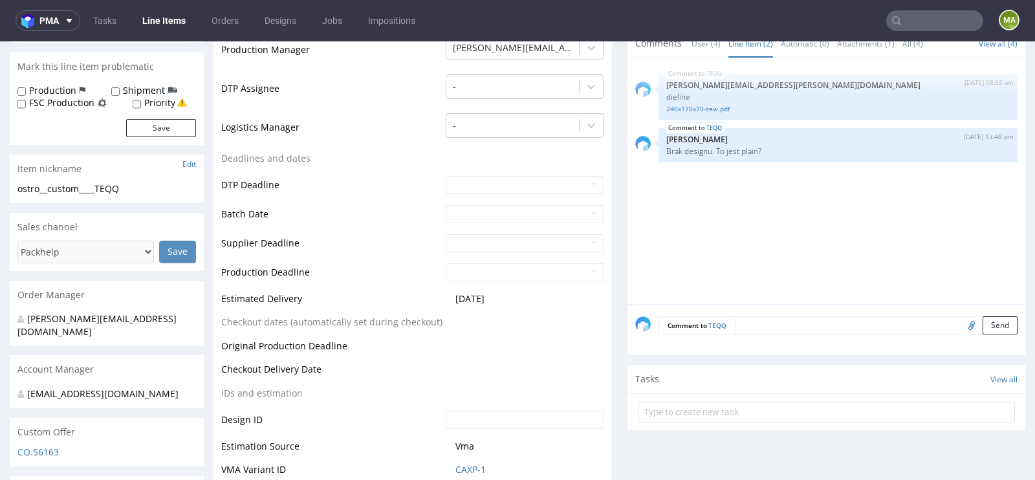
scroll to position [0, 0]
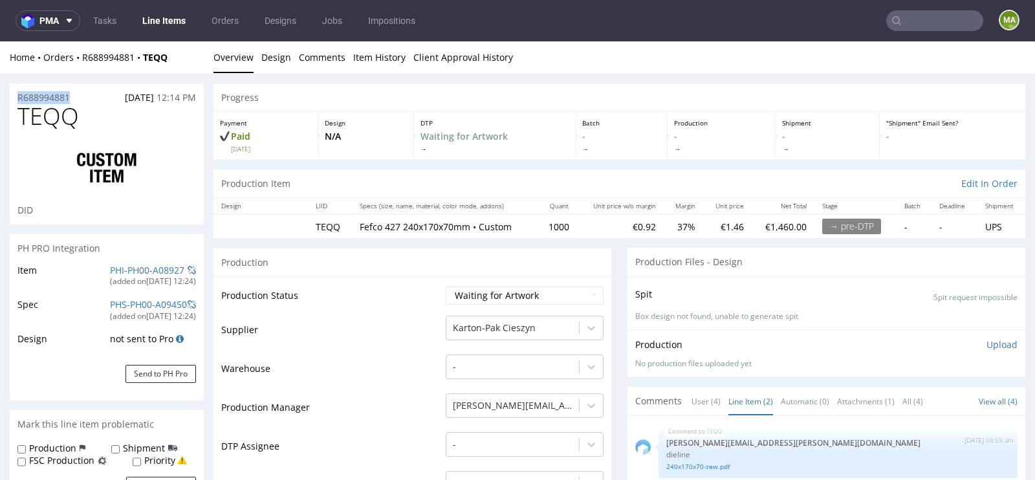
drag, startPoint x: 101, startPoint y: 94, endPoint x: 0, endPoint y: 94, distance: 100.9
copy p "R688994881"
drag, startPoint x: 87, startPoint y: 108, endPoint x: 8, endPoint y: 110, distance: 78.9
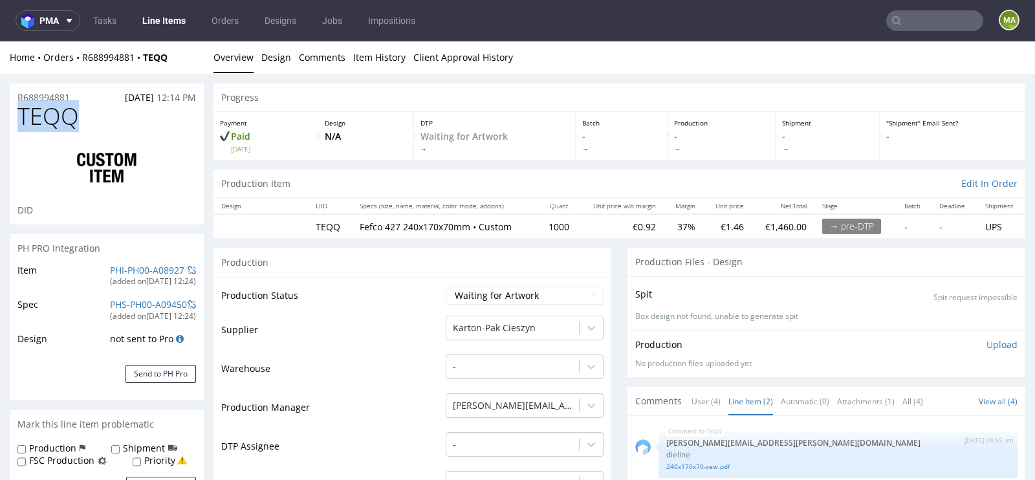
copy span "TEQQ"
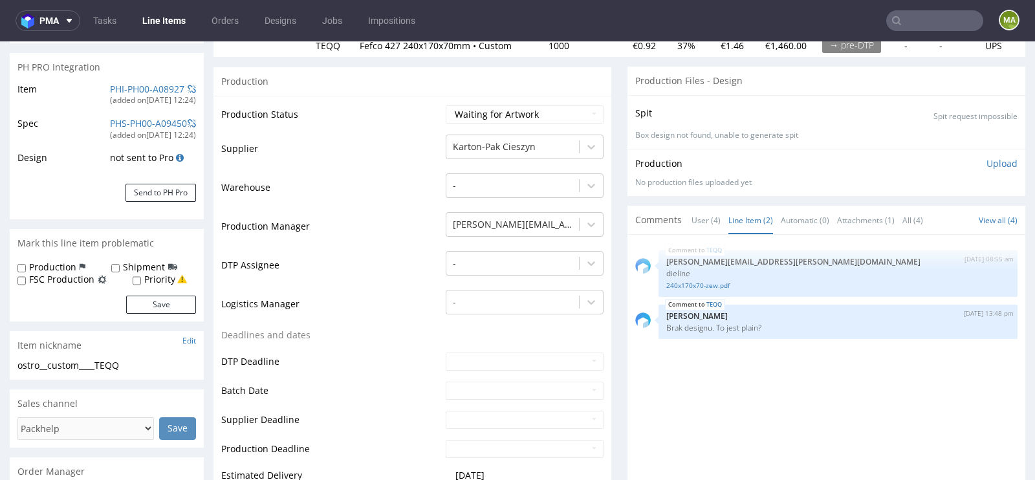
scroll to position [175, 0]
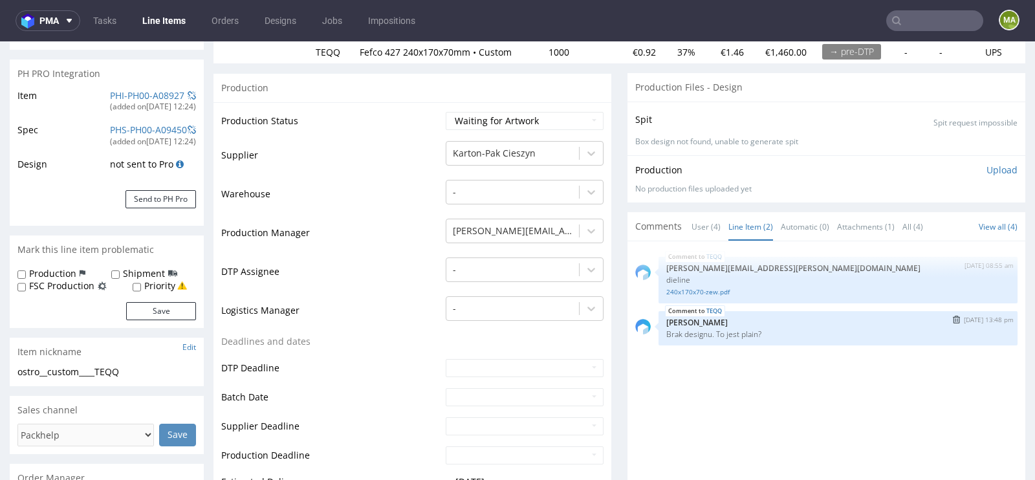
click at [953, 319] on img "submit" at bounding box center [956, 320] width 7 height 8
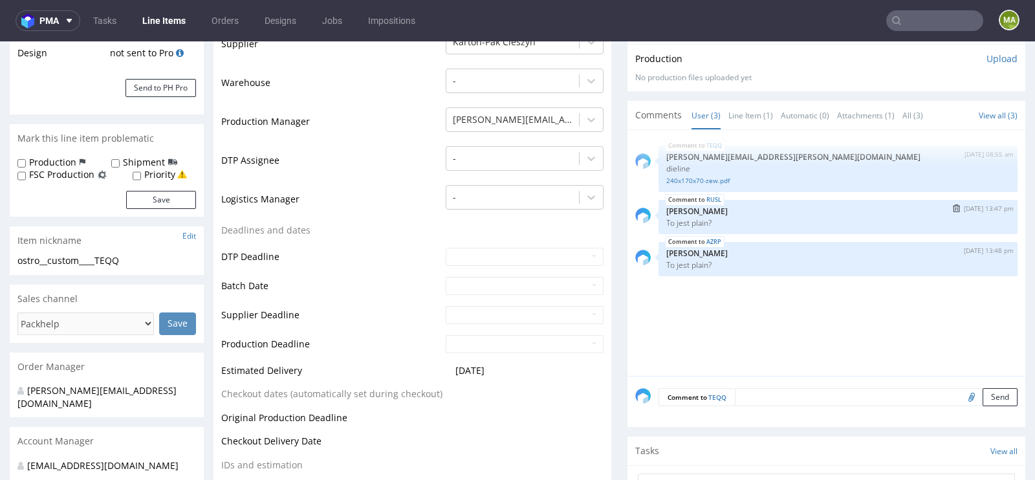
scroll to position [299, 0]
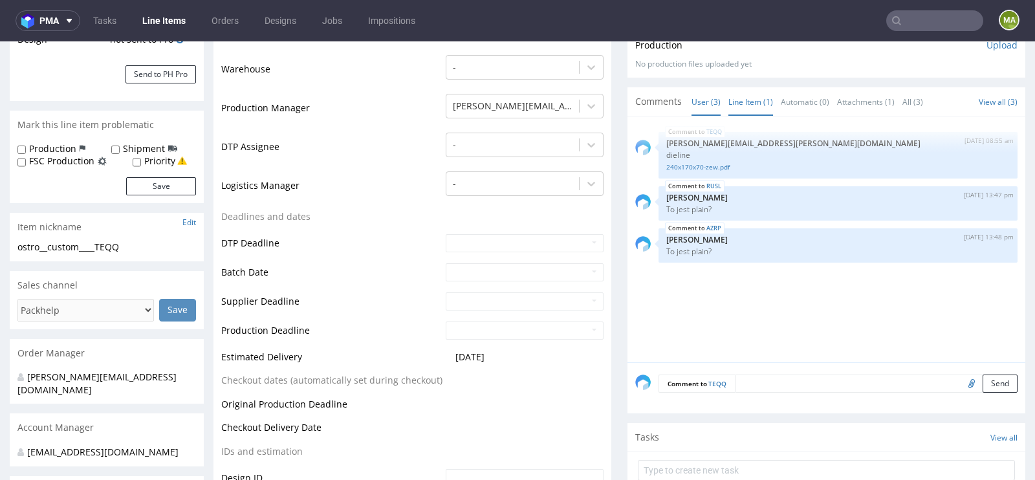
click at [748, 105] on link "Line Item (1)" at bounding box center [750, 102] width 45 height 28
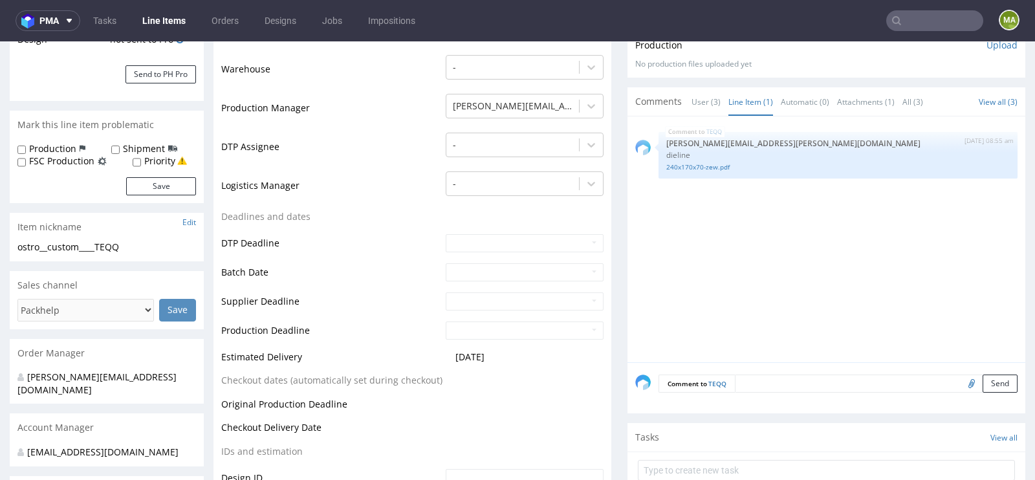
click at [718, 102] on li "User (3)" at bounding box center [709, 101] width 37 height 13
click at [710, 102] on link "User (3)" at bounding box center [705, 102] width 29 height 28
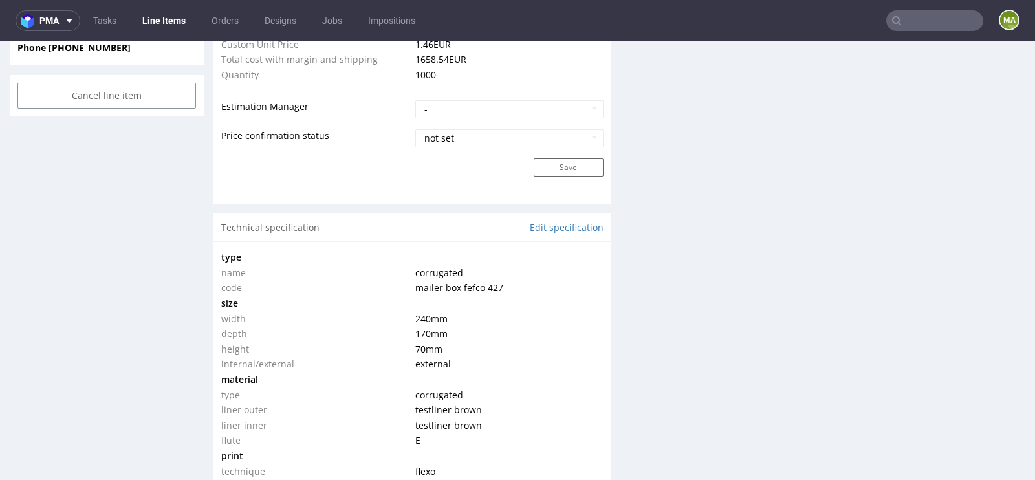
scroll to position [0, 0]
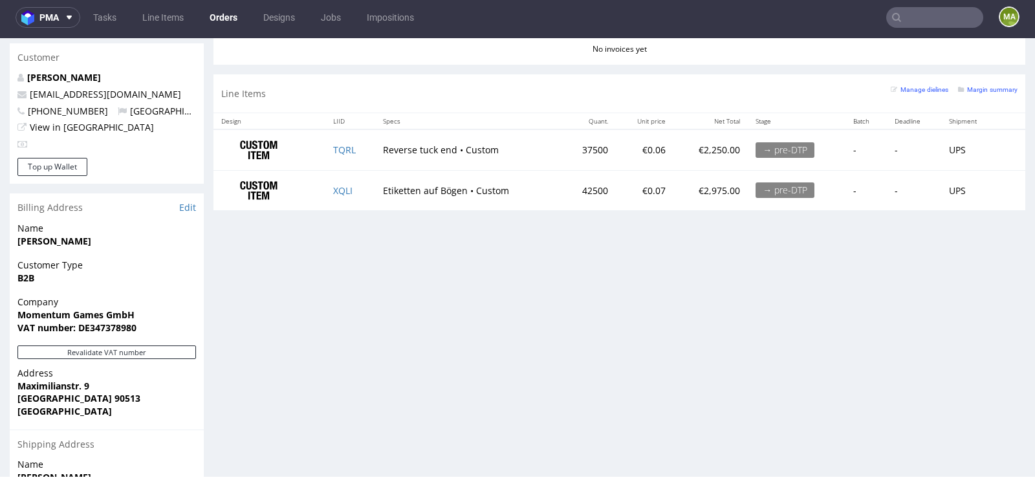
scroll to position [599, 0]
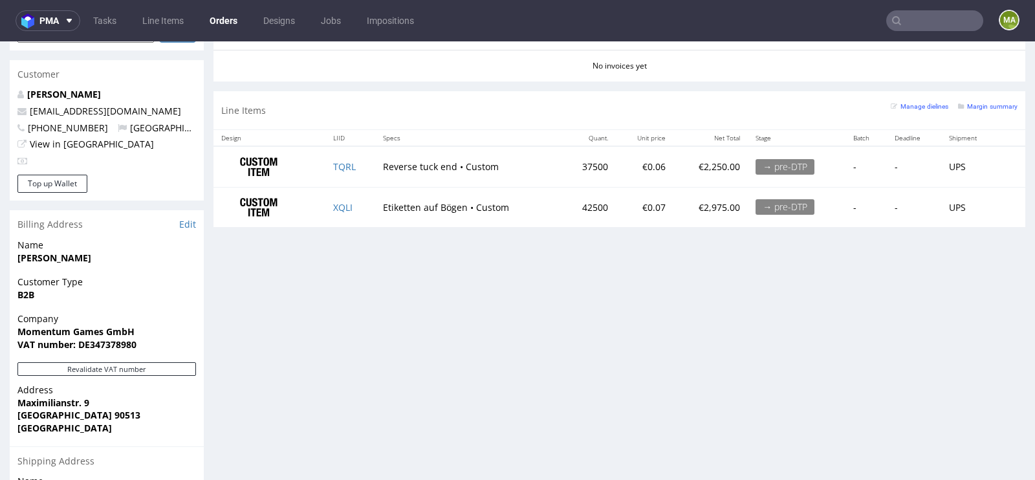
scroll to position [639, 0]
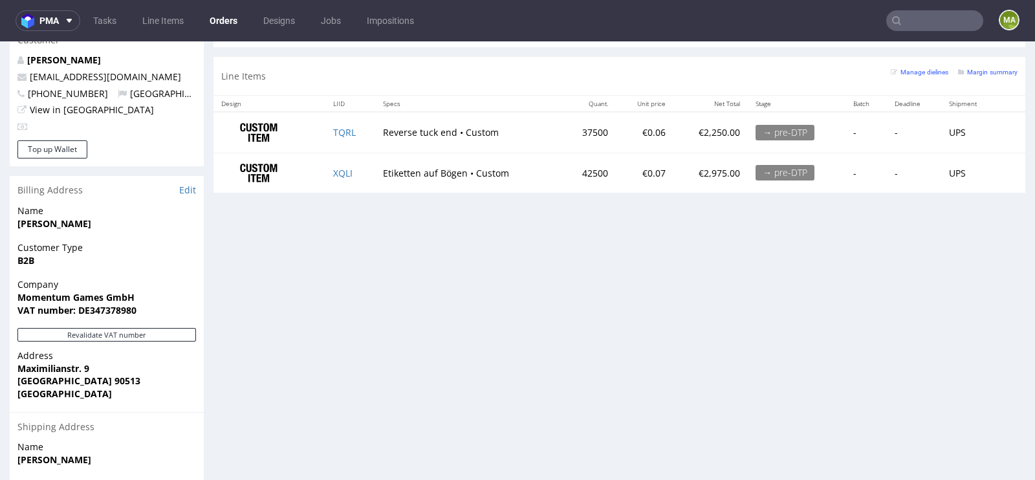
click at [979, 76] on div "Manage dielines Margin summary" at bounding box center [954, 76] width 127 height 23
click at [981, 73] on div "Margin summary" at bounding box center [987, 71] width 59 height 13
click at [986, 69] on small "Margin summary" at bounding box center [987, 72] width 59 height 7
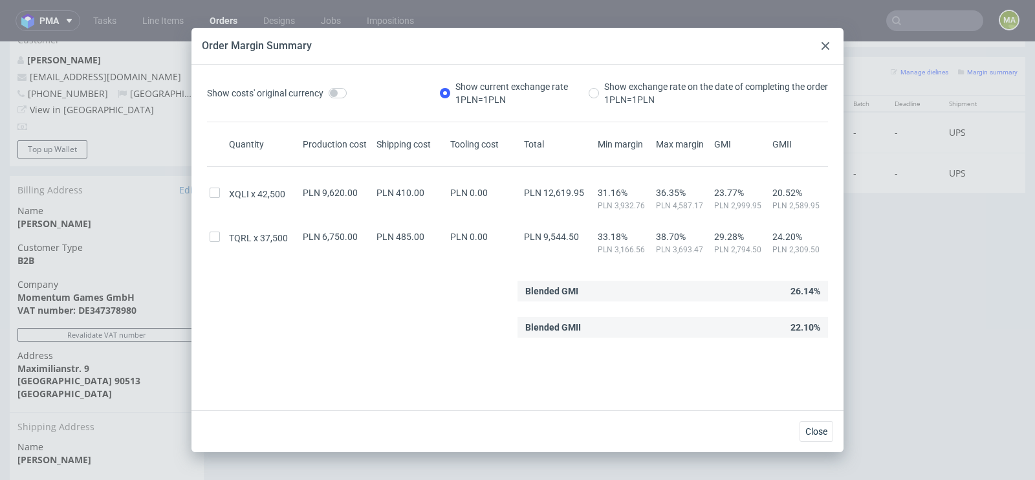
click at [827, 49] on icon at bounding box center [825, 46] width 8 height 8
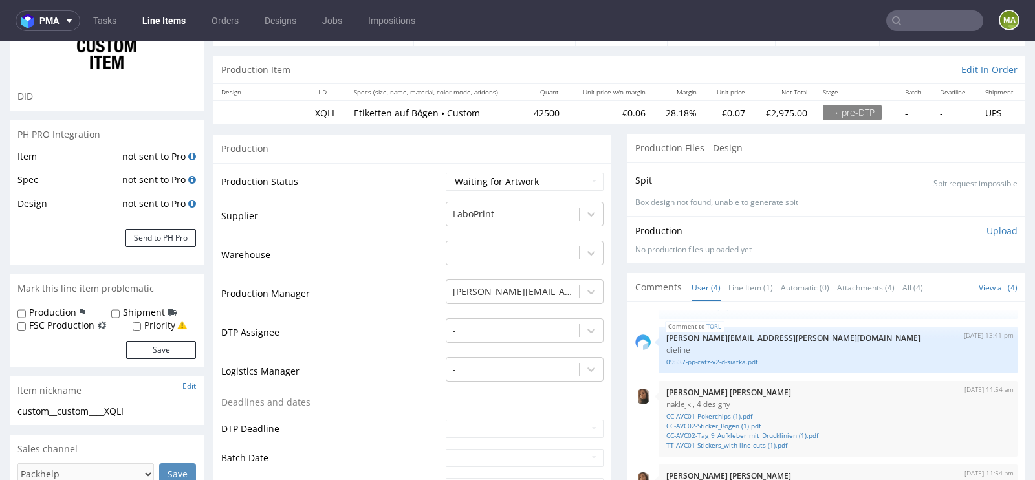
scroll to position [164, 0]
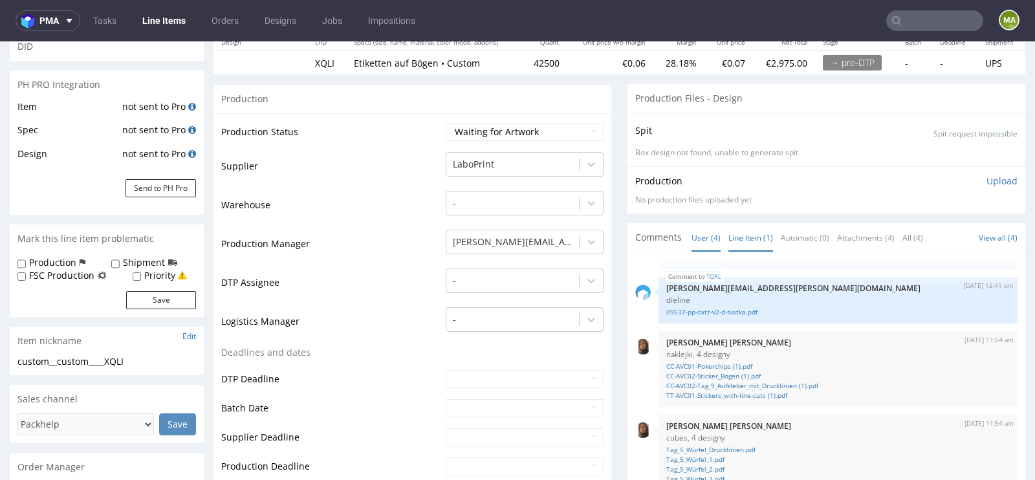
click at [756, 226] on link "Line Item (1)" at bounding box center [750, 238] width 45 height 28
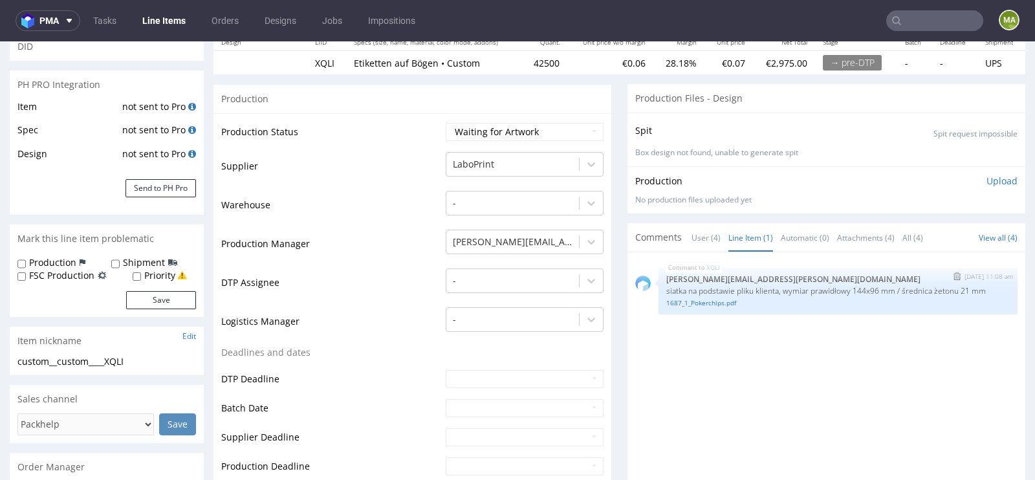
click at [953, 273] on img "submit" at bounding box center [956, 276] width 7 height 8
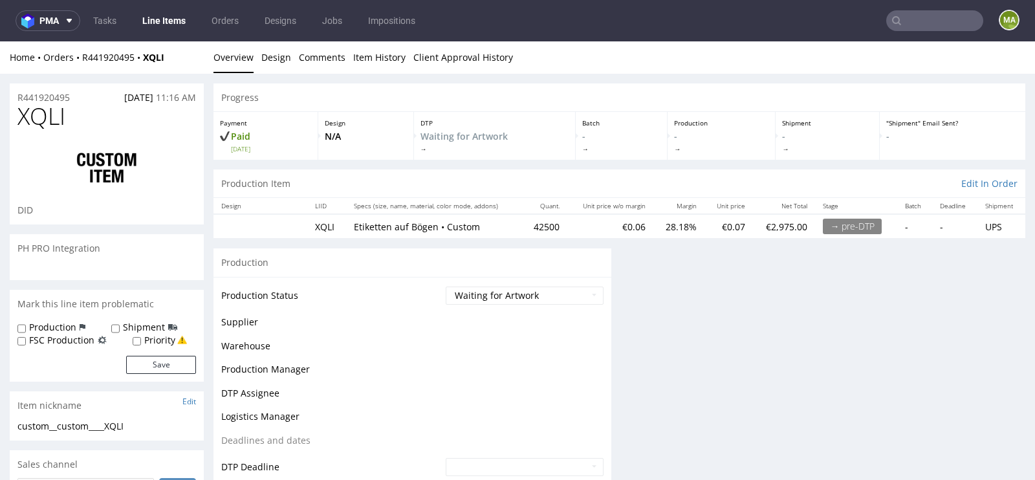
scroll to position [0, 0]
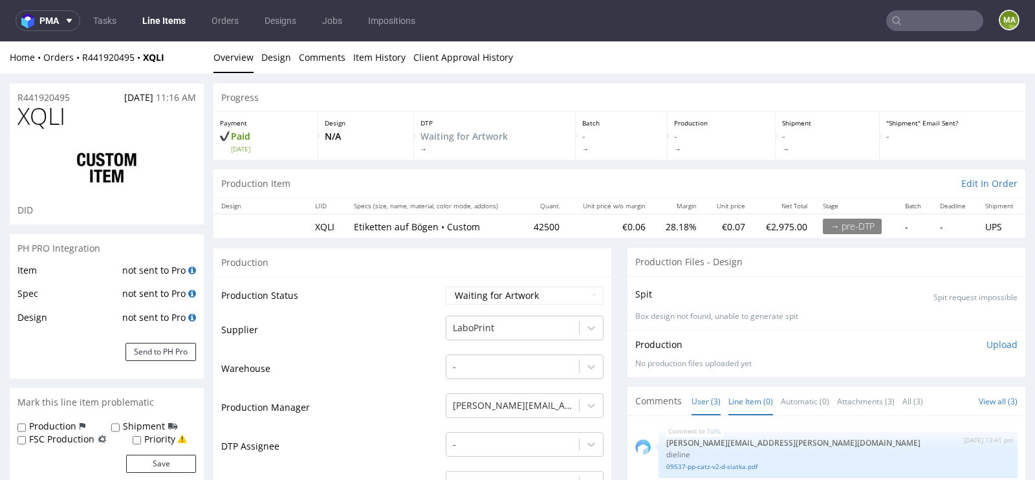
click at [728, 404] on link "Line Item (0)" at bounding box center [750, 401] width 45 height 28
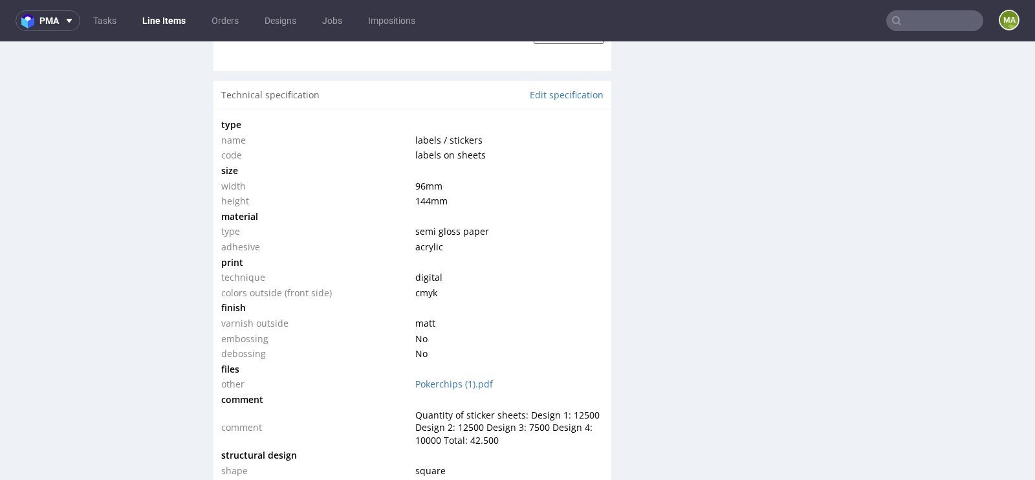
scroll to position [1191, 0]
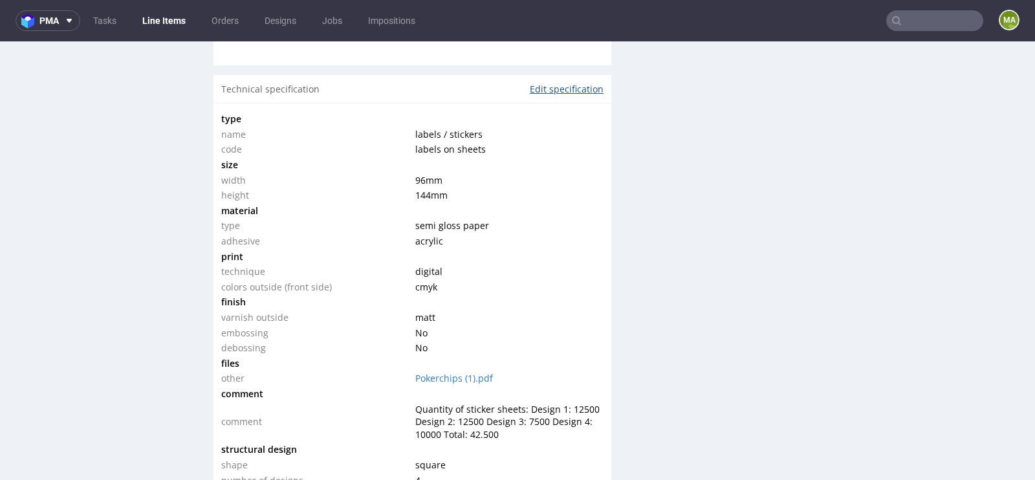
click at [562, 91] on link "Edit specification" at bounding box center [567, 89] width 74 height 13
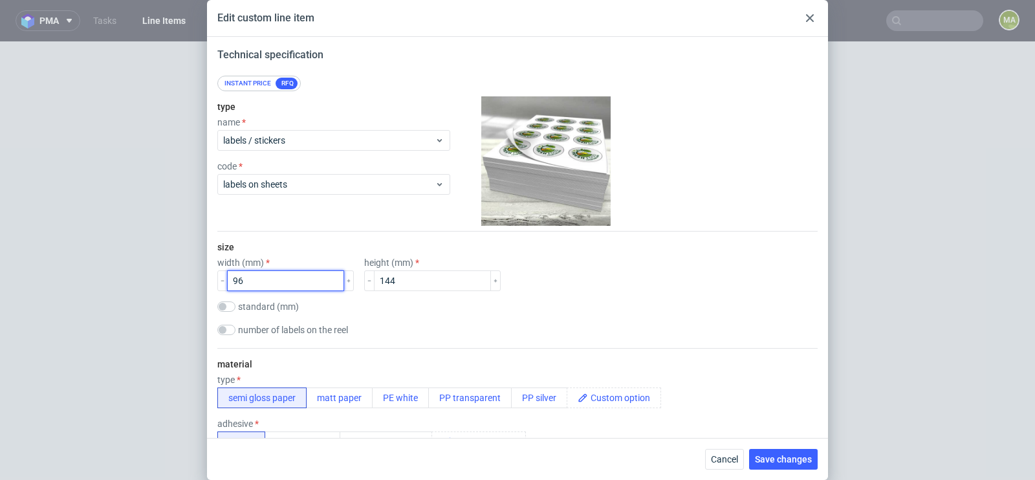
click at [311, 284] on input "96" at bounding box center [285, 280] width 117 height 21
type input "105"
click at [386, 277] on input "144" at bounding box center [432, 280] width 117 height 21
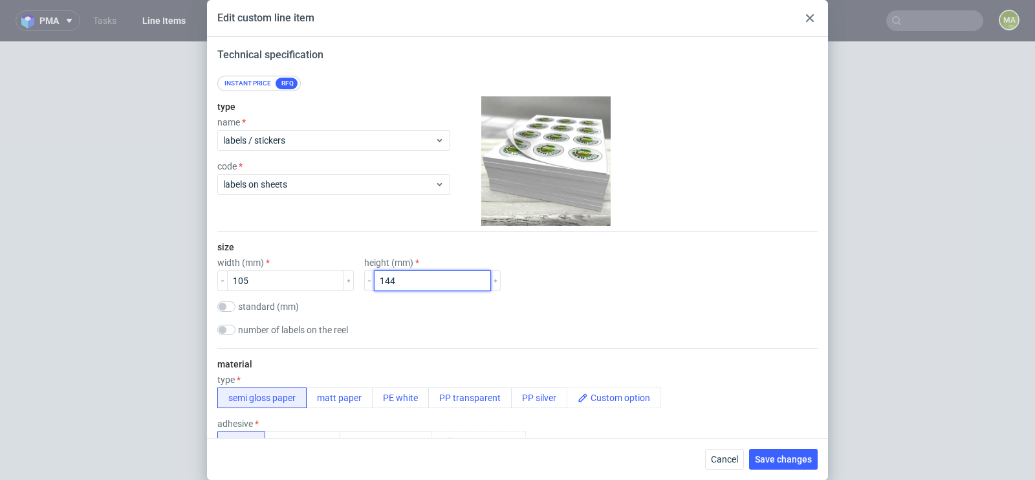
click at [386, 277] on input "144" at bounding box center [432, 280] width 117 height 21
type input "148"
click at [787, 466] on button "Save changes" at bounding box center [783, 459] width 69 height 21
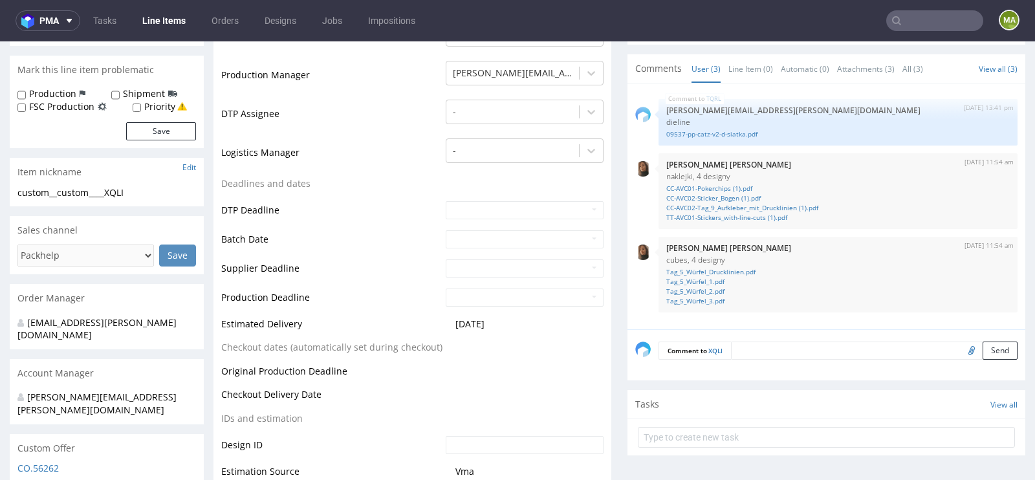
scroll to position [408, 0]
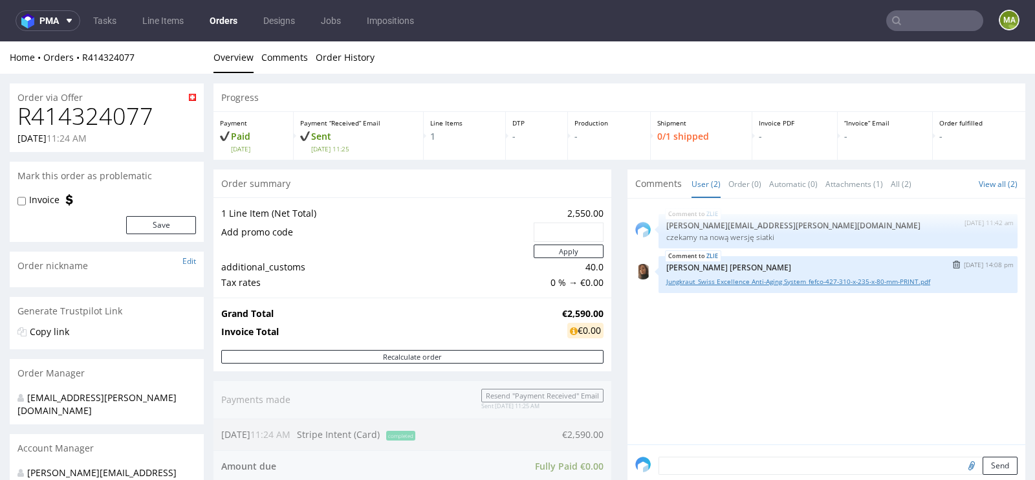
click at [784, 277] on link "Jungkraut_Swiss Excellence Anti-Aging System_fefco-427-310-x-235-x-80-mm-PRINT.…" at bounding box center [837, 282] width 343 height 10
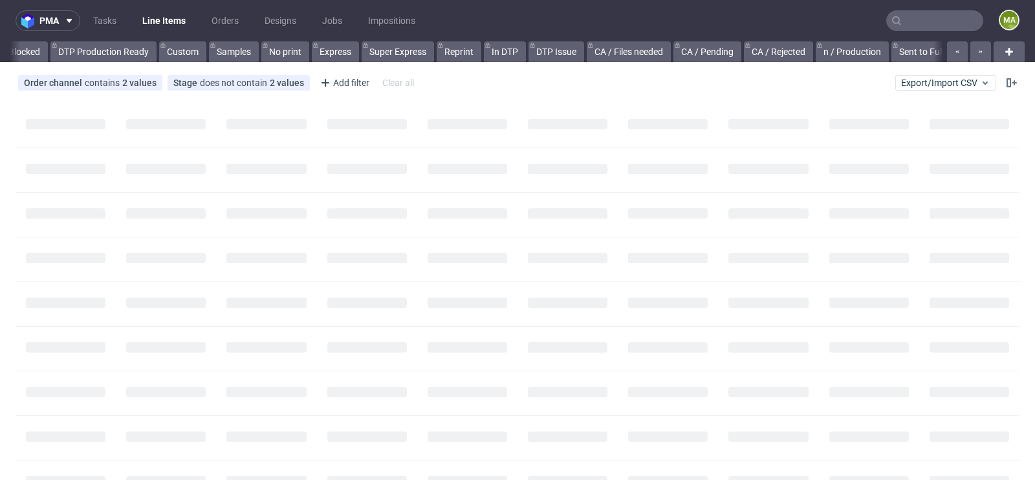
click at [903, 25] on input "text" at bounding box center [934, 20] width 97 height 21
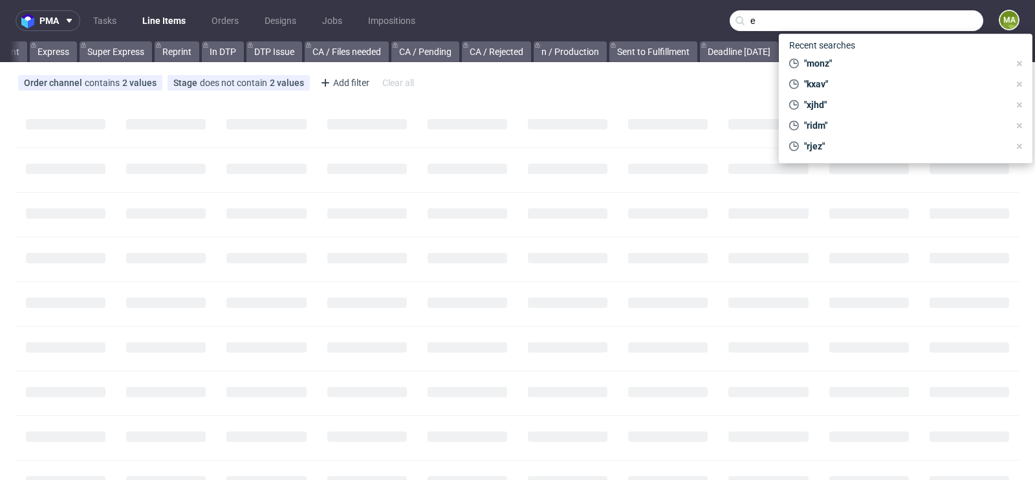
scroll to position [0, 1462]
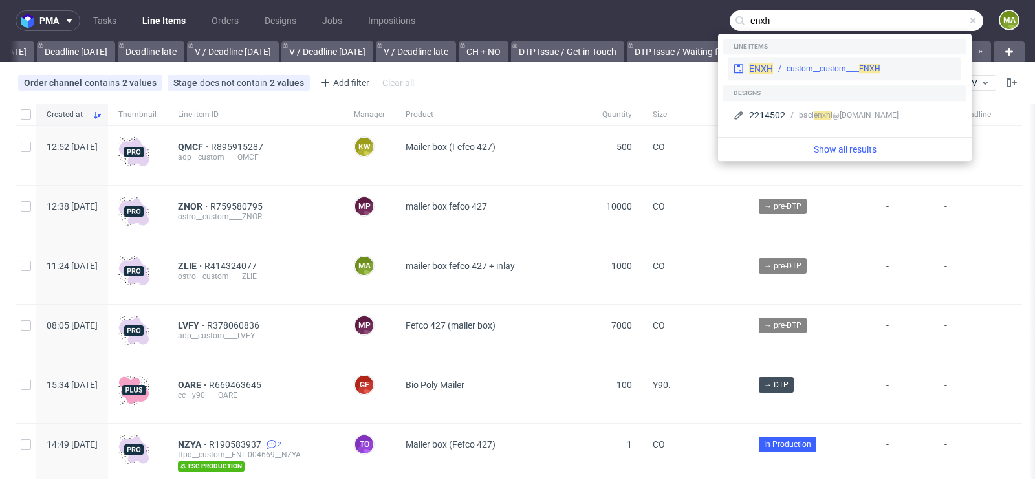
type input "enxh"
click at [805, 63] on div "custom__custom____ ENXH" at bounding box center [833, 69] width 94 height 12
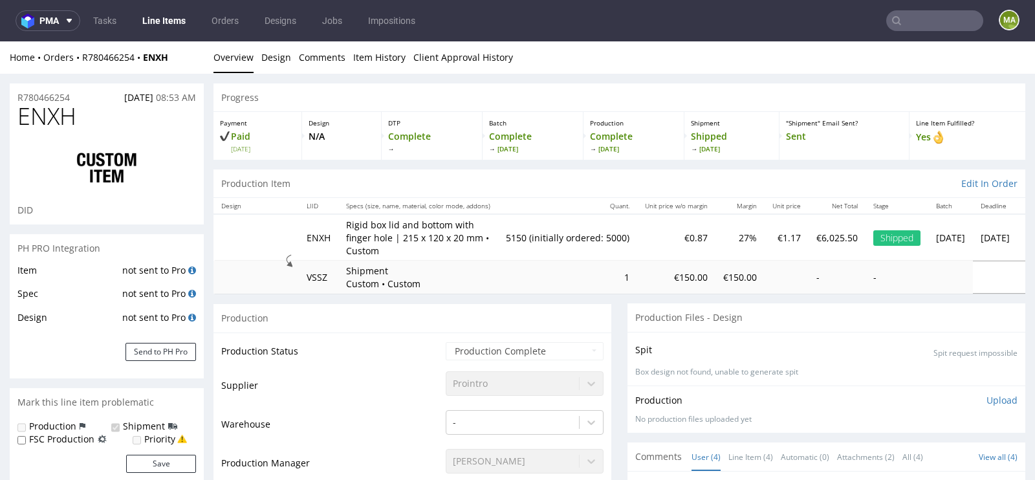
select select "in_progress"
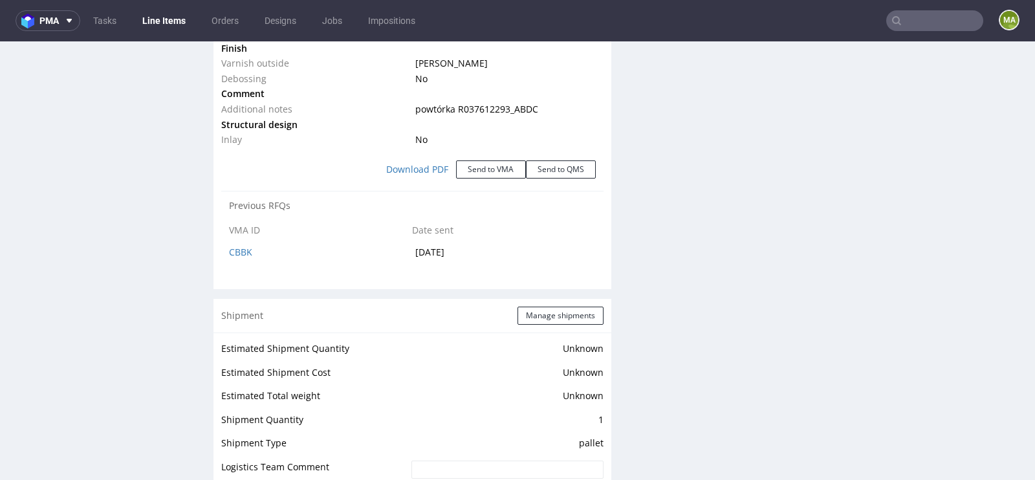
scroll to position [1641, 0]
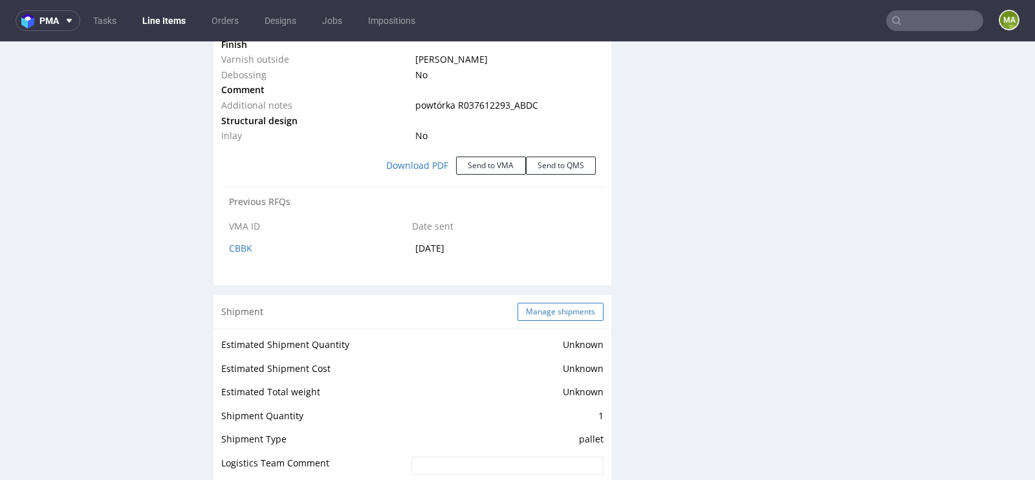
click at [546, 303] on button "Manage shipments" at bounding box center [560, 312] width 86 height 18
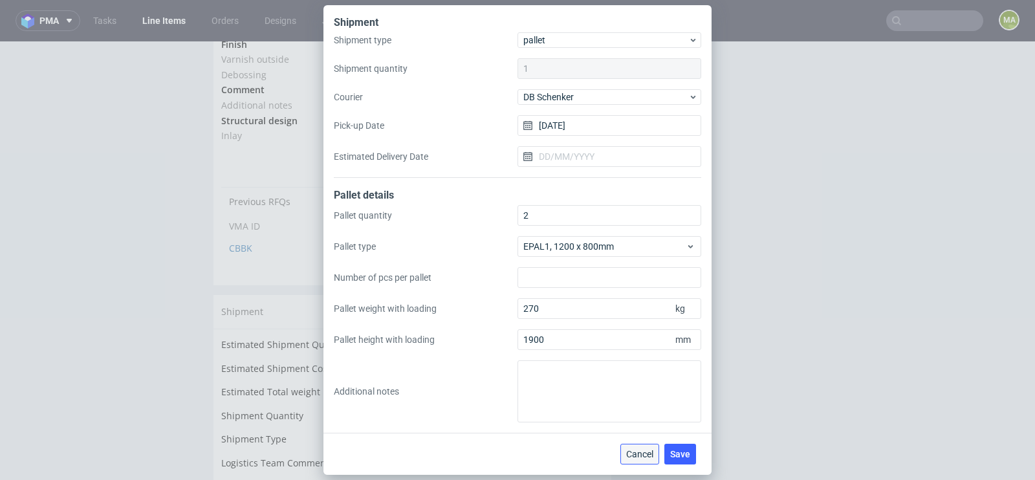
click at [641, 451] on span "Cancel" at bounding box center [639, 453] width 27 height 9
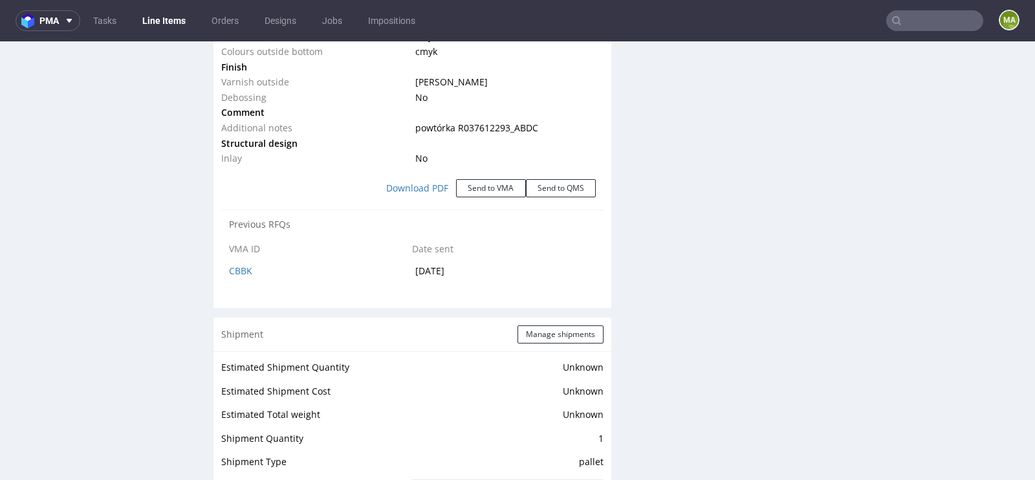
scroll to position [1633, 0]
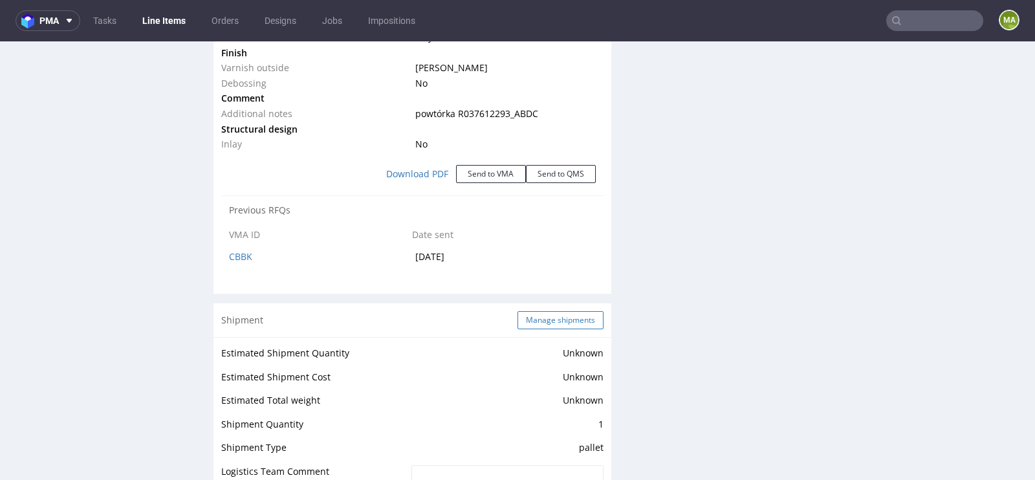
click at [546, 311] on button "Manage shipments" at bounding box center [560, 320] width 86 height 18
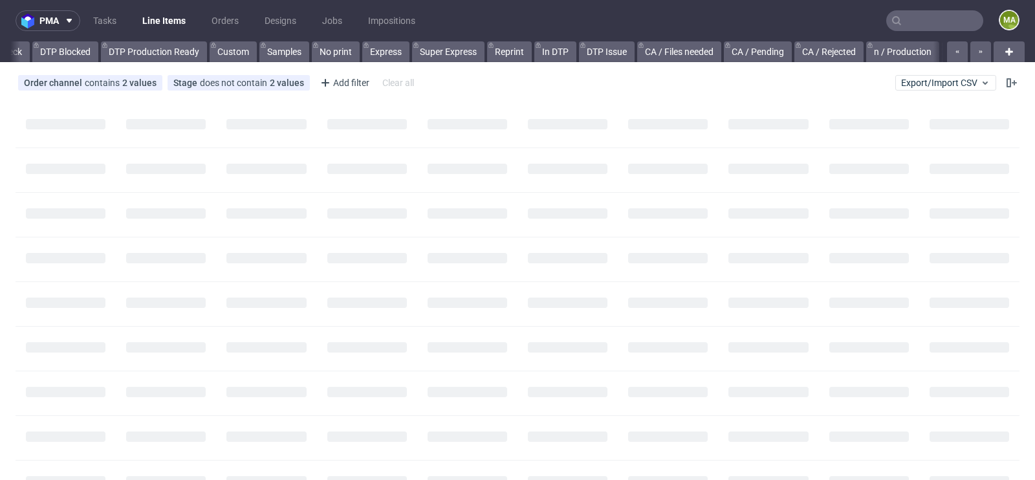
click at [905, 16] on input "text" at bounding box center [934, 20] width 97 height 21
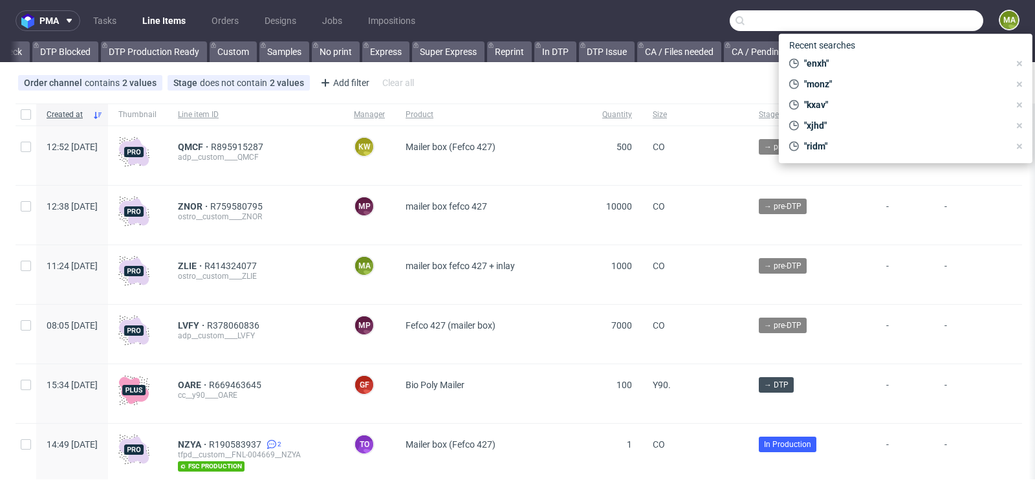
scroll to position [0, 1462]
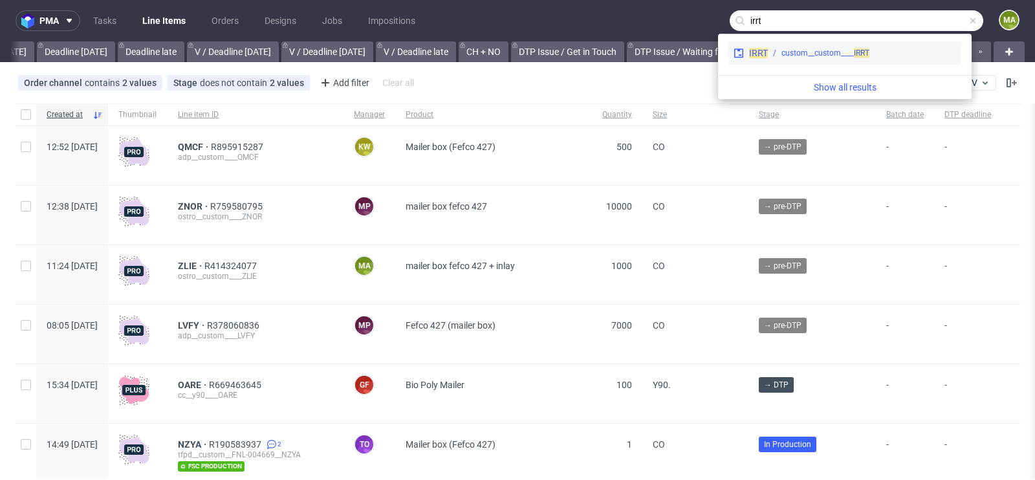
type input "irrt"
click at [805, 51] on div "custom__custom____ IRRT" at bounding box center [825, 53] width 88 height 12
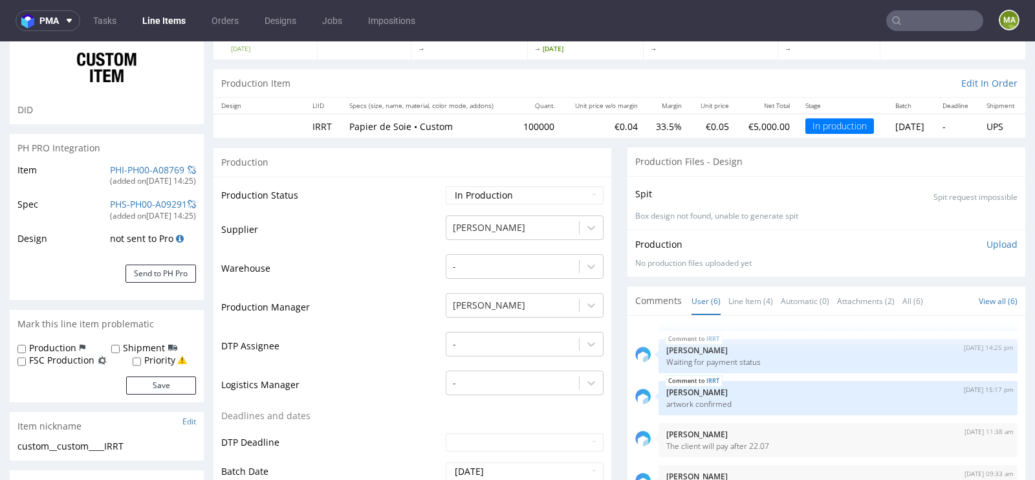
scroll to position [124, 0]
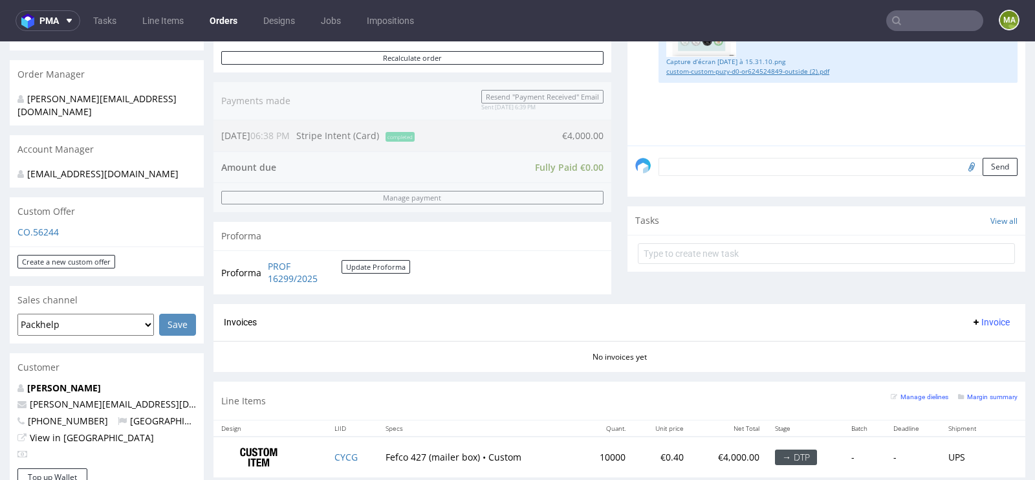
scroll to position [459, 0]
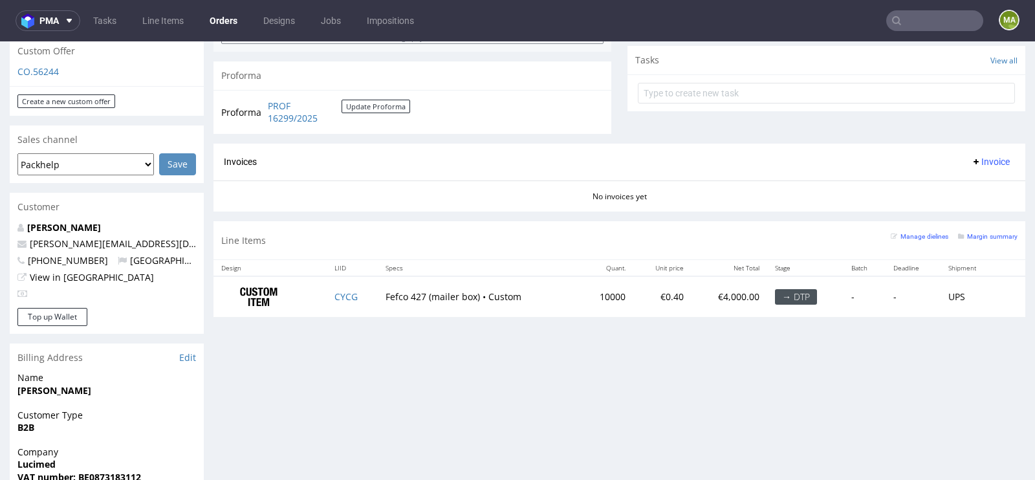
click at [998, 229] on div "Margin summary" at bounding box center [987, 235] width 59 height 13
click at [990, 233] on small "Margin summary" at bounding box center [987, 236] width 59 height 7
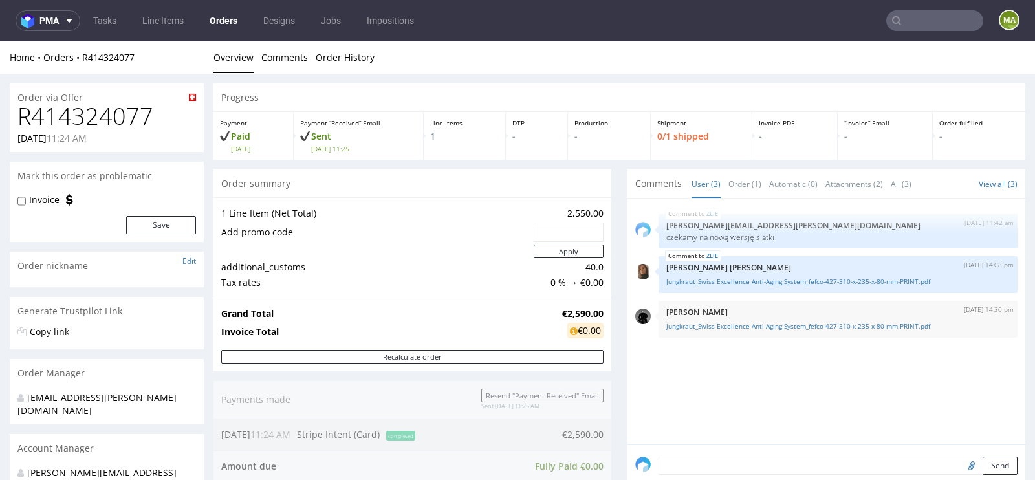
scroll to position [28, 0]
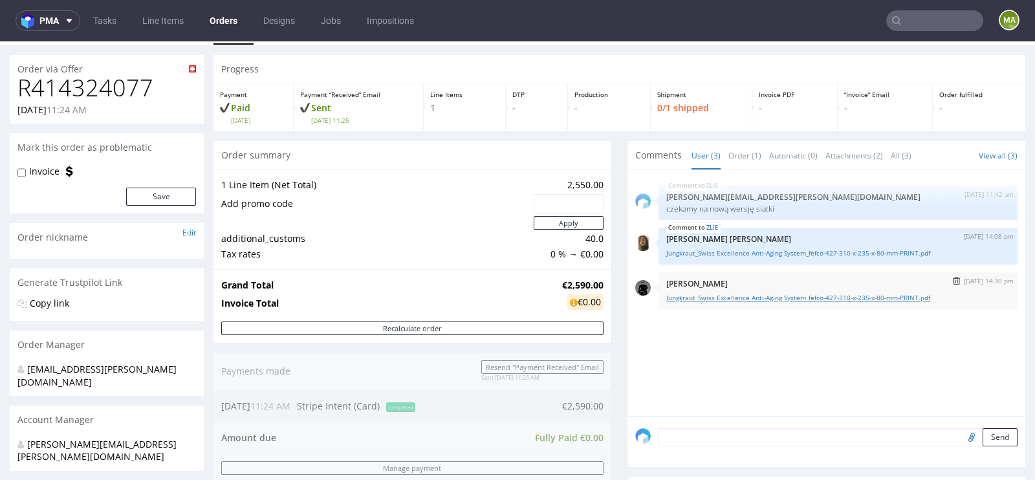
click at [811, 295] on link "Jungkraut_Swiss Excellence Anti-Aging System_fefco-427-310-x-235-x-80-mm-PRINT.…" at bounding box center [837, 298] width 343 height 10
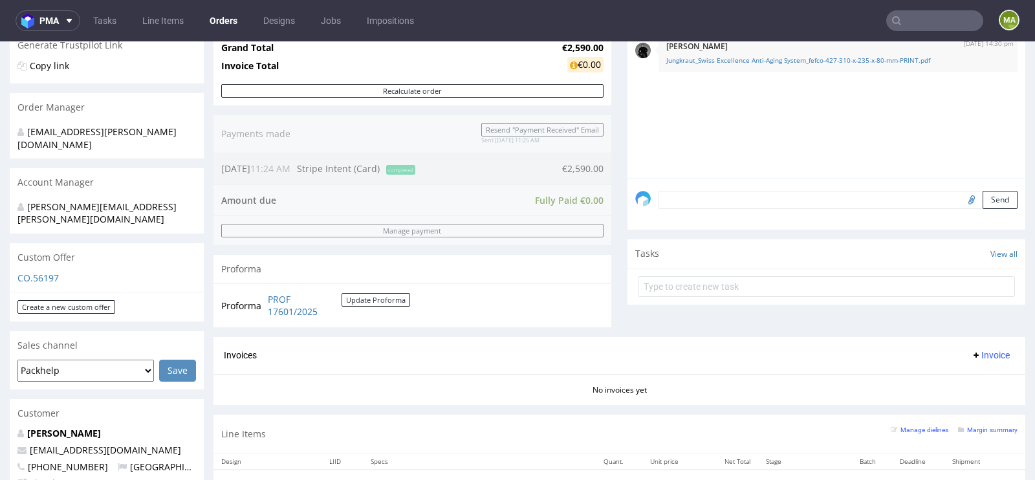
scroll to position [261, 0]
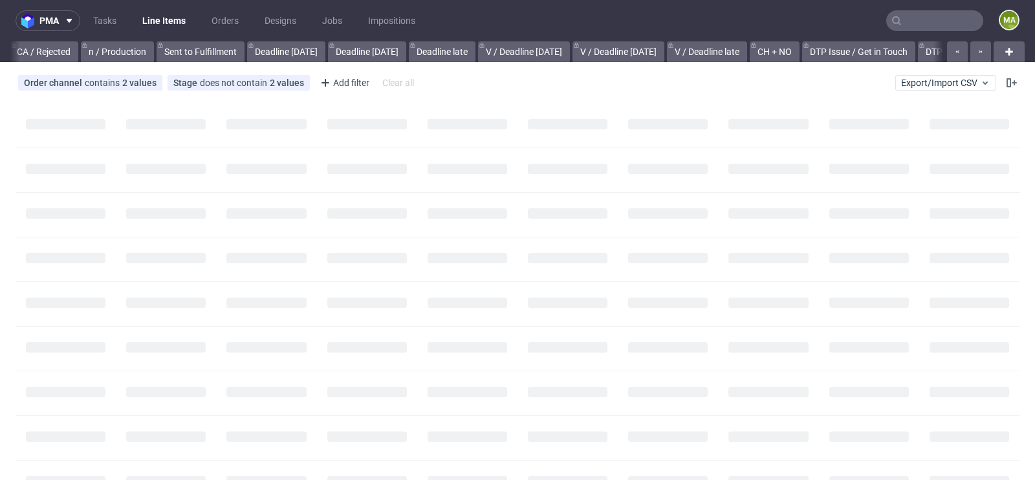
click at [920, 14] on input "text" at bounding box center [934, 20] width 97 height 21
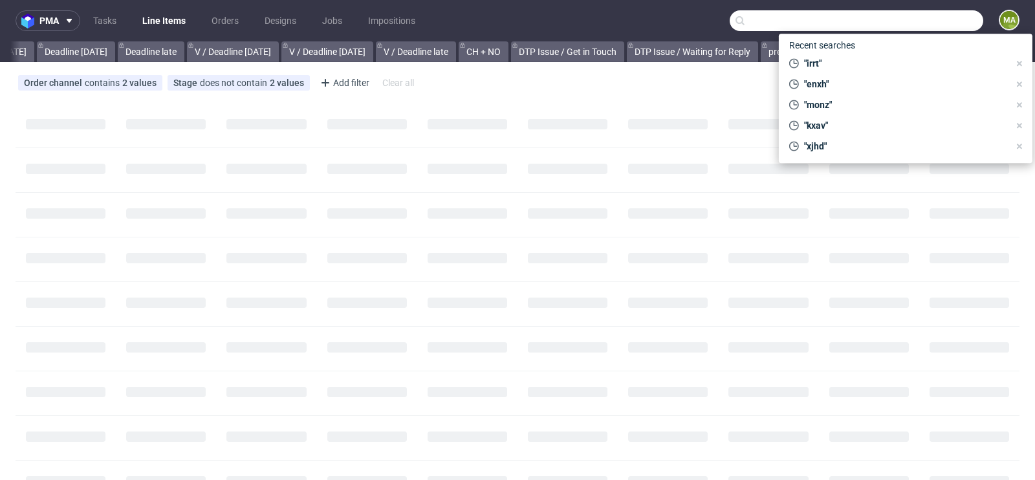
paste input "6zy5-ZX3#jHEkn@-"
type input "6zy5-ZX3#jHEkn@-"
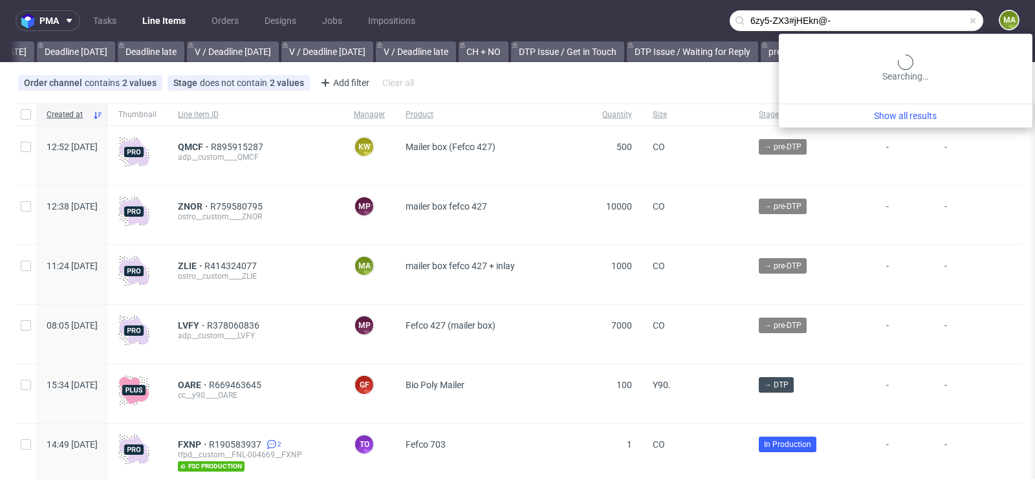
scroll to position [0, 1462]
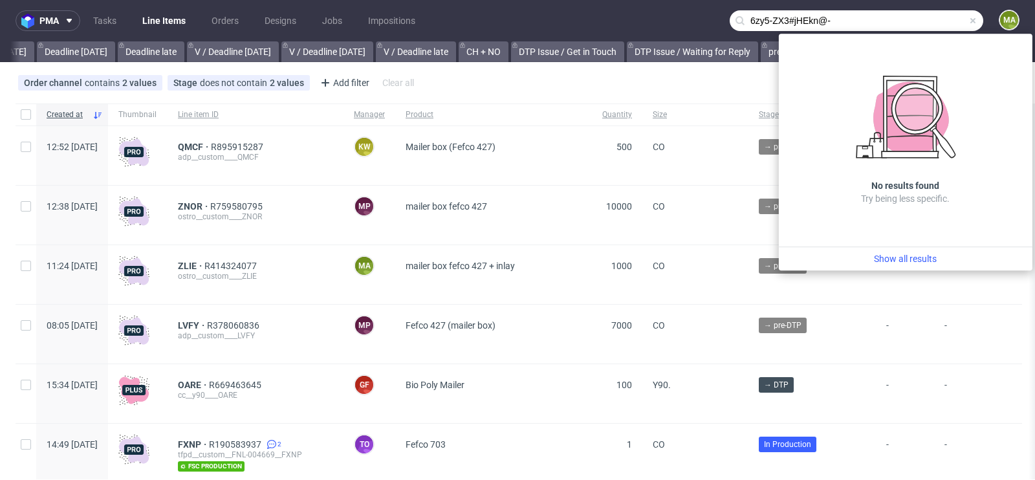
click at [869, 14] on input "6zy5-ZX3#jHEkn@-" at bounding box center [857, 20] width 254 height 21
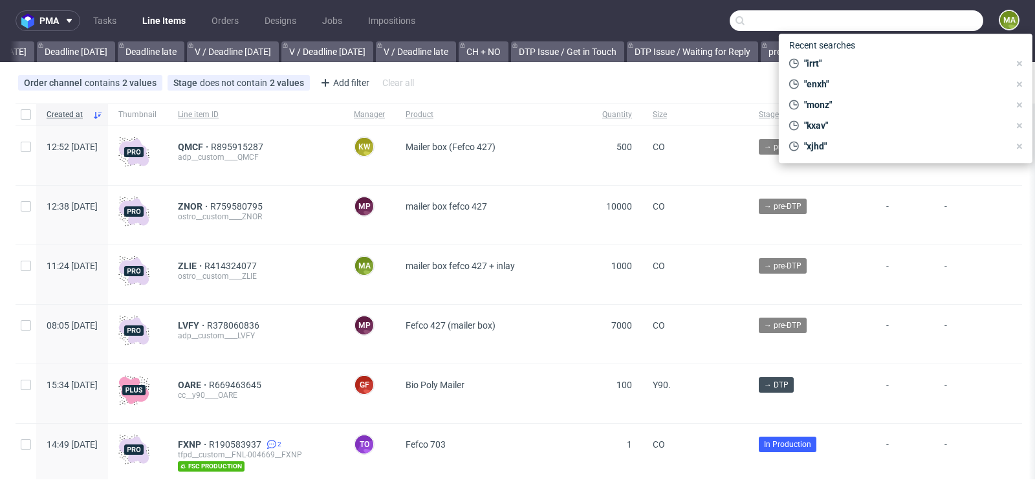
paste input "R097263273"
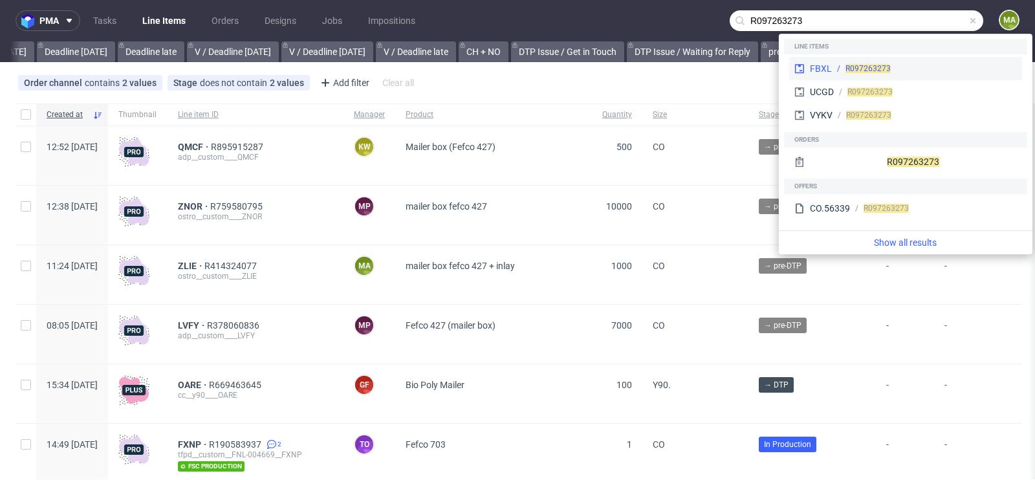
type input "R097263273"
click at [823, 67] on div "FBXL" at bounding box center [821, 68] width 22 height 13
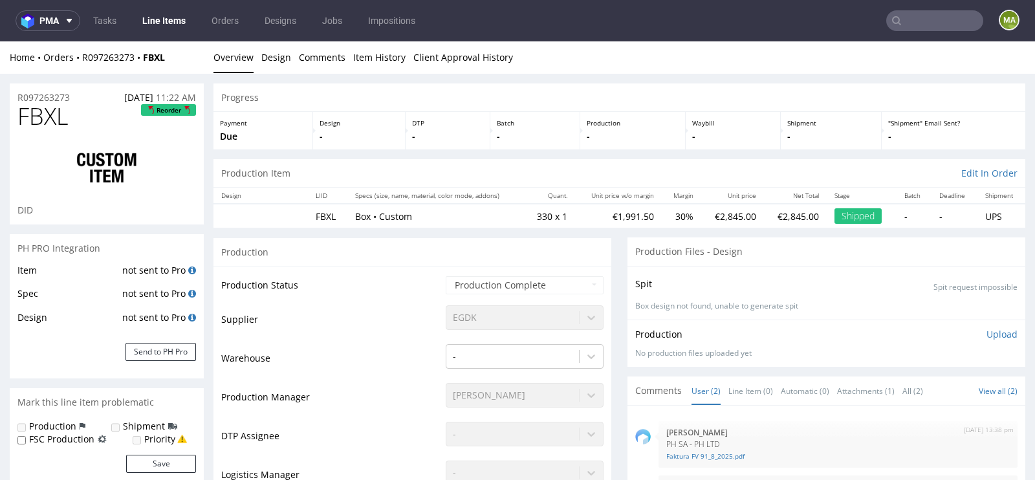
click at [896, 19] on input "text" at bounding box center [934, 20] width 97 height 21
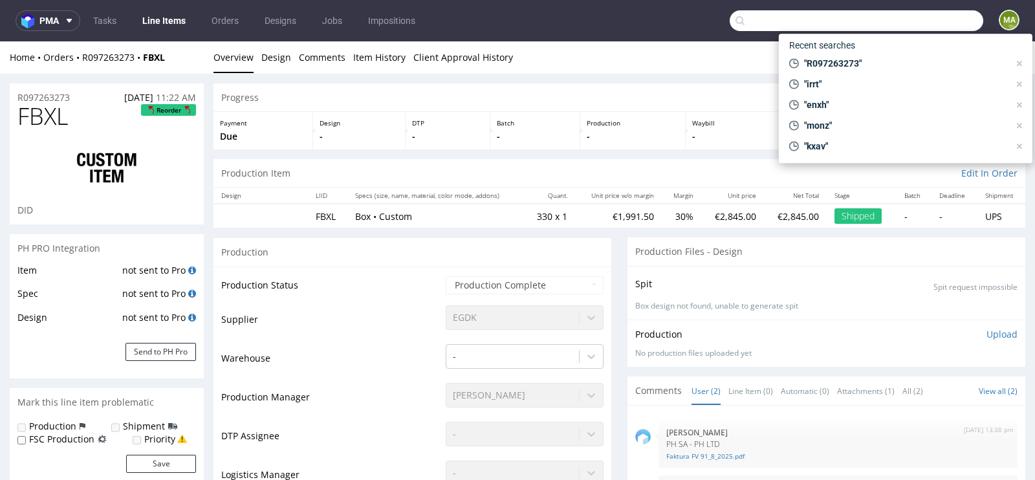
paste input "R097263273"
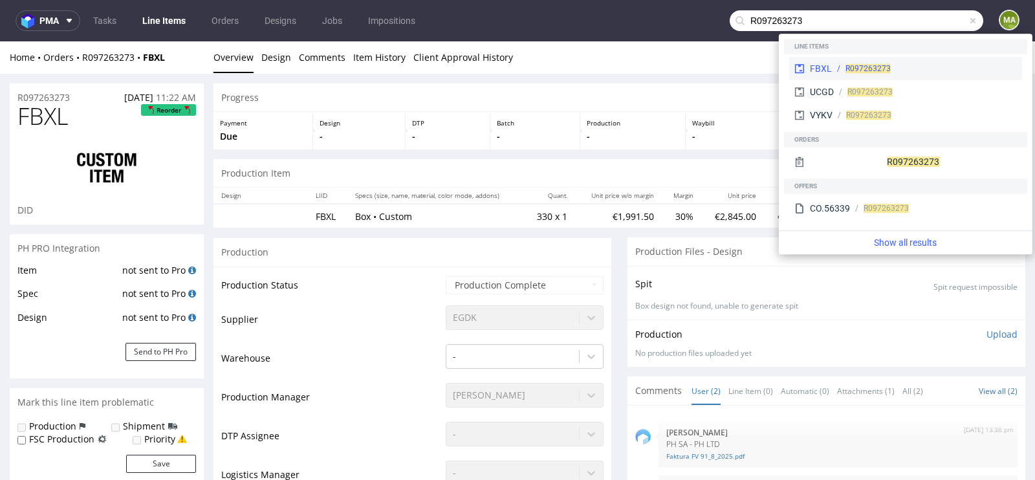
type input "R097263273"
click at [843, 65] on div "R097263273" at bounding box center [924, 69] width 185 height 12
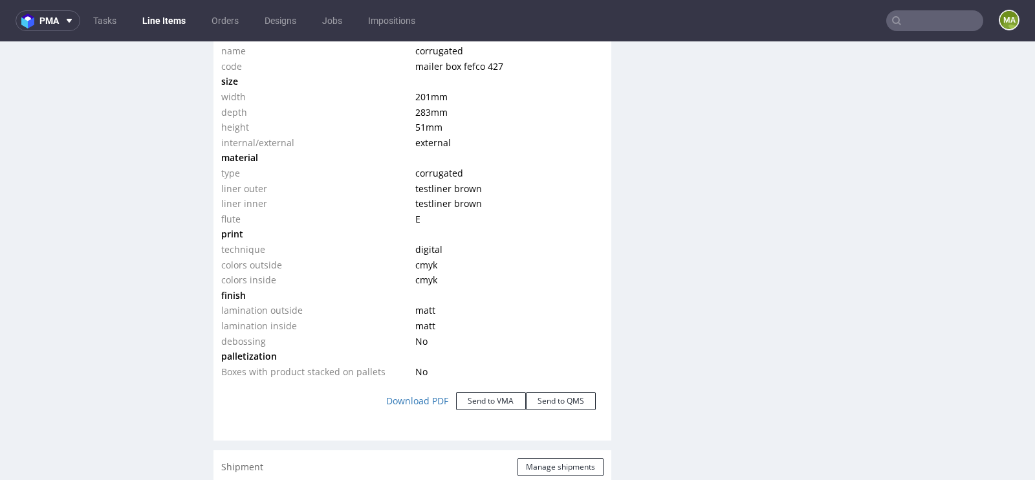
scroll to position [2087, 0]
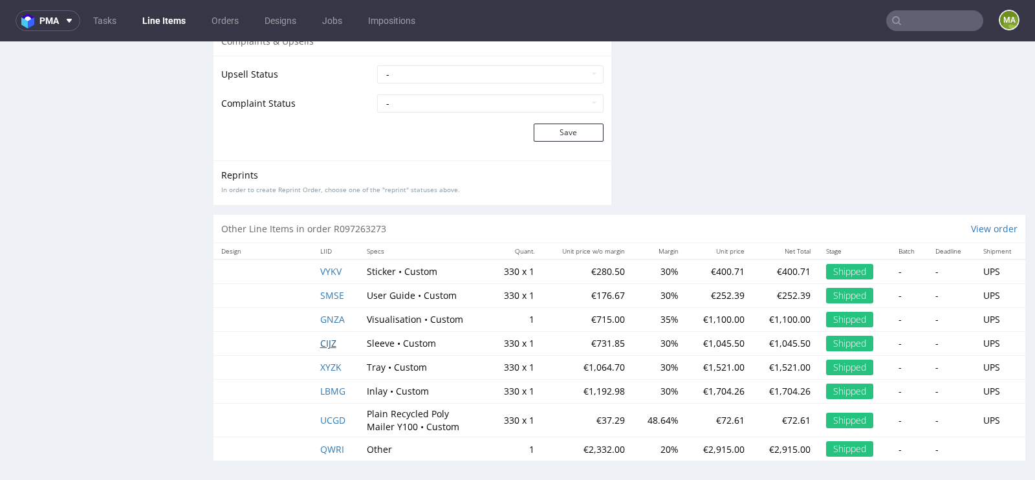
click at [330, 337] on span "CIJZ" at bounding box center [328, 343] width 16 height 12
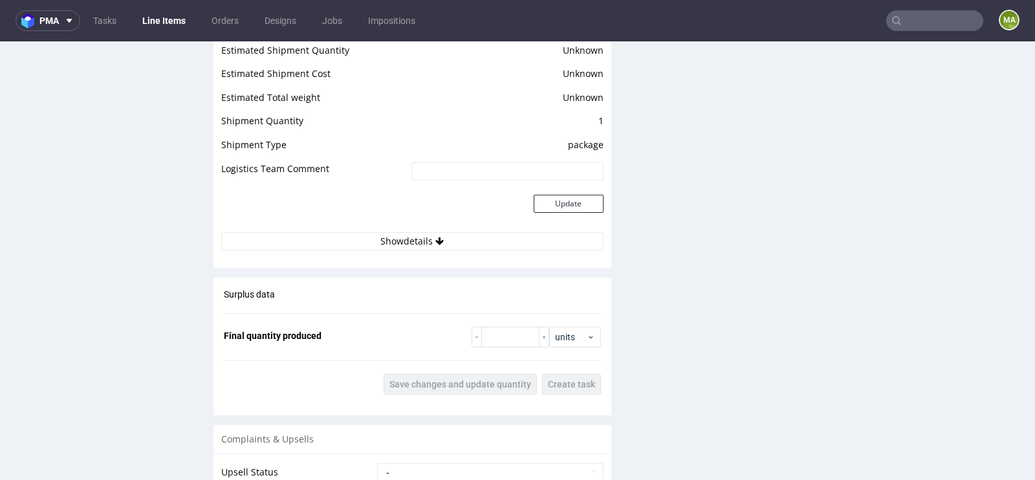
scroll to position [2026, 0]
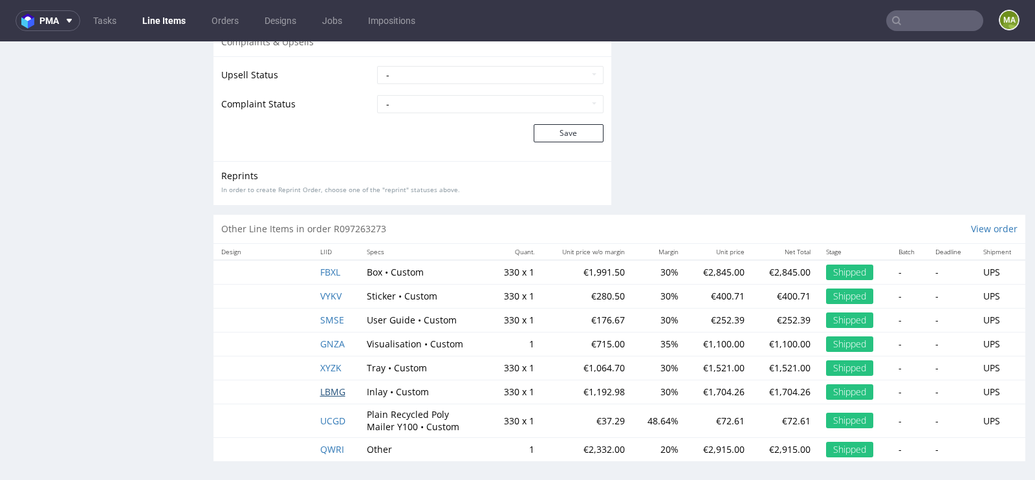
click at [334, 385] on span "LBMG" at bounding box center [332, 391] width 25 height 12
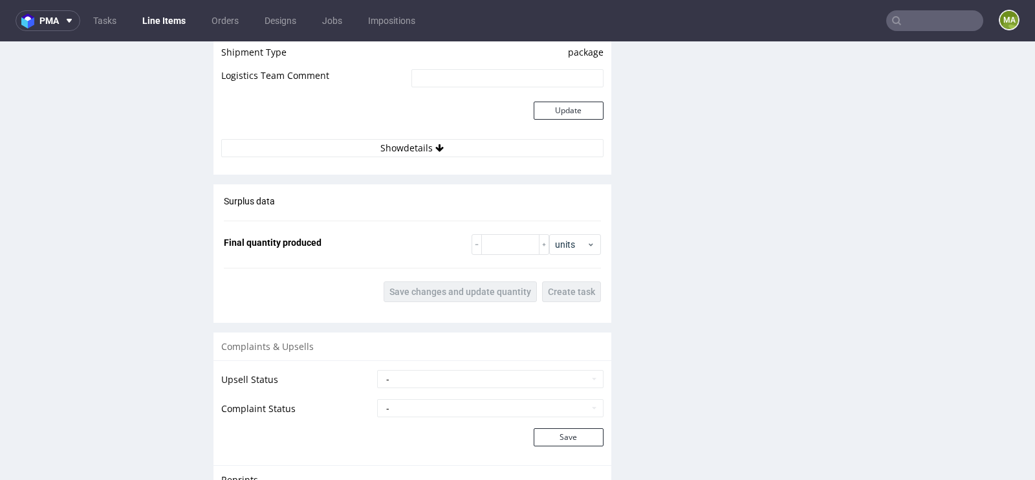
scroll to position [2071, 0]
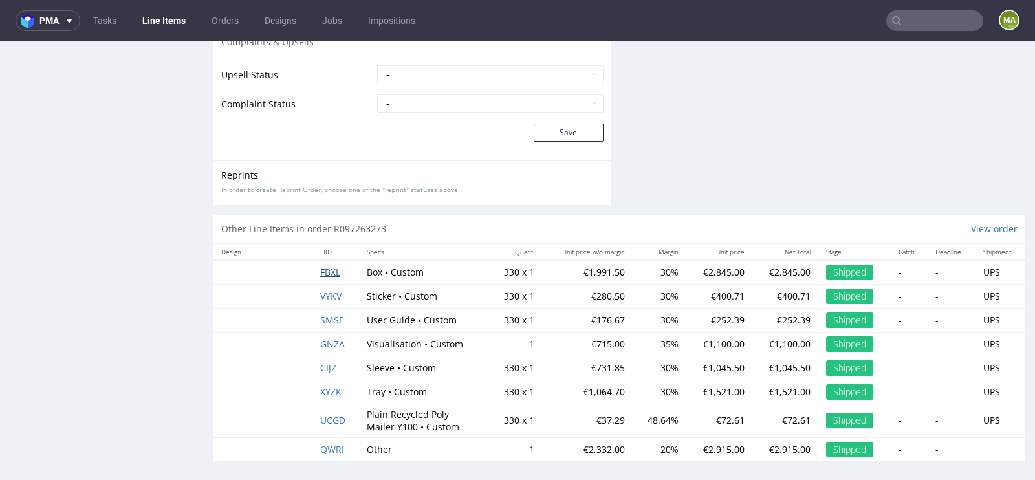
click at [324, 272] on span "FBXL" at bounding box center [330, 272] width 20 height 12
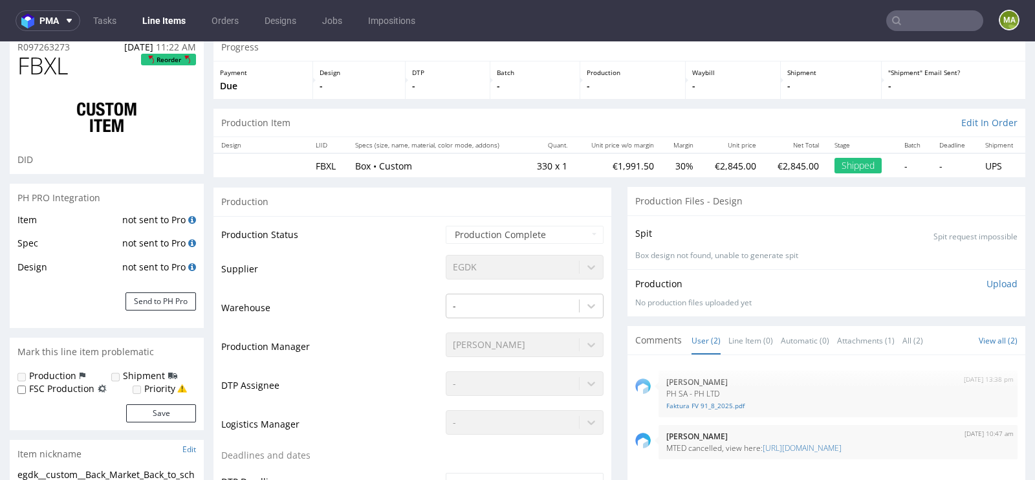
scroll to position [72, 0]
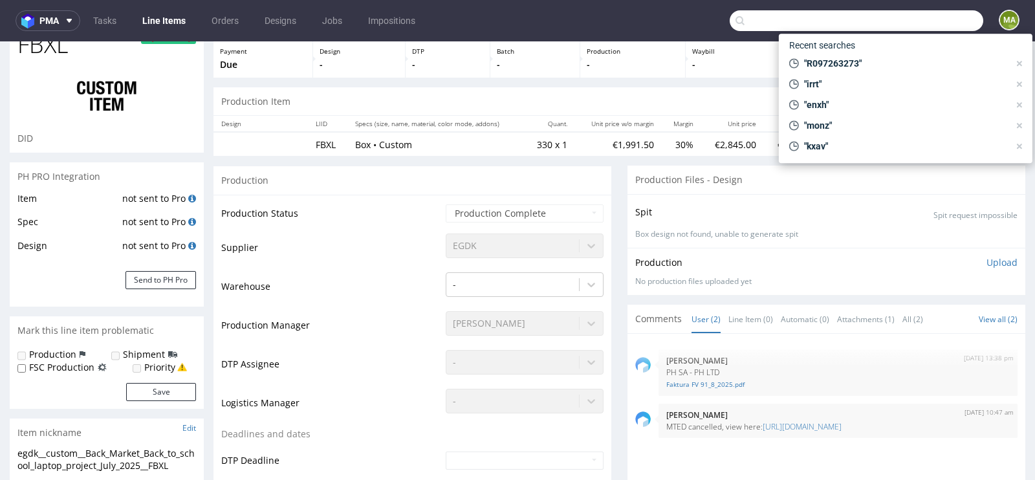
click at [911, 25] on input "text" at bounding box center [857, 20] width 254 height 21
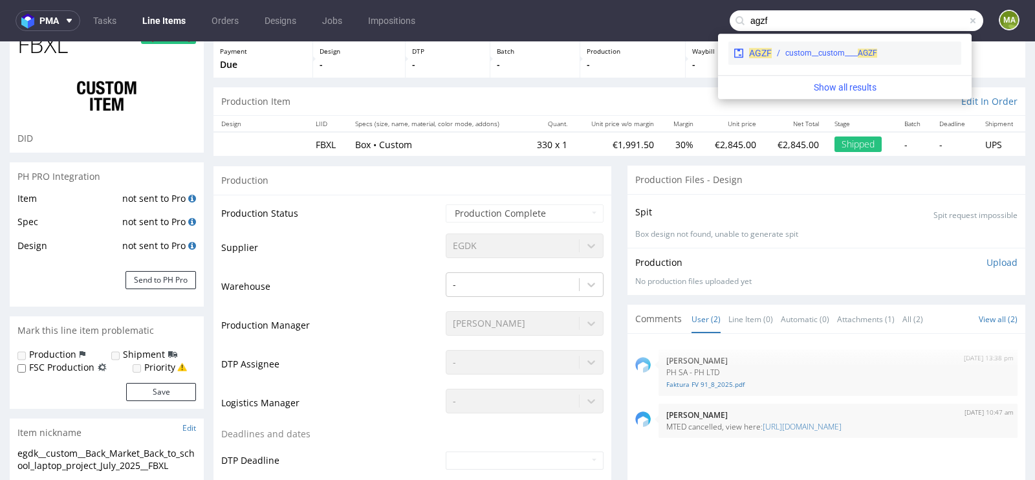
type input "agzf"
click at [827, 55] on div "custom__custom____ AGZF" at bounding box center [831, 53] width 92 height 12
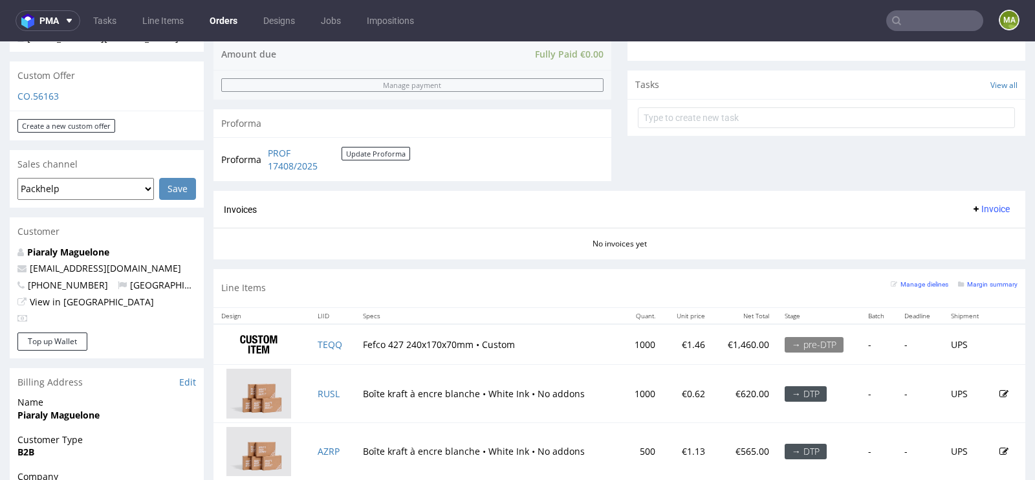
scroll to position [483, 0]
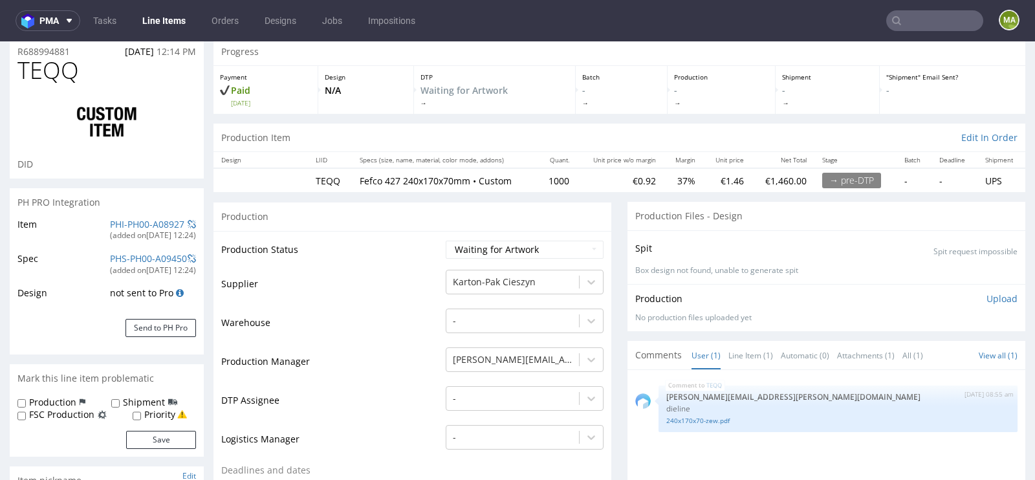
scroll to position [59, 0]
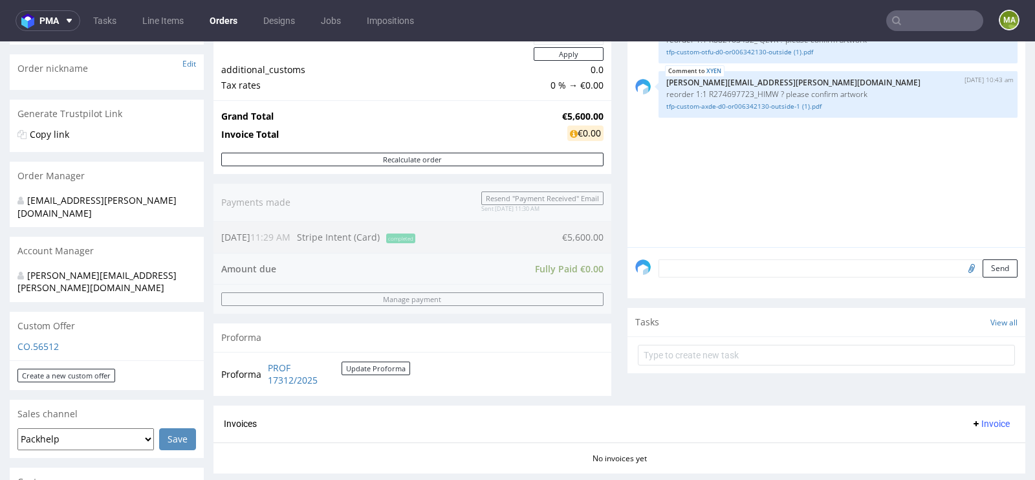
scroll to position [196, 0]
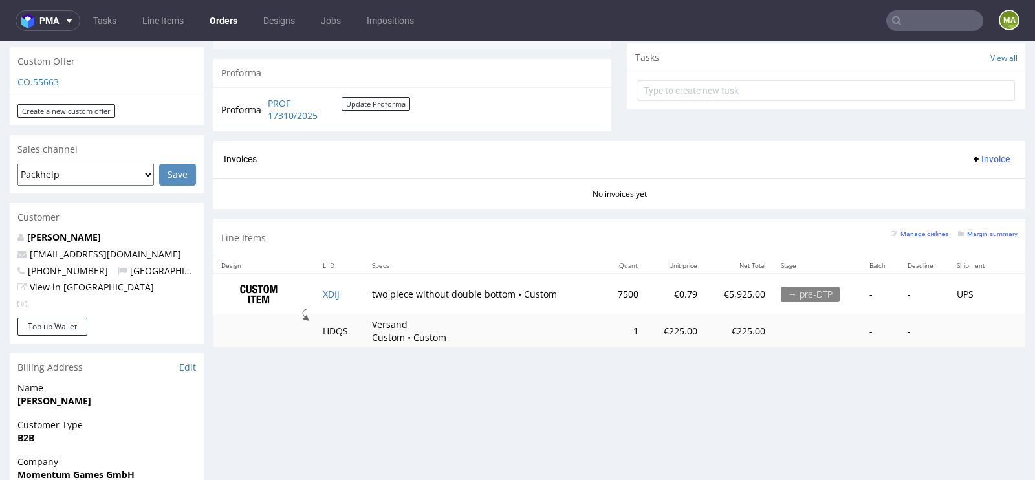
scroll to position [453, 0]
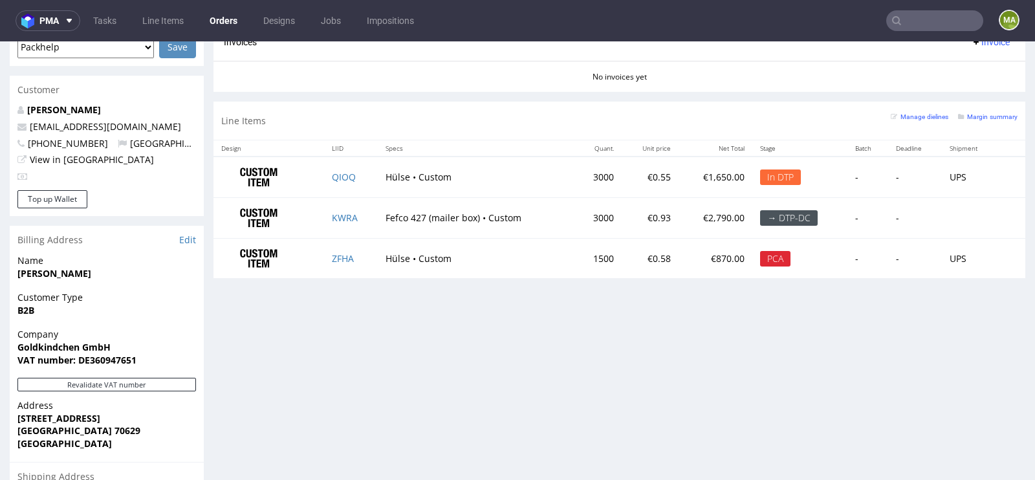
scroll to position [616, 0]
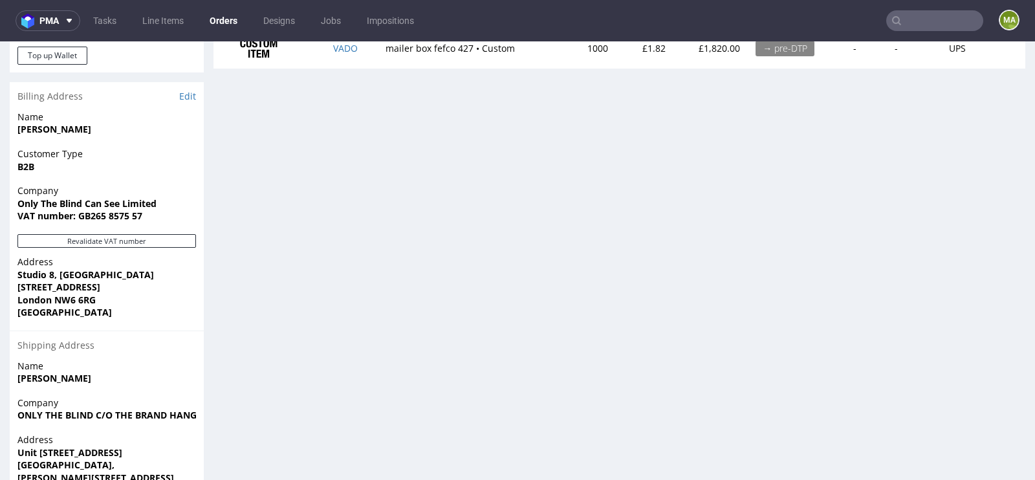
scroll to position [731, 0]
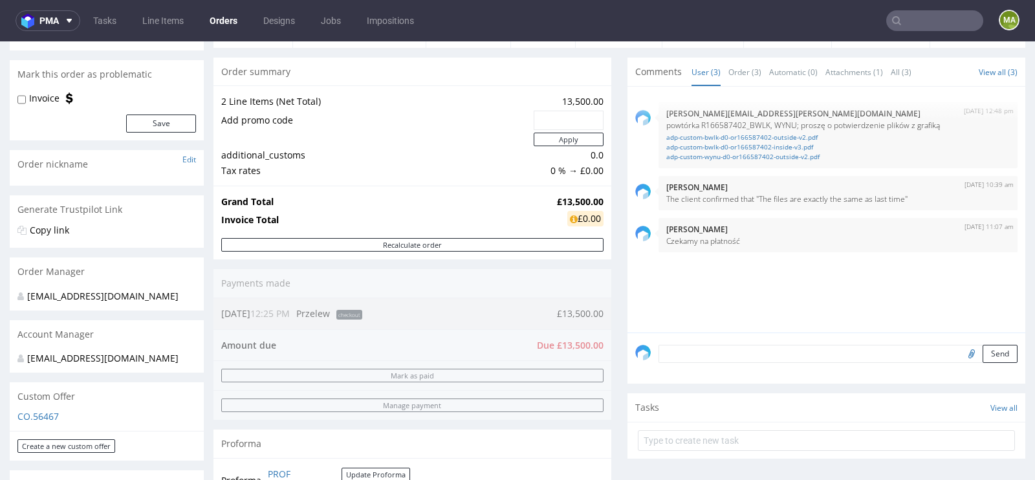
scroll to position [76, 0]
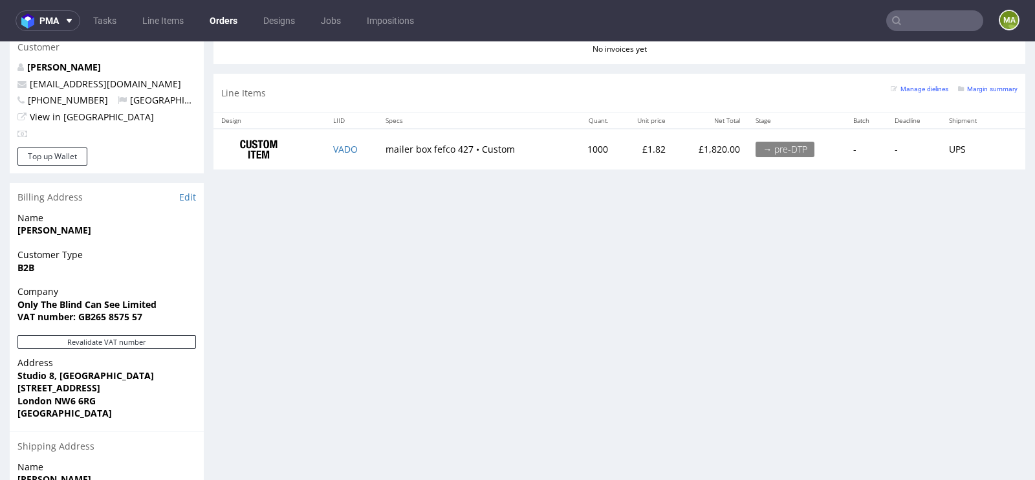
scroll to position [627, 0]
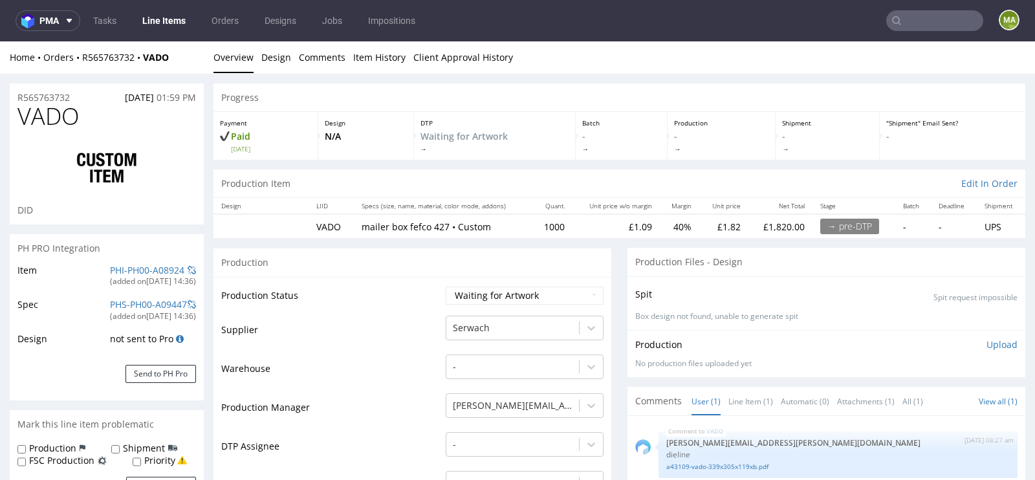
select select "in_progress"
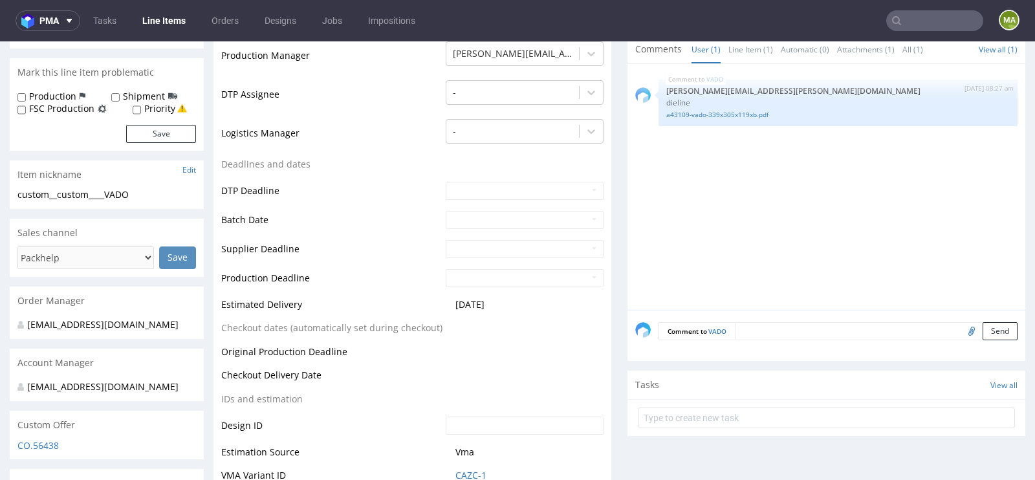
scroll to position [352, 0]
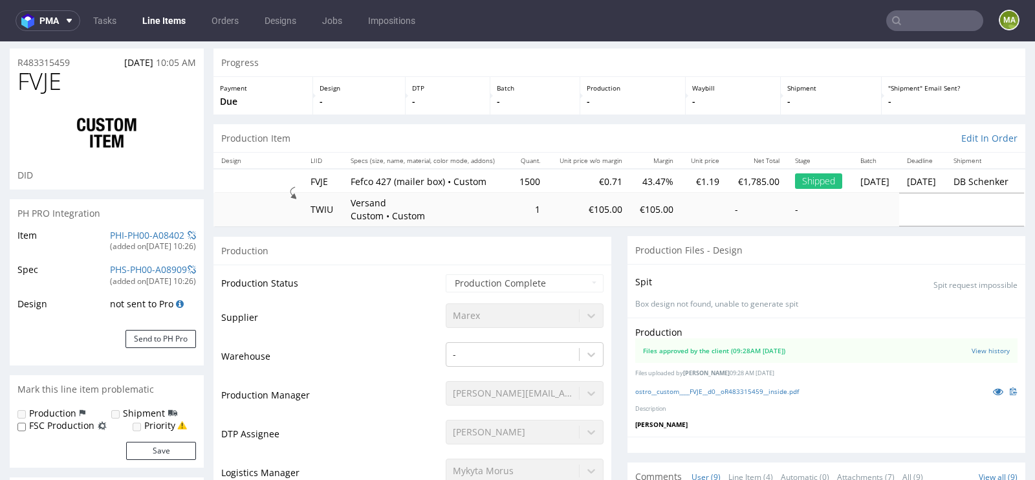
scroll to position [36, 0]
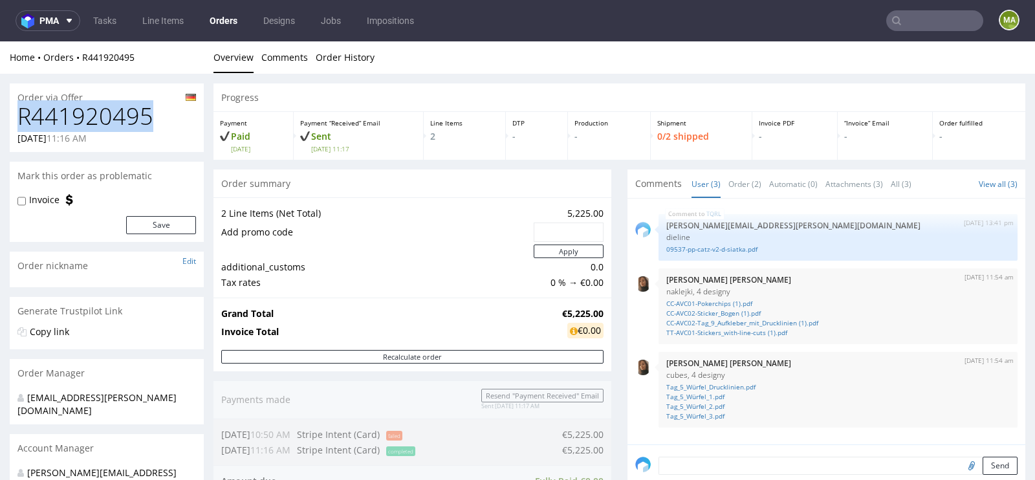
drag, startPoint x: 155, startPoint y: 121, endPoint x: 6, endPoint y: 120, distance: 148.8
copy h1 "R441920495"
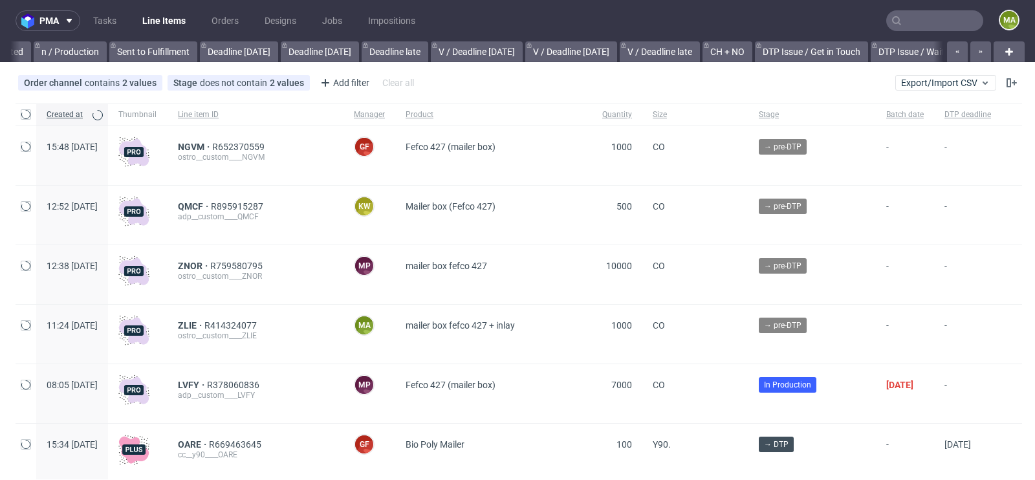
scroll to position [0, 1462]
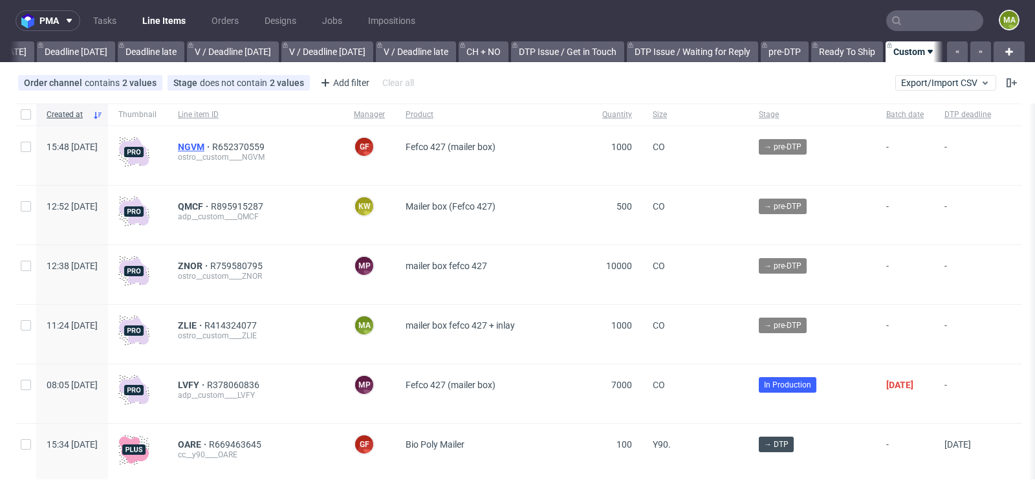
click at [212, 147] on span "NGVM" at bounding box center [195, 147] width 34 height 10
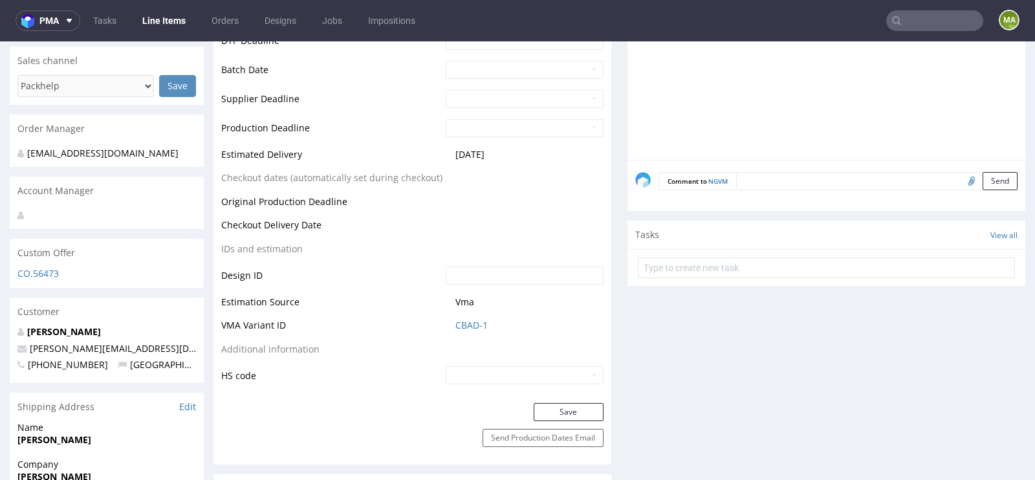
scroll to position [535, 0]
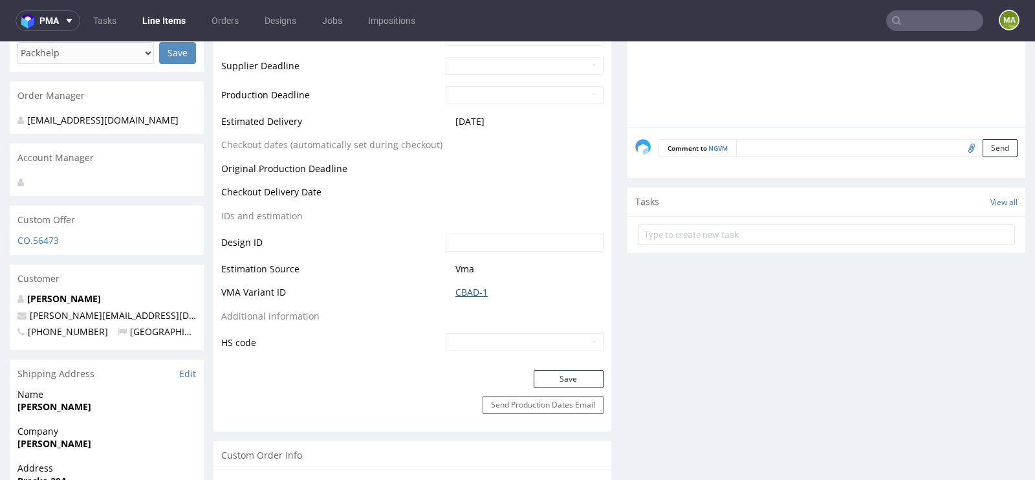
click at [465, 296] on link "CBAD-1" at bounding box center [471, 292] width 32 height 13
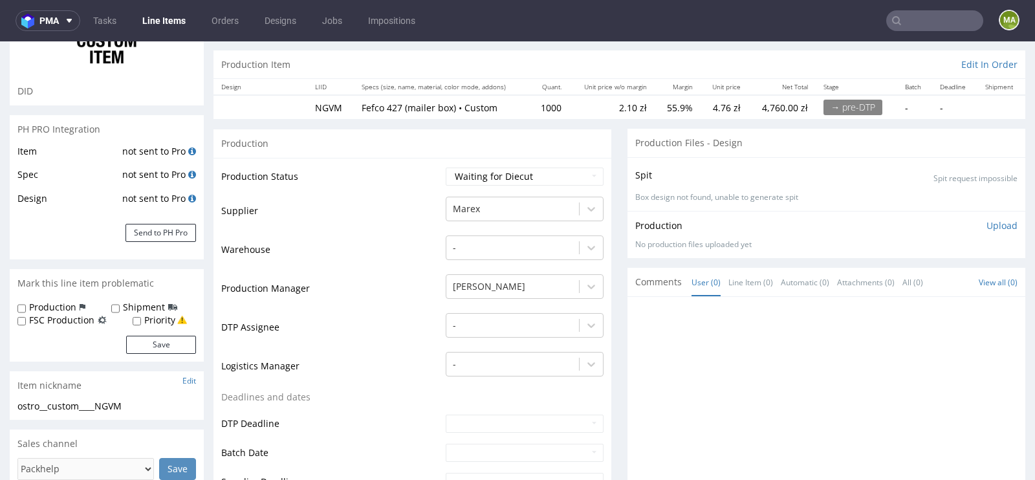
scroll to position [0, 0]
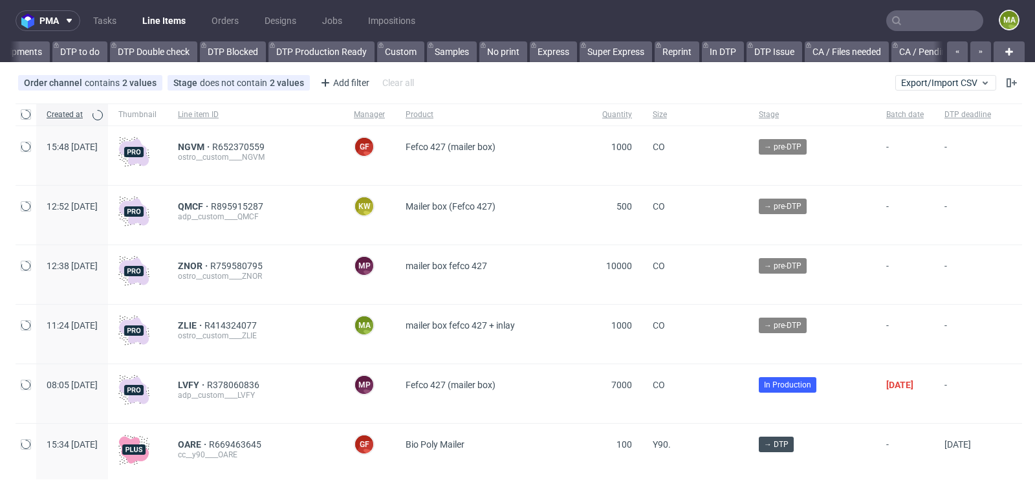
scroll to position [0, 1462]
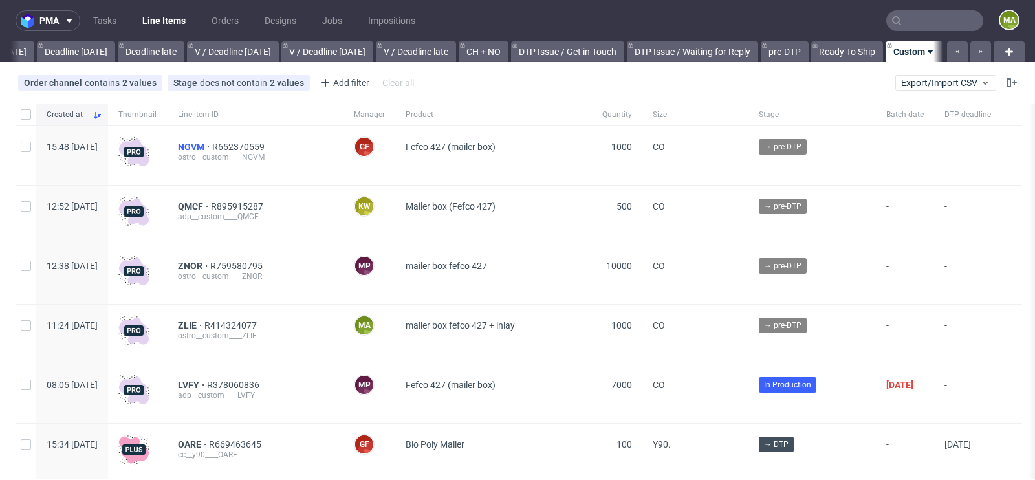
click at [212, 142] on span "NGVM" at bounding box center [195, 147] width 34 height 10
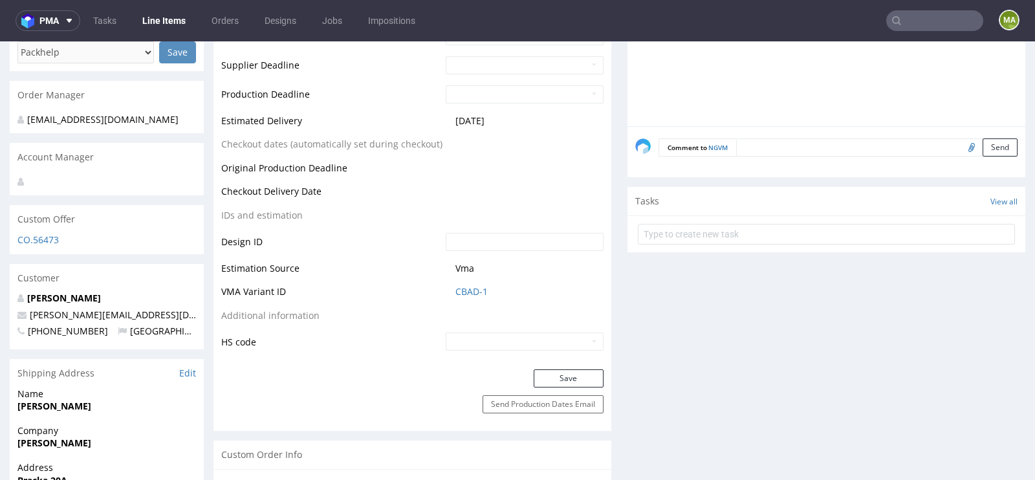
scroll to position [544, 0]
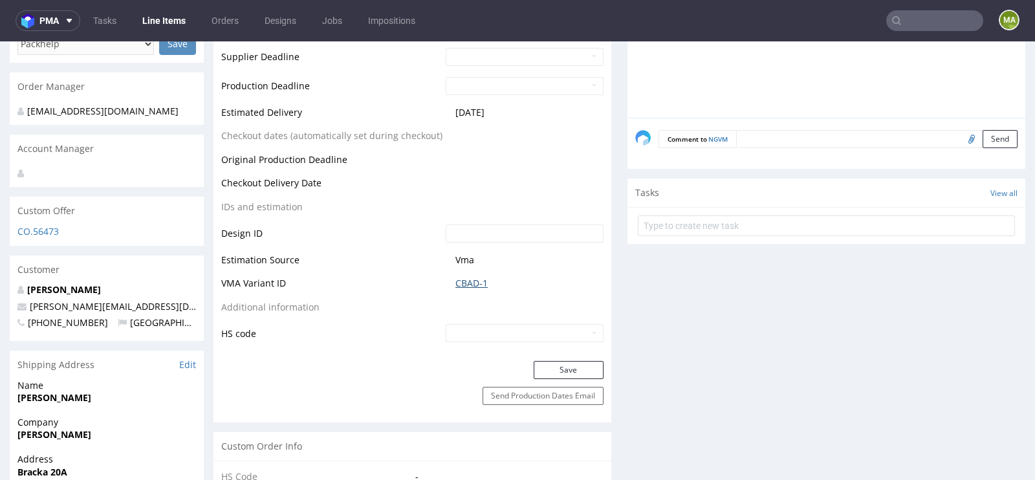
click at [465, 278] on link "CBAD-1" at bounding box center [471, 283] width 32 height 13
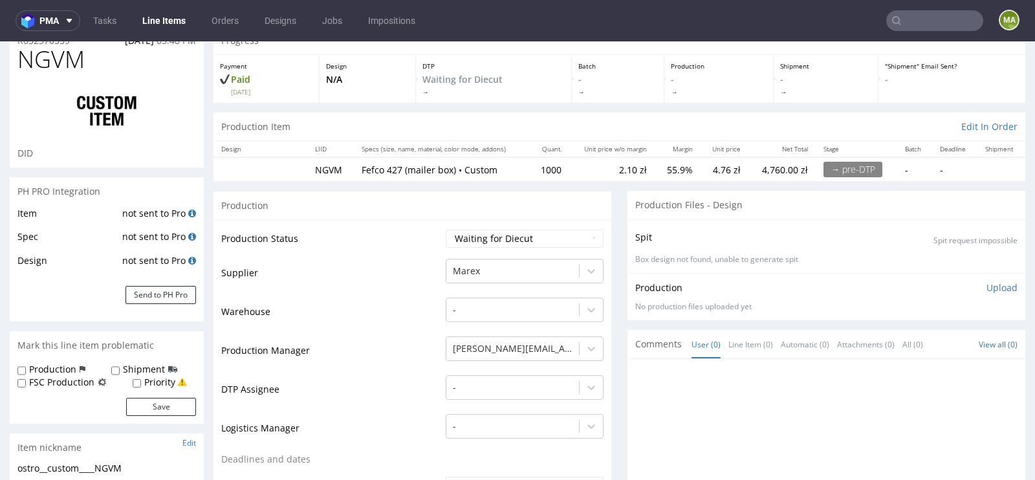
scroll to position [0, 0]
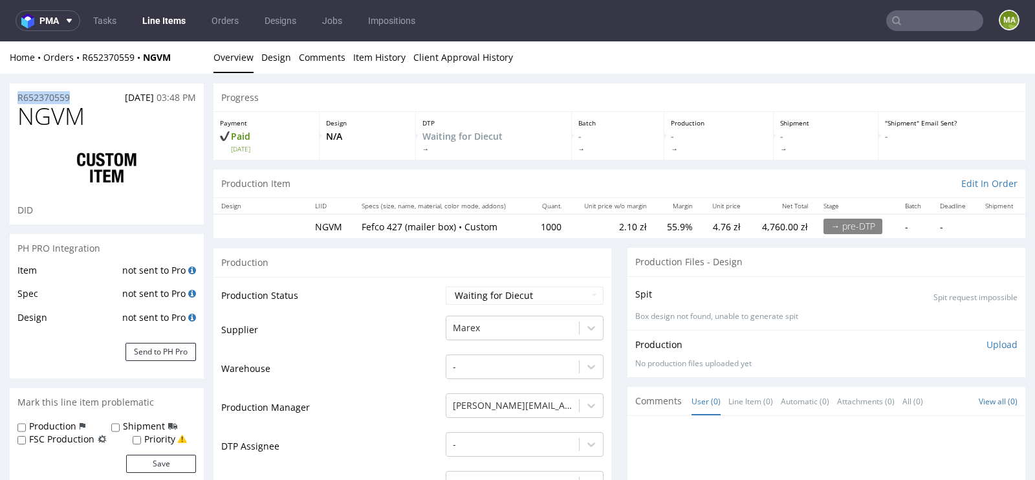
drag, startPoint x: 80, startPoint y: 98, endPoint x: 0, endPoint y: 94, distance: 80.3
copy p "R652370559"
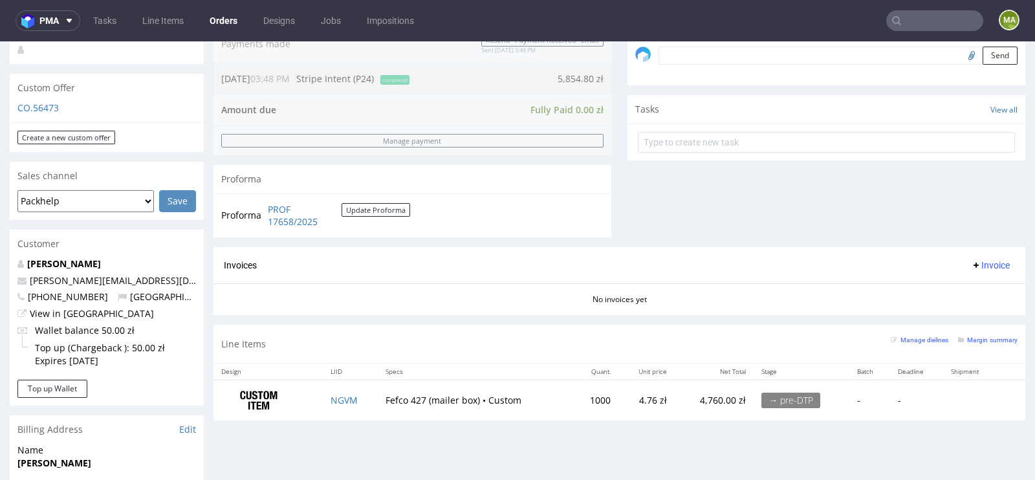
scroll to position [537, 0]
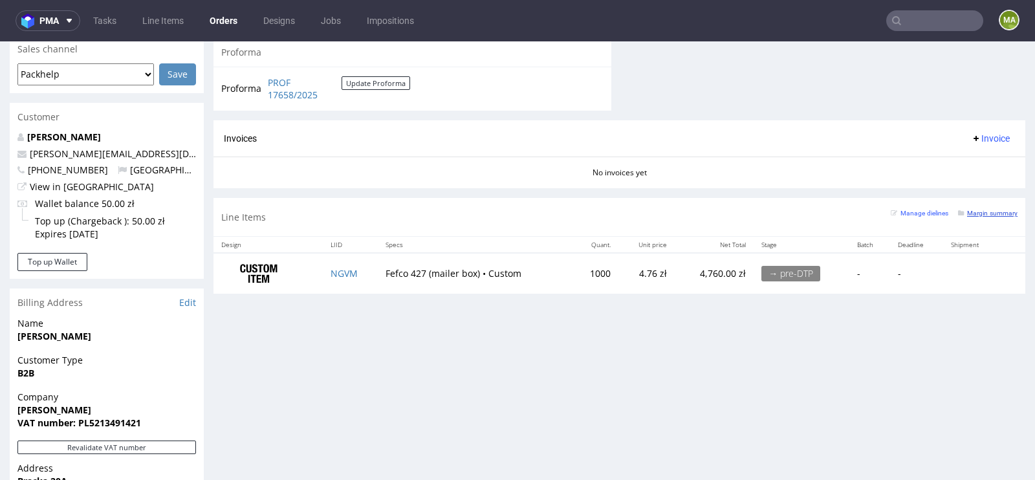
click at [971, 208] on link "Margin summary" at bounding box center [987, 212] width 59 height 9
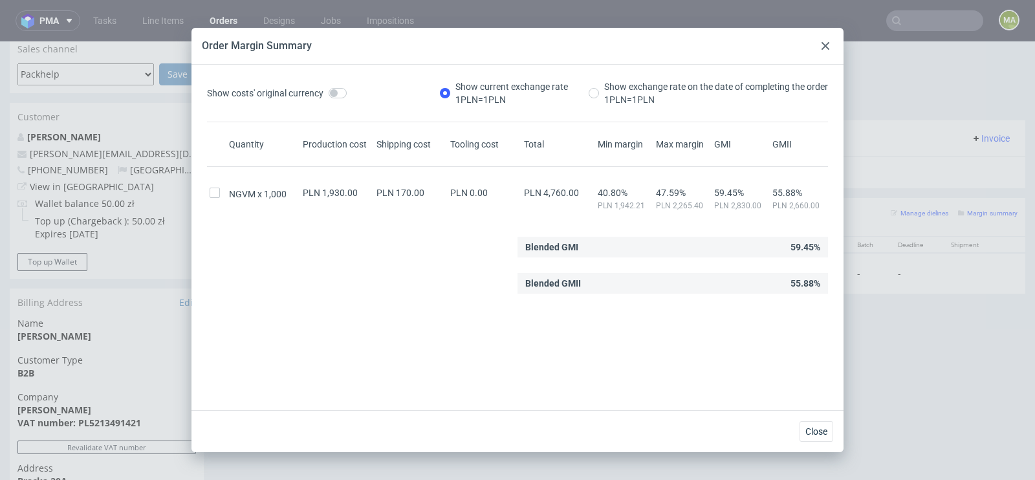
drag, startPoint x: 819, startPoint y: 53, endPoint x: 814, endPoint y: 15, distance: 38.6
click at [819, 53] on div at bounding box center [825, 46] width 16 height 16
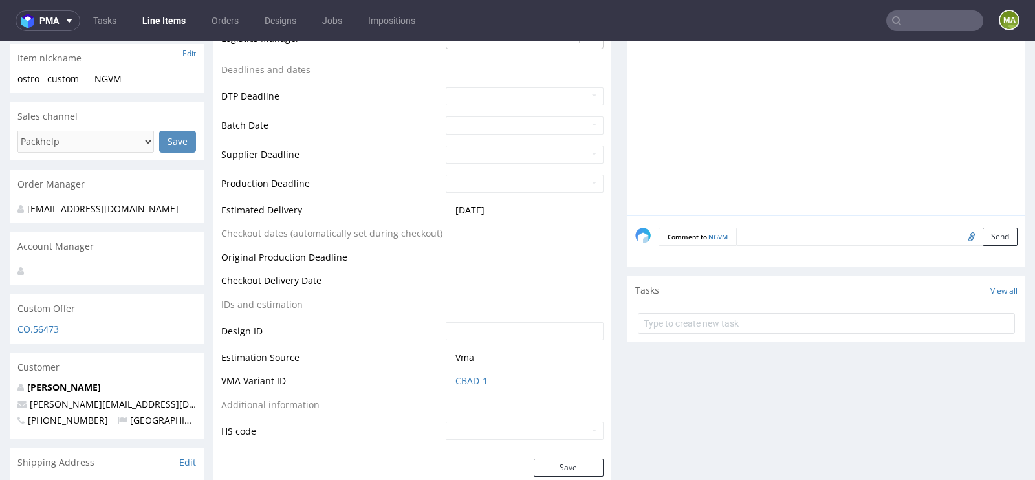
scroll to position [457, 0]
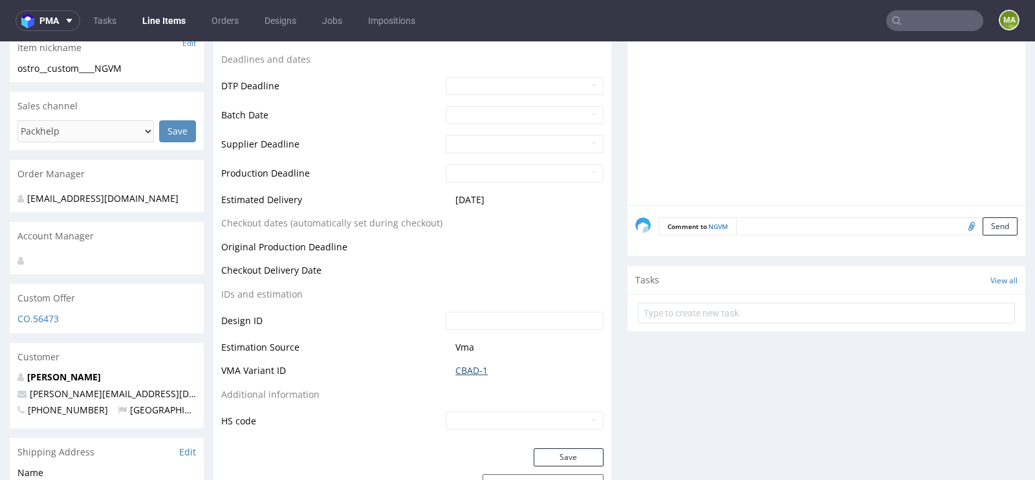
click at [471, 364] on link "CBAD-1" at bounding box center [471, 370] width 32 height 13
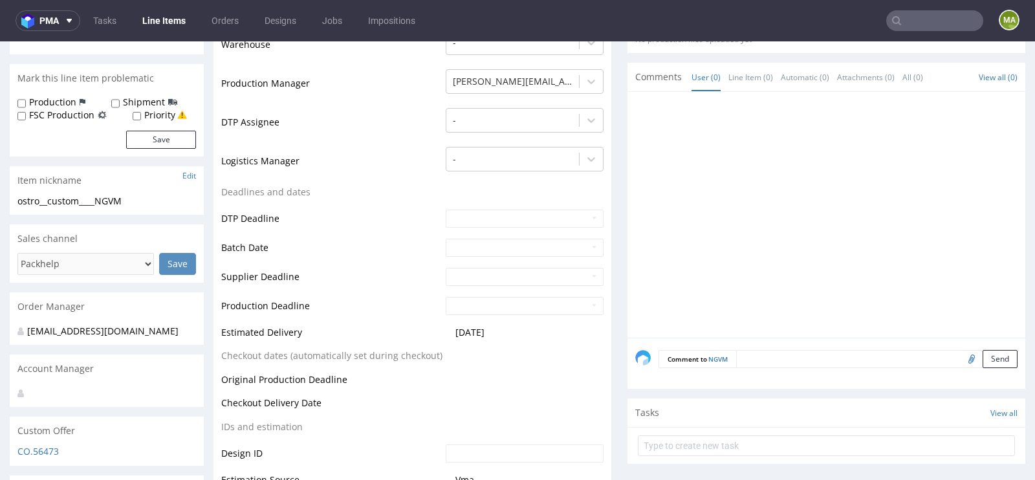
scroll to position [240, 0]
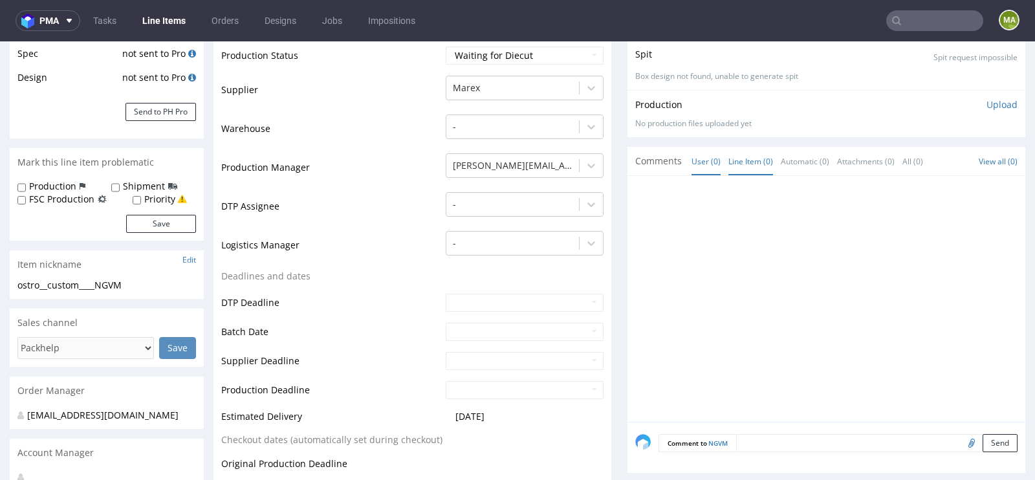
click at [758, 166] on link "Line Item (0)" at bounding box center [750, 161] width 45 height 28
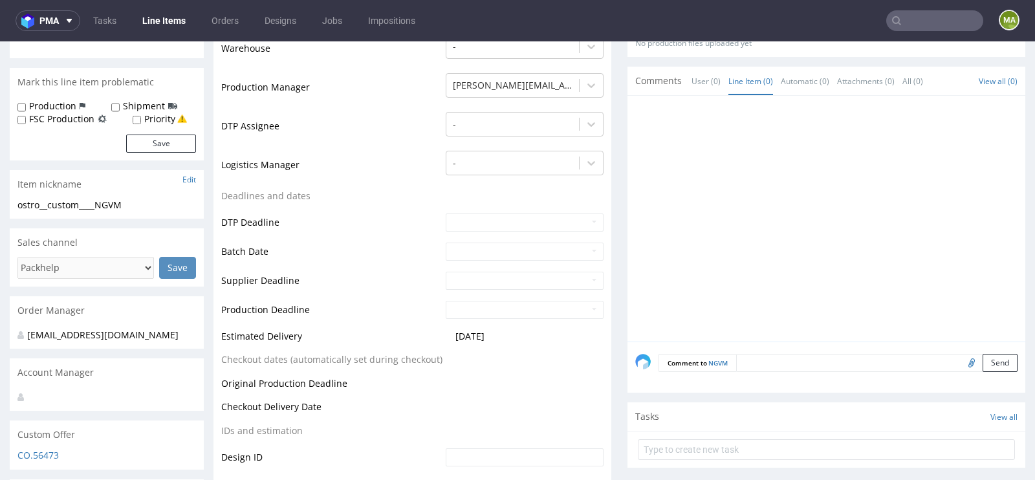
scroll to position [327, 0]
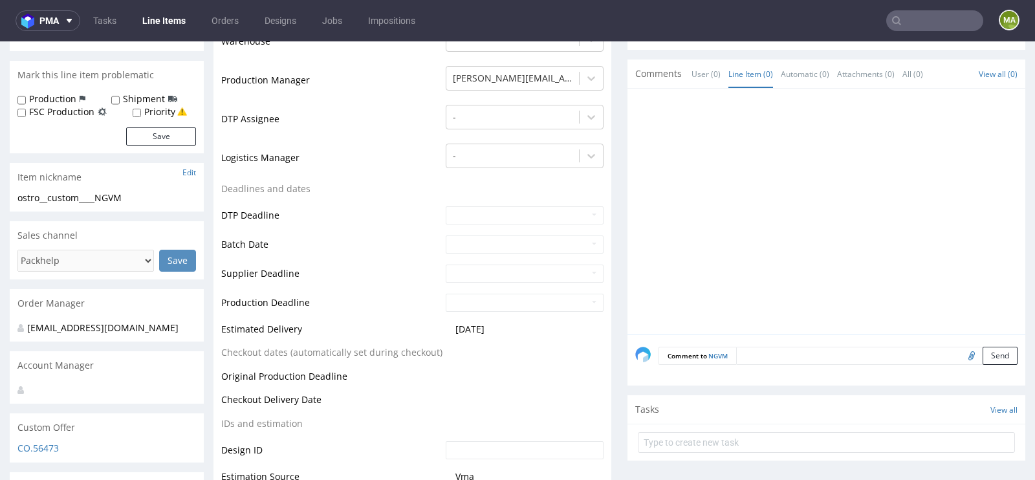
click at [794, 361] on textarea at bounding box center [876, 356] width 281 height 18
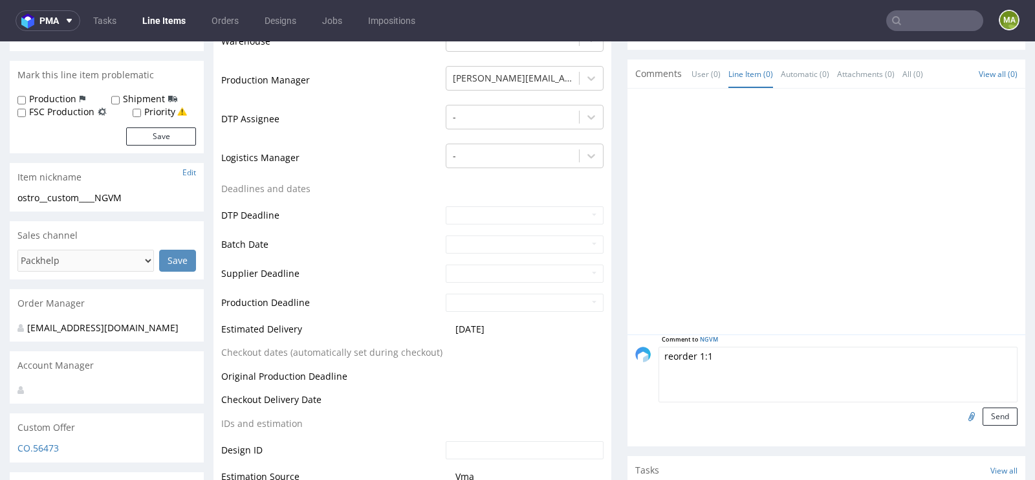
paste textarea "R463565662_KFIE"
type textarea "reorder 1:1 R463565662_KFIE ? please confirm artwork from last production"
click at [961, 411] on input "file" at bounding box center [969, 415] width 18 height 17
type input "C:\fakepath\ostro-f71-abma-d0-or451541032-outside-1-2.pdf"
click at [993, 410] on button "Send" at bounding box center [999, 416] width 35 height 18
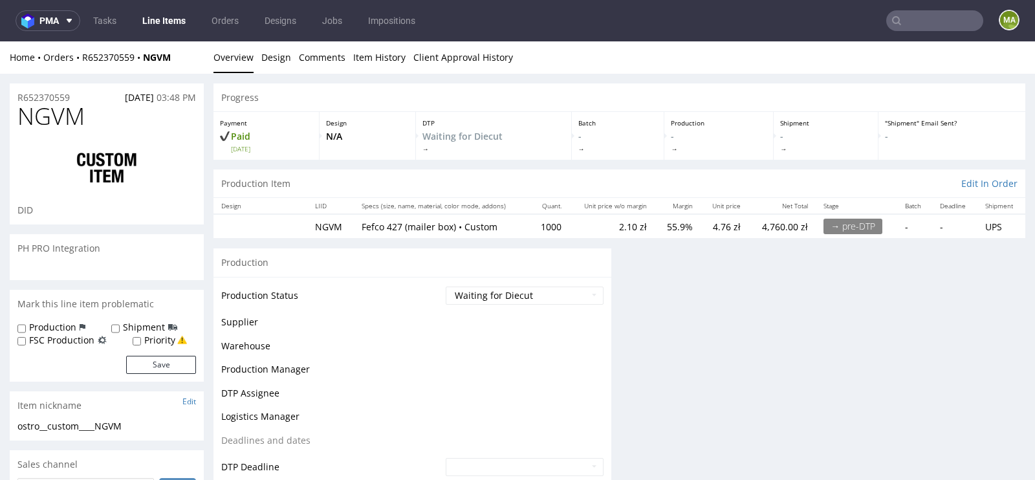
scroll to position [0, 0]
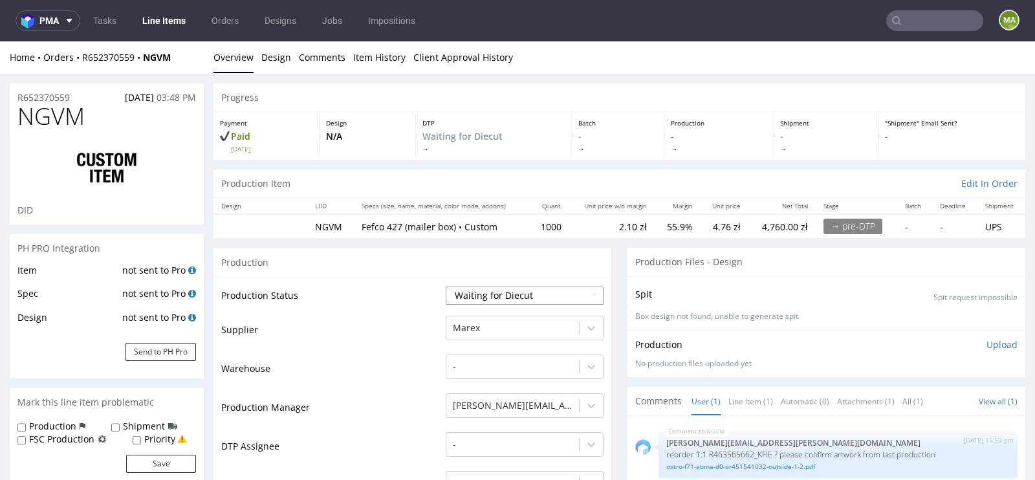
click at [510, 294] on select "Waiting for Artwork Waiting for Diecut Waiting for Mockup Waiting for DTP Waiti…" at bounding box center [525, 296] width 158 height 18
select select "pre_dtp_waiting_for_artwork"
click at [446, 287] on select "Waiting for Artwork Waiting for Diecut Waiting for Mockup Waiting for DTP Waiti…" at bounding box center [525, 296] width 158 height 18
click at [378, 334] on td "Supplier" at bounding box center [331, 333] width 221 height 39
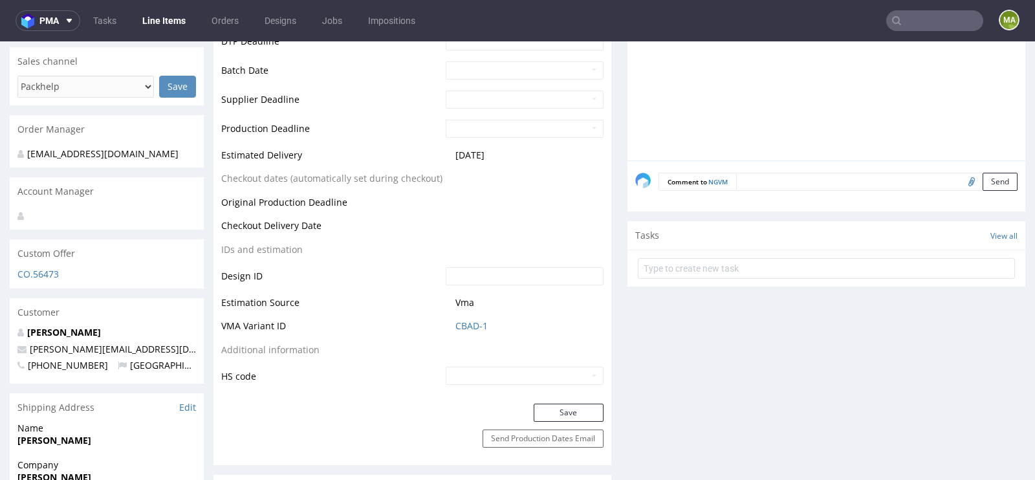
scroll to position [512, 0]
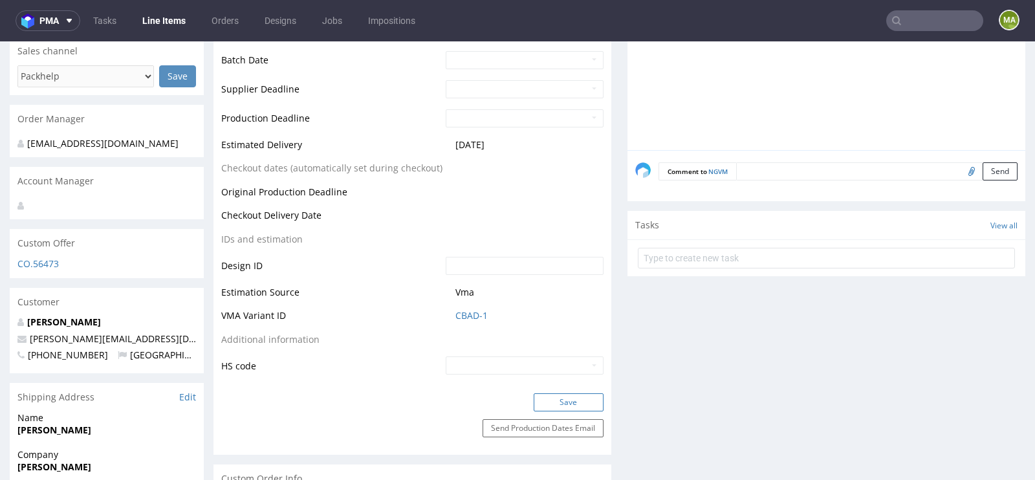
click at [545, 398] on button "Save" at bounding box center [569, 402] width 70 height 18
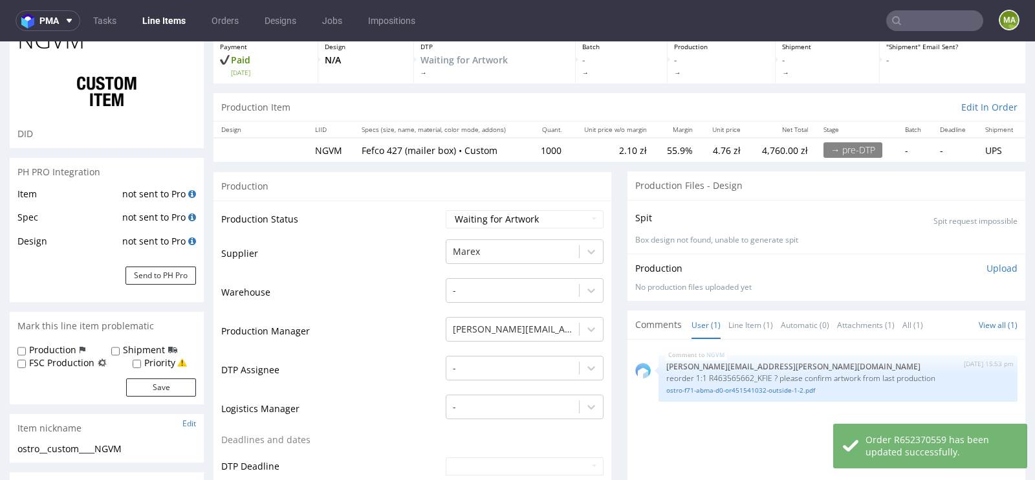
scroll to position [0, 0]
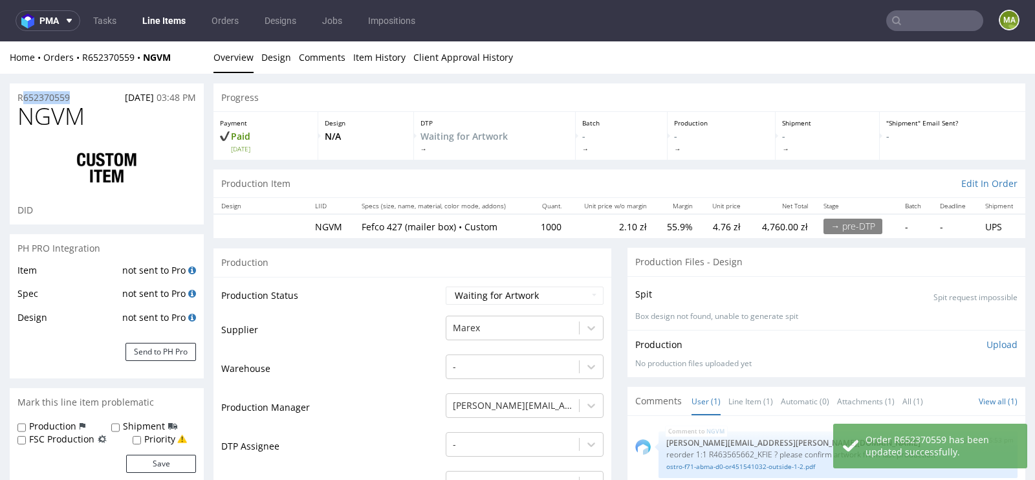
drag, startPoint x: 86, startPoint y: 96, endPoint x: 0, endPoint y: 96, distance: 86.0
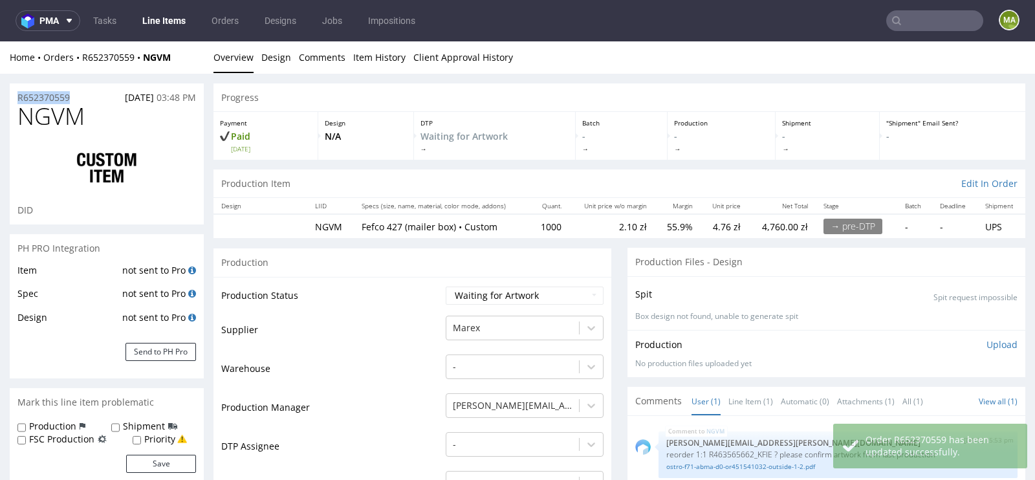
copy p "R652370559"
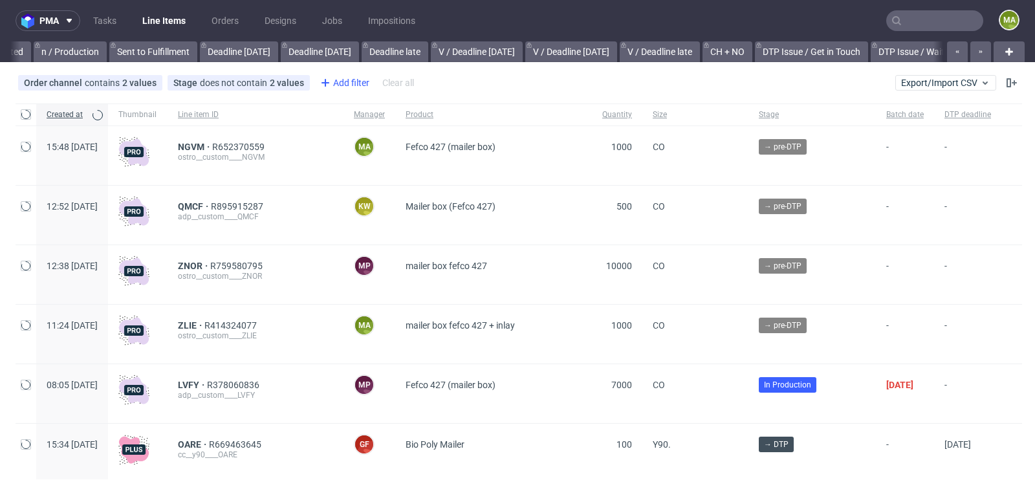
click at [359, 84] on div "Add filter" at bounding box center [343, 82] width 57 height 21
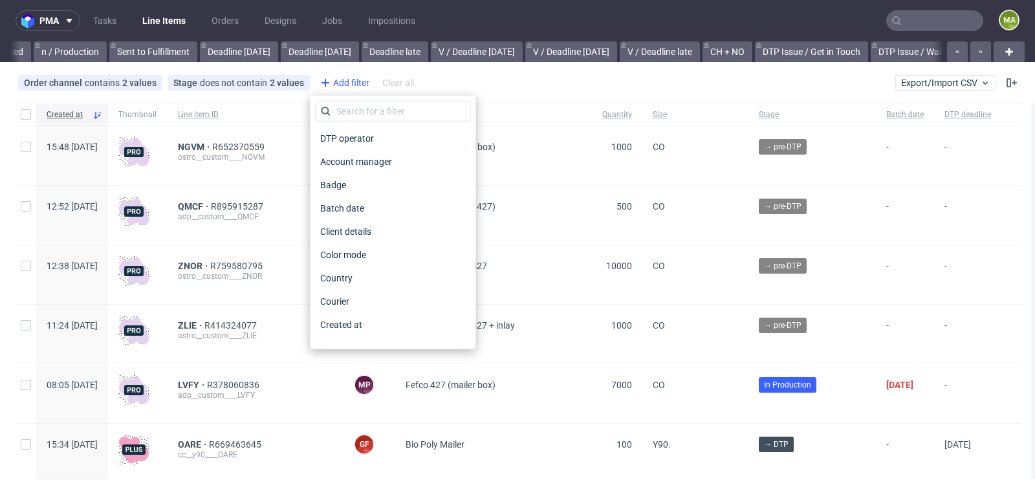
scroll to position [0, 1462]
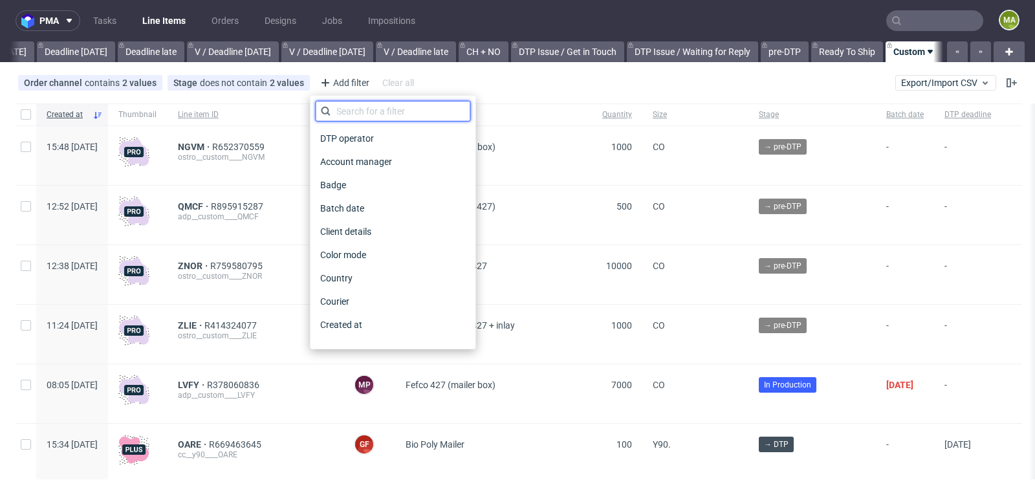
click at [363, 104] on input "text" at bounding box center [392, 111] width 155 height 21
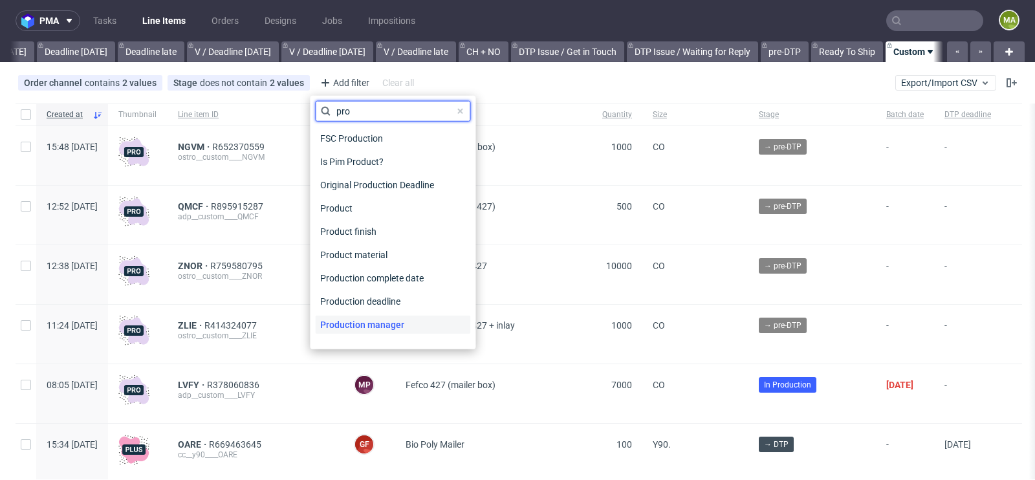
type input "pro"
click at [374, 327] on span "Production manager" at bounding box center [362, 325] width 94 height 18
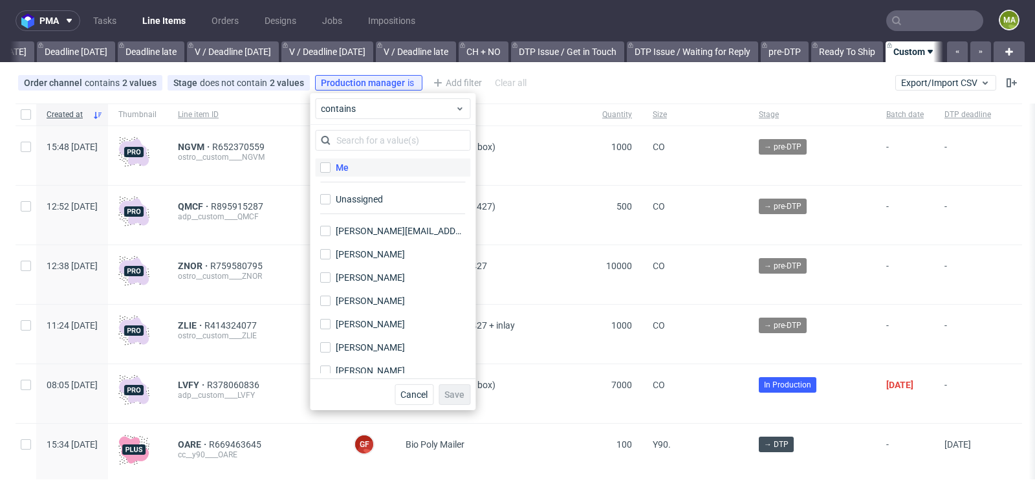
click at [373, 163] on label "Me" at bounding box center [392, 167] width 155 height 18
click at [330, 163] on input "Me" at bounding box center [325, 167] width 10 height 10
checkbox input "true"
click at [450, 390] on span "Save" at bounding box center [454, 394] width 20 height 9
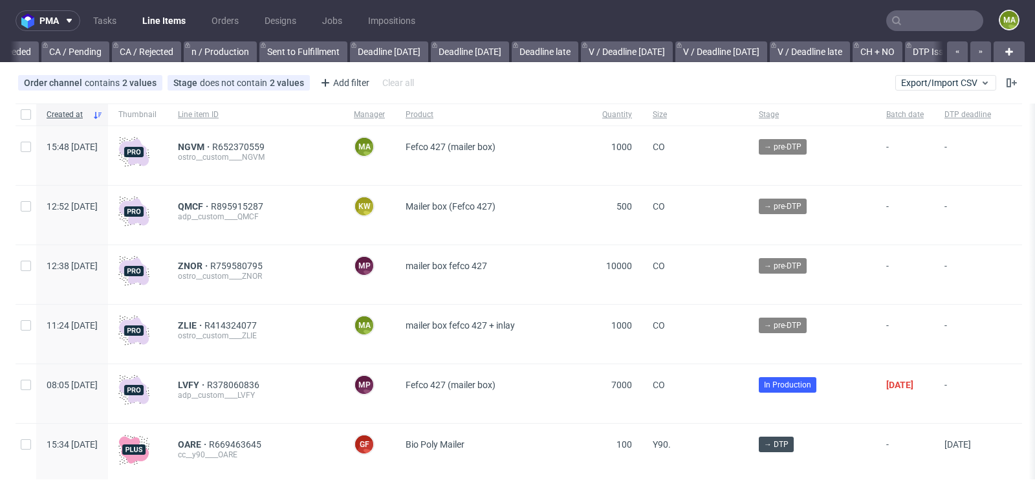
scroll to position [0, 1462]
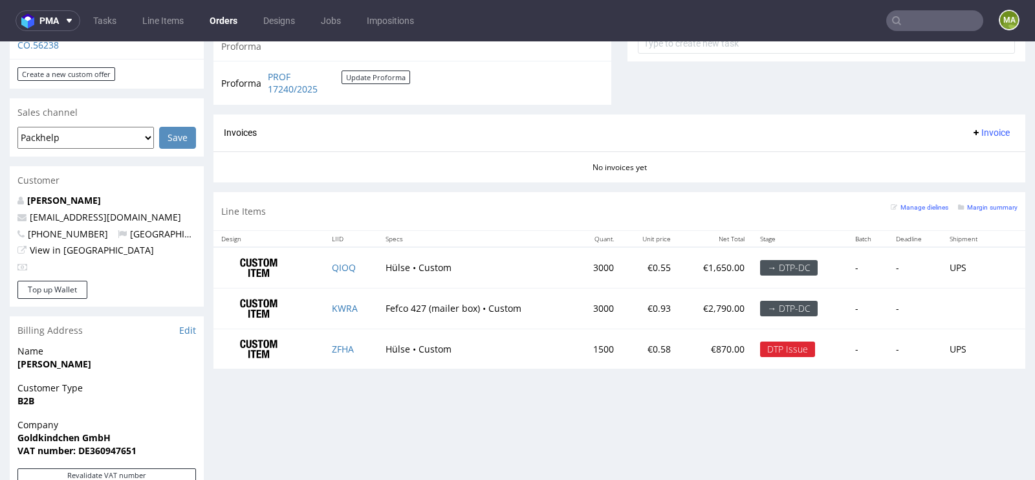
scroll to position [519, 0]
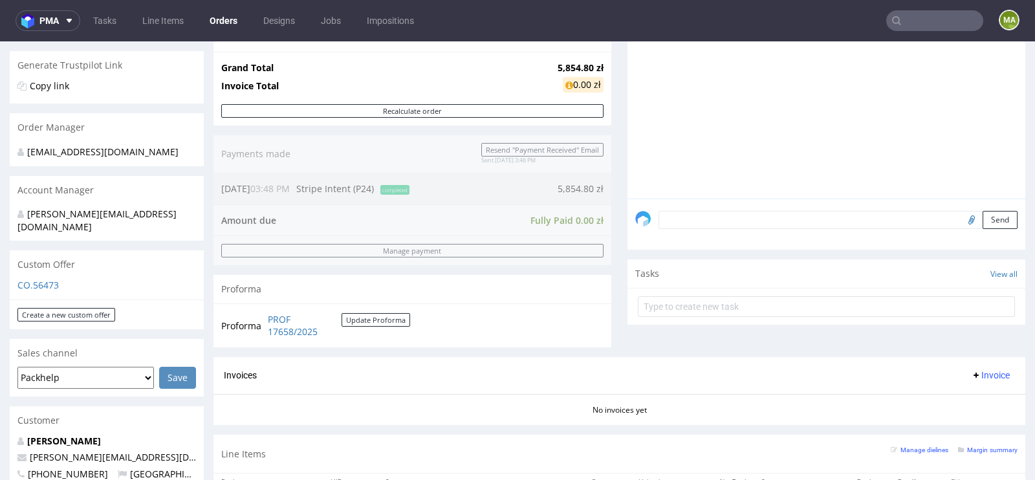
scroll to position [208, 0]
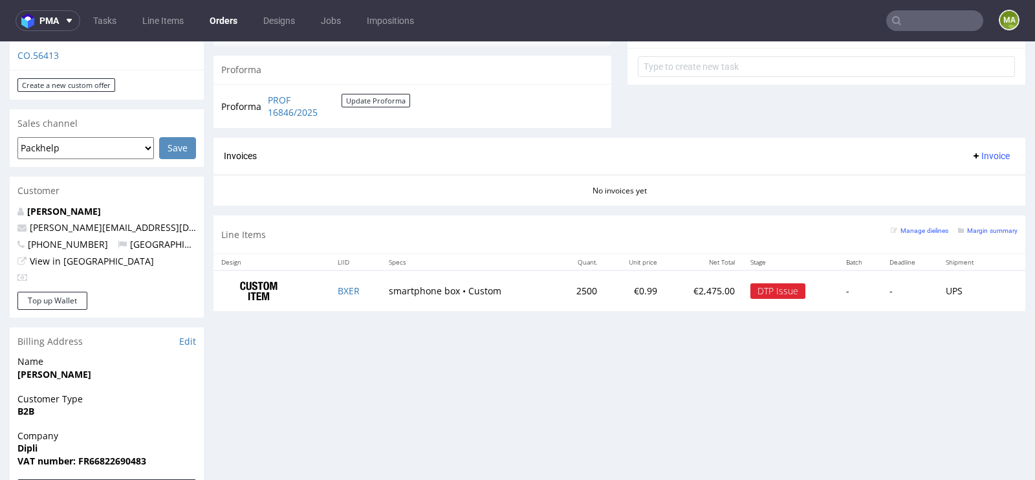
scroll to position [497, 0]
